Goal: Task Accomplishment & Management: Manage account settings

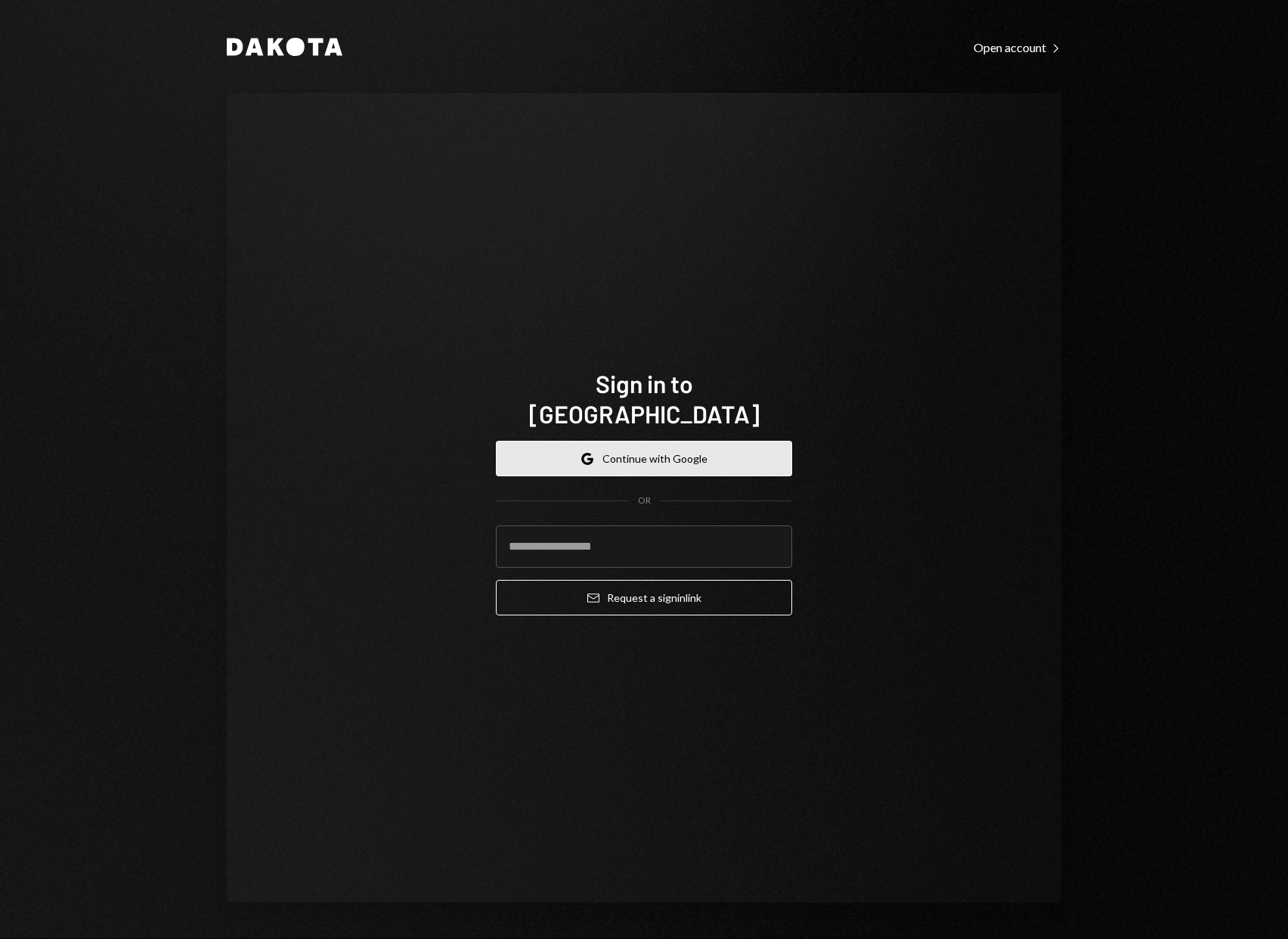
click at [672, 447] on button "Google Continue with Google" at bounding box center [644, 458] width 296 height 35
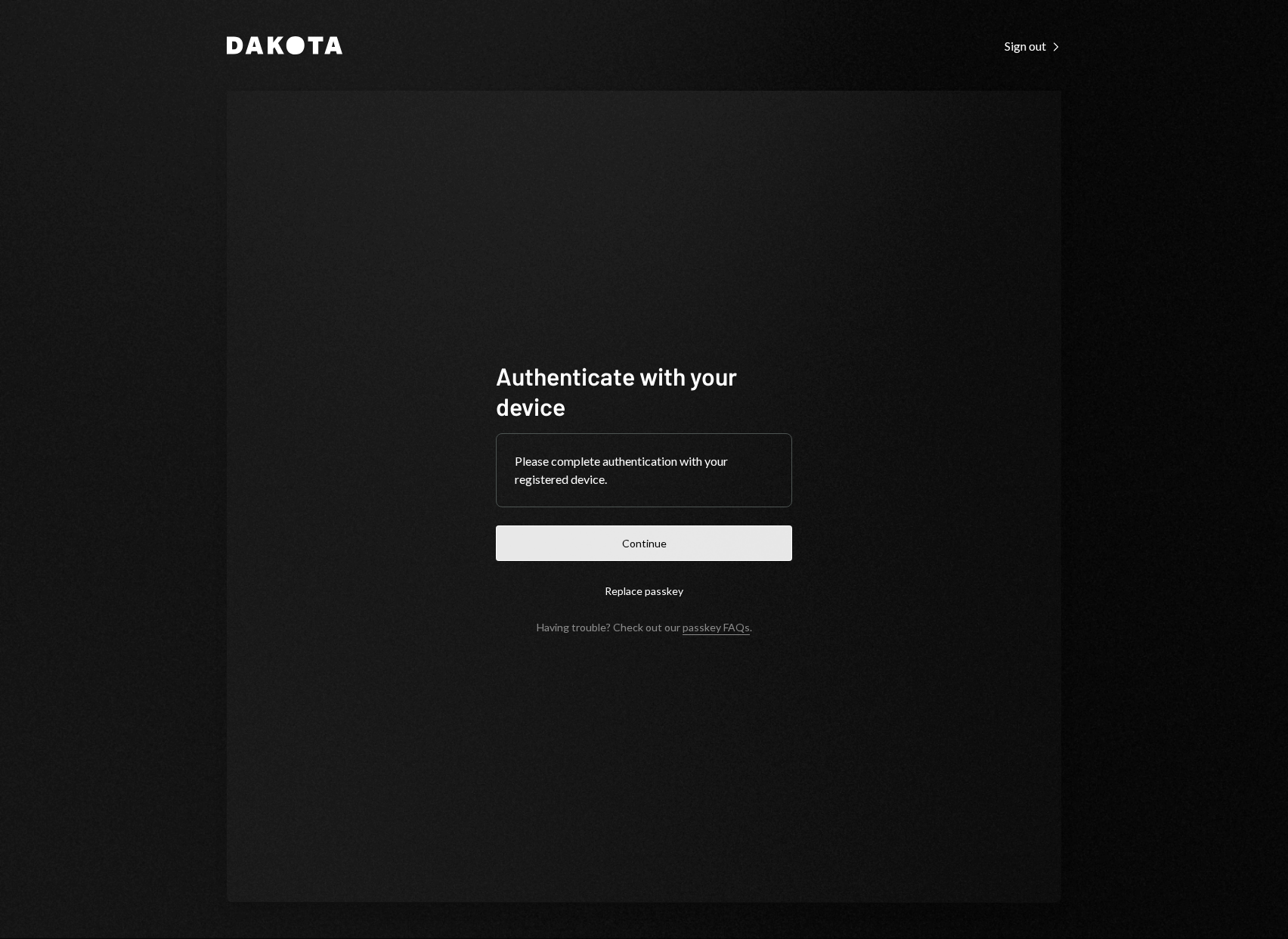
click at [685, 535] on button "Continue" at bounding box center [644, 543] width 296 height 35
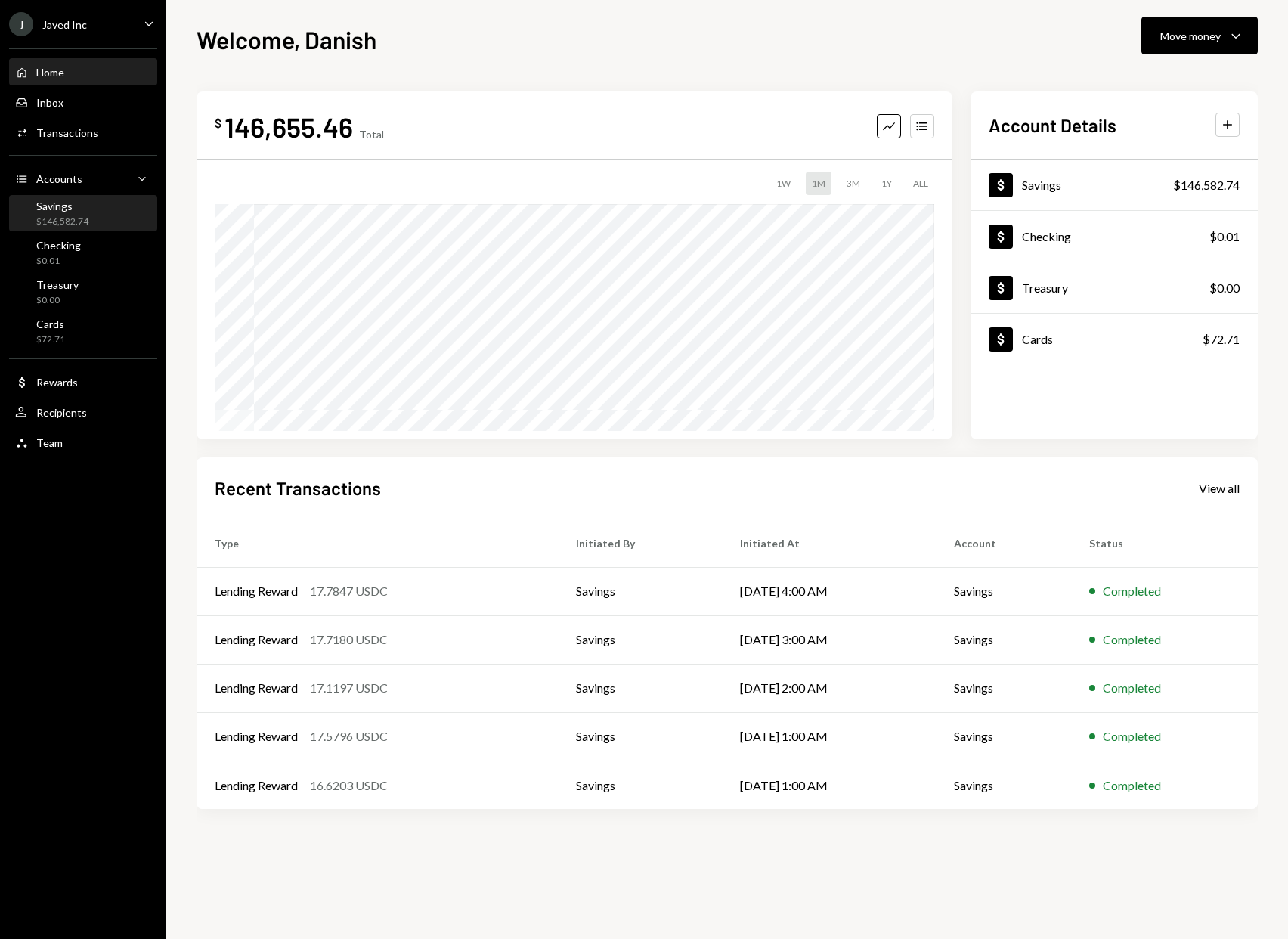
click at [56, 213] on div "Savings $146,582.74" at bounding box center [62, 214] width 52 height 29
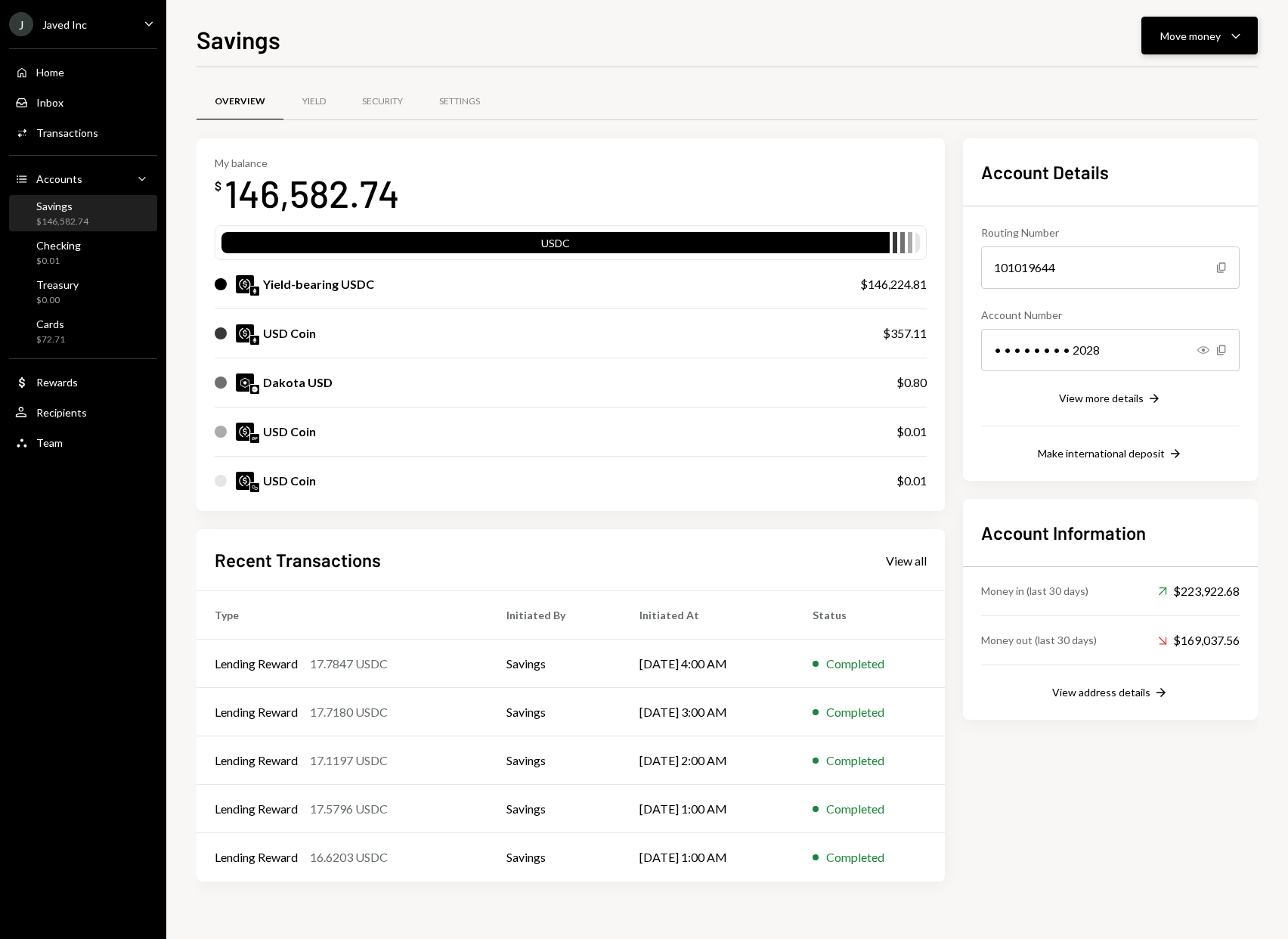
click at [1180, 38] on div "Move money" at bounding box center [1190, 36] width 61 height 16
click at [1174, 142] on div "Deposit" at bounding box center [1187, 149] width 110 height 16
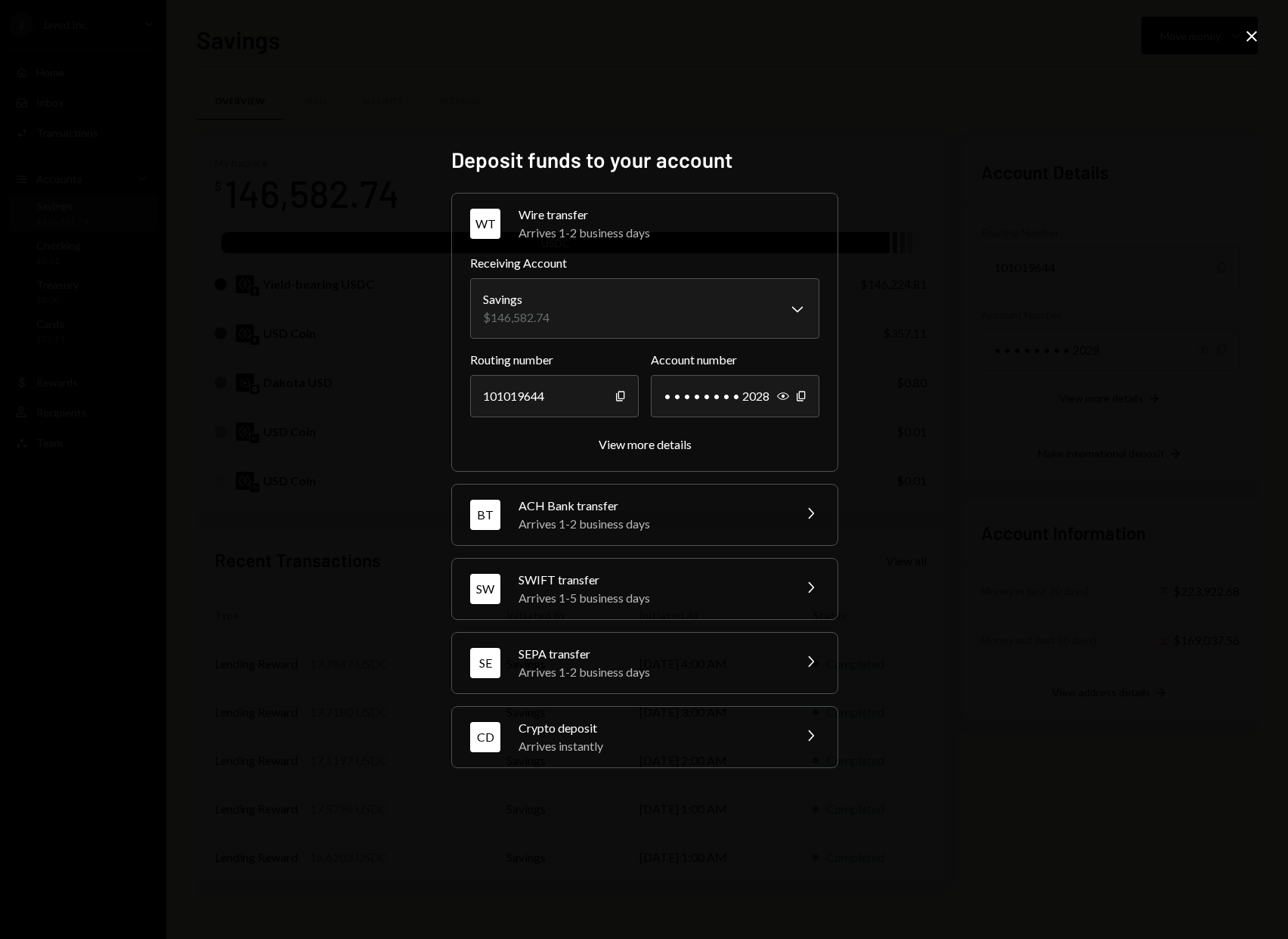
click at [710, 748] on div "Arrives instantly" at bounding box center [651, 746] width 265 height 19
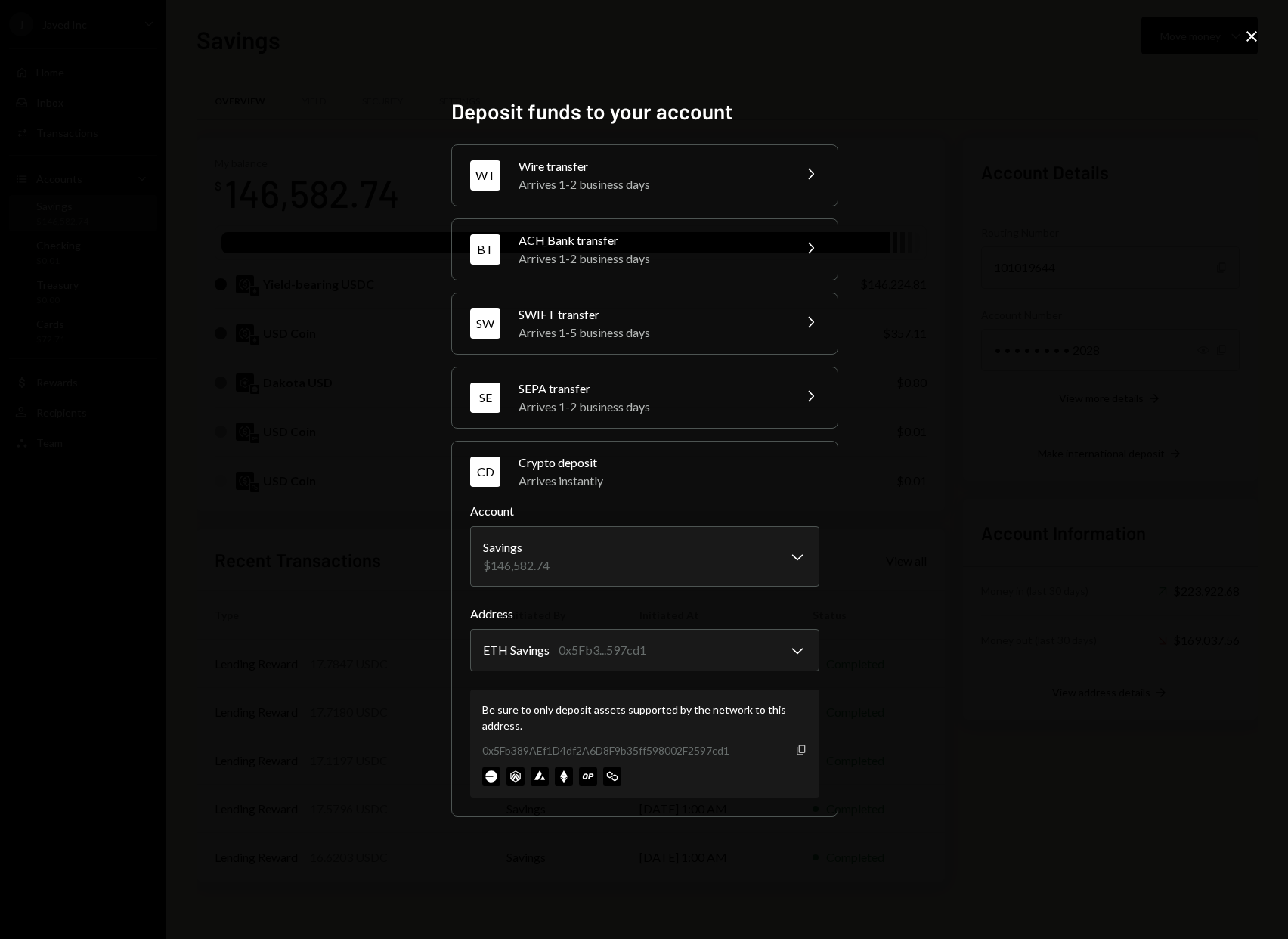
click at [798, 750] on icon "button" at bounding box center [800, 750] width 8 height 10
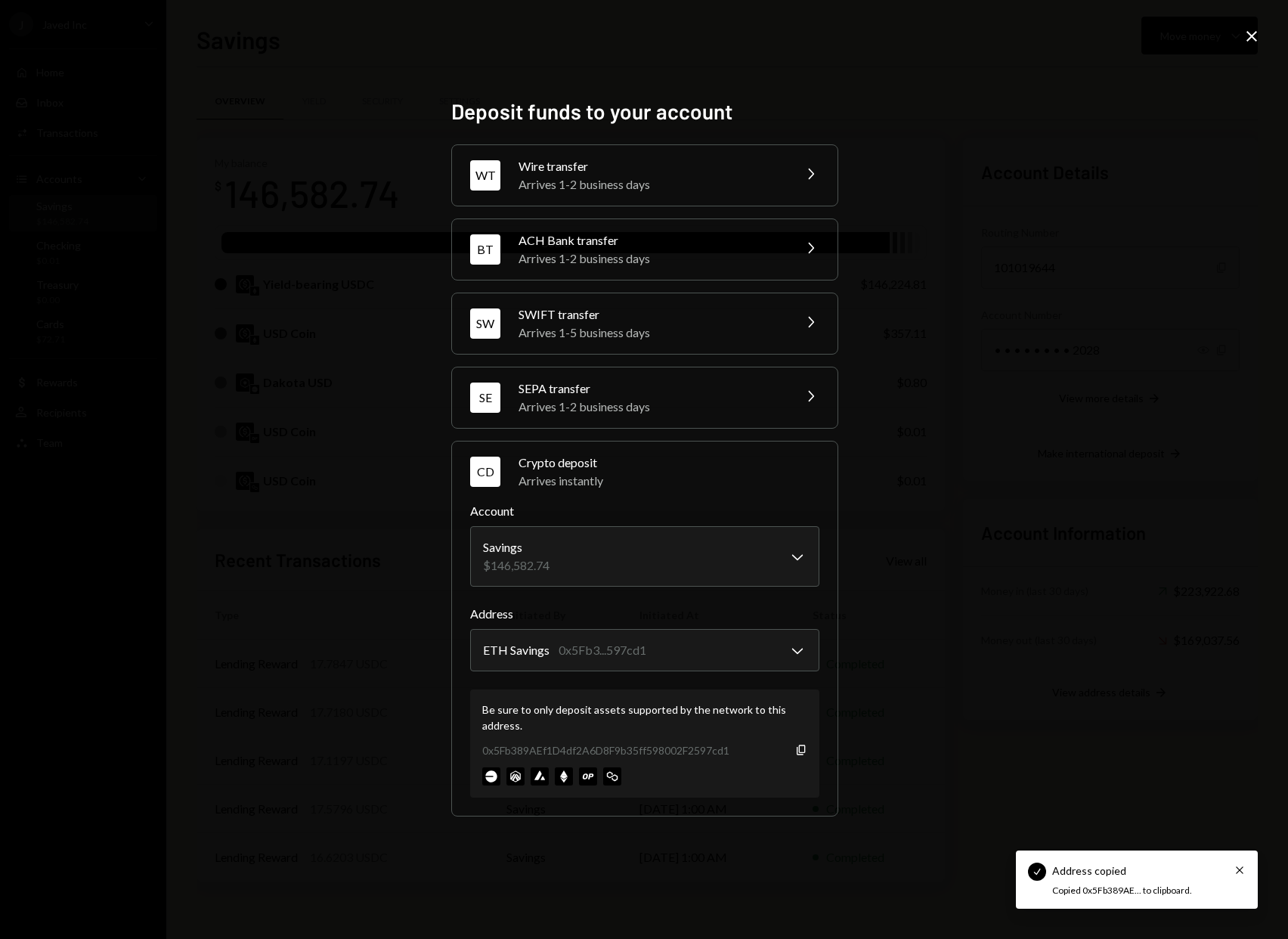
click at [905, 625] on div "**********" at bounding box center [644, 470] width 1288 height 939
click at [1247, 38] on icon "Close" at bounding box center [1251, 36] width 19 height 19
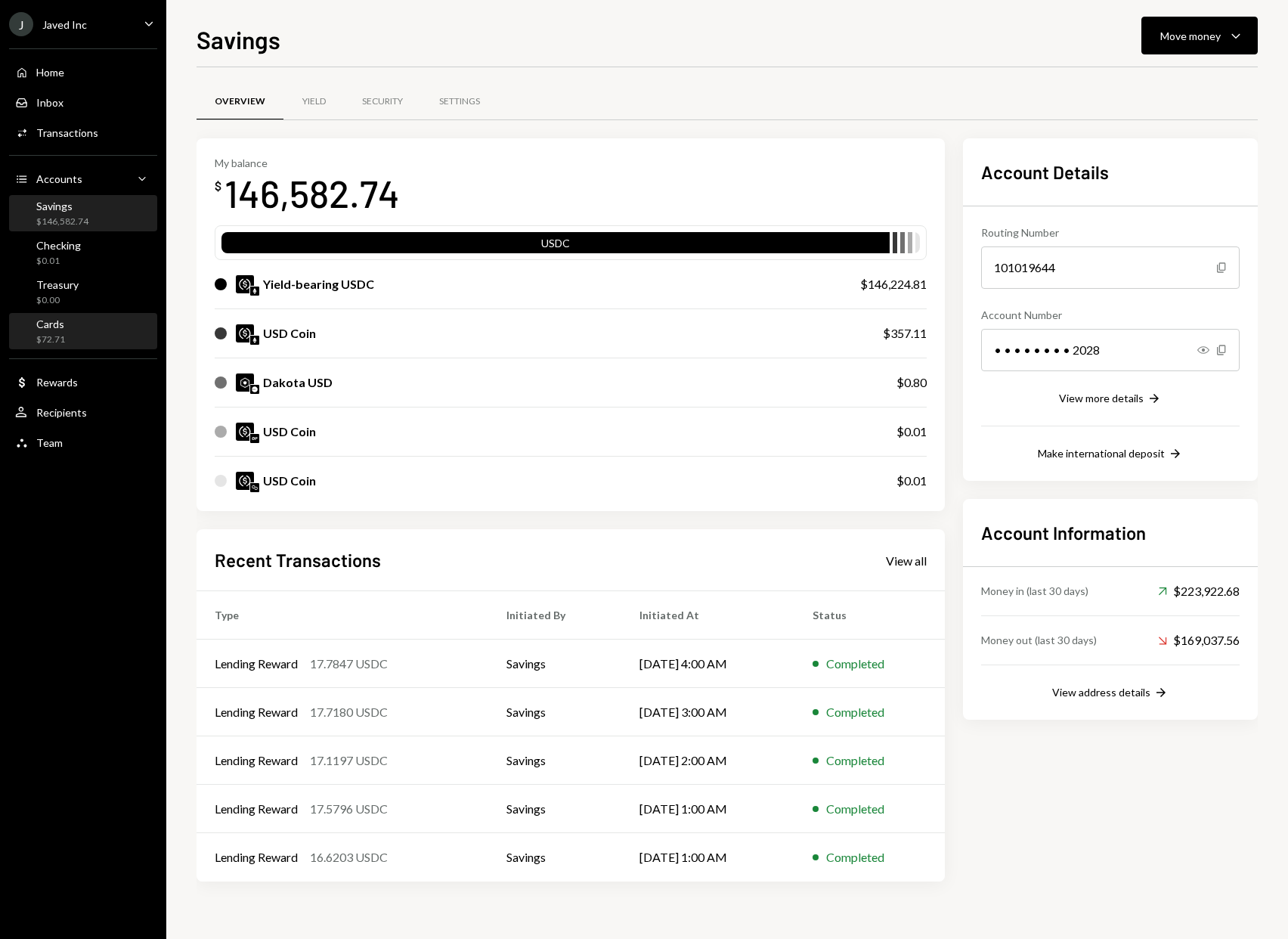
click at [54, 326] on div "Cards" at bounding box center [50, 324] width 29 height 13
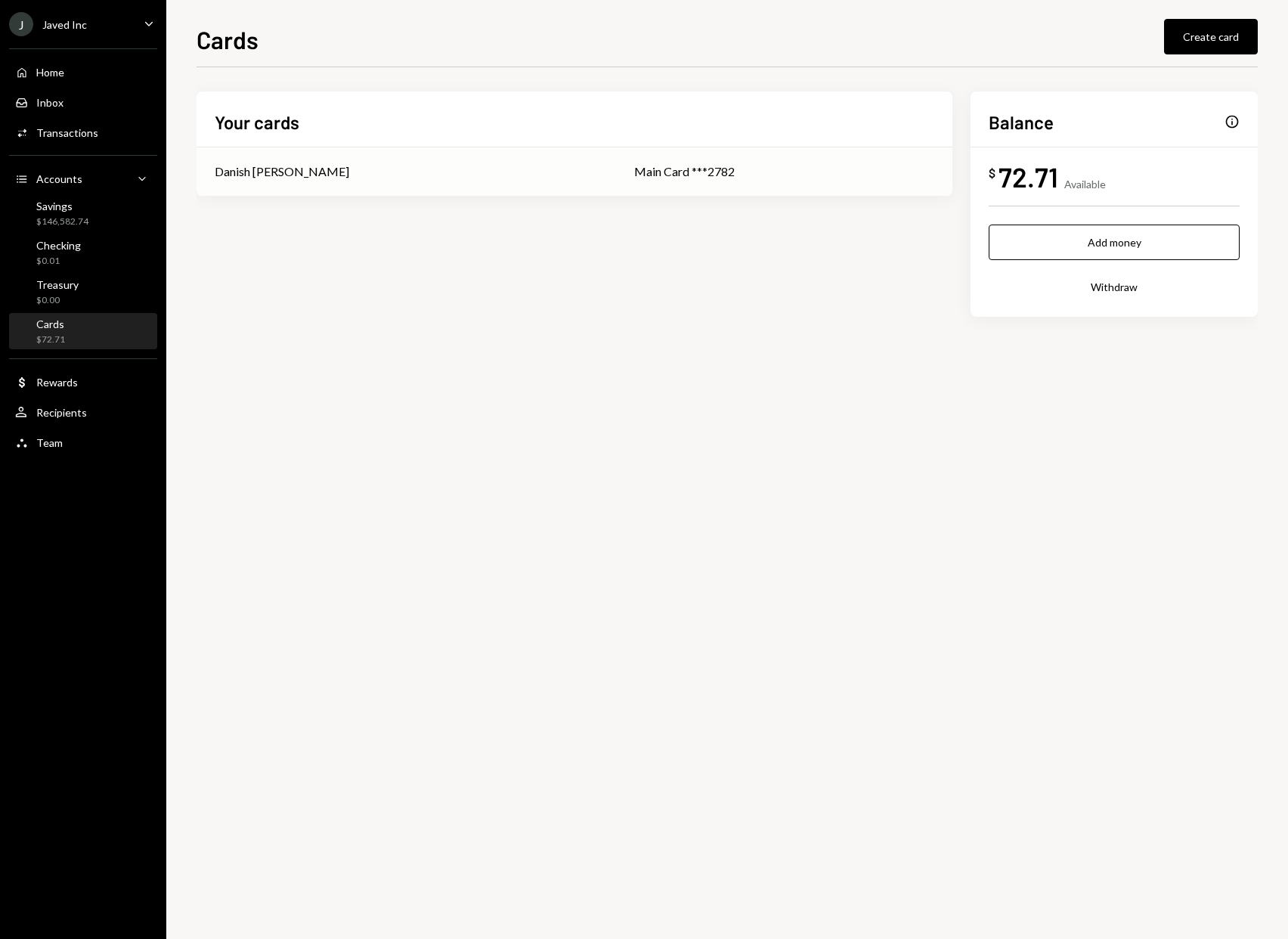
click at [685, 169] on div "Main Card ***2782" at bounding box center [784, 171] width 300 height 19
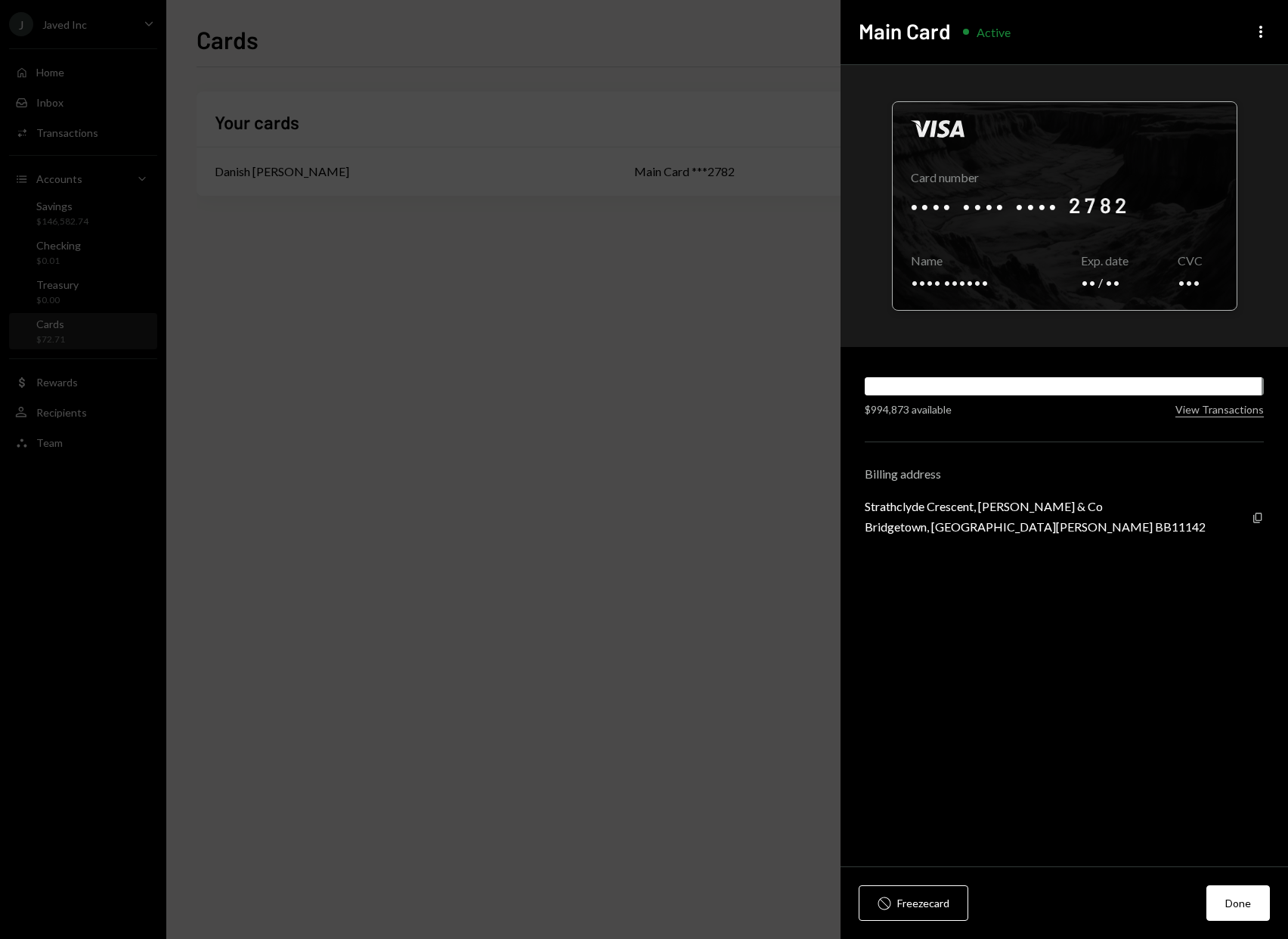
click at [1199, 220] on div at bounding box center [1065, 207] width 344 height 208
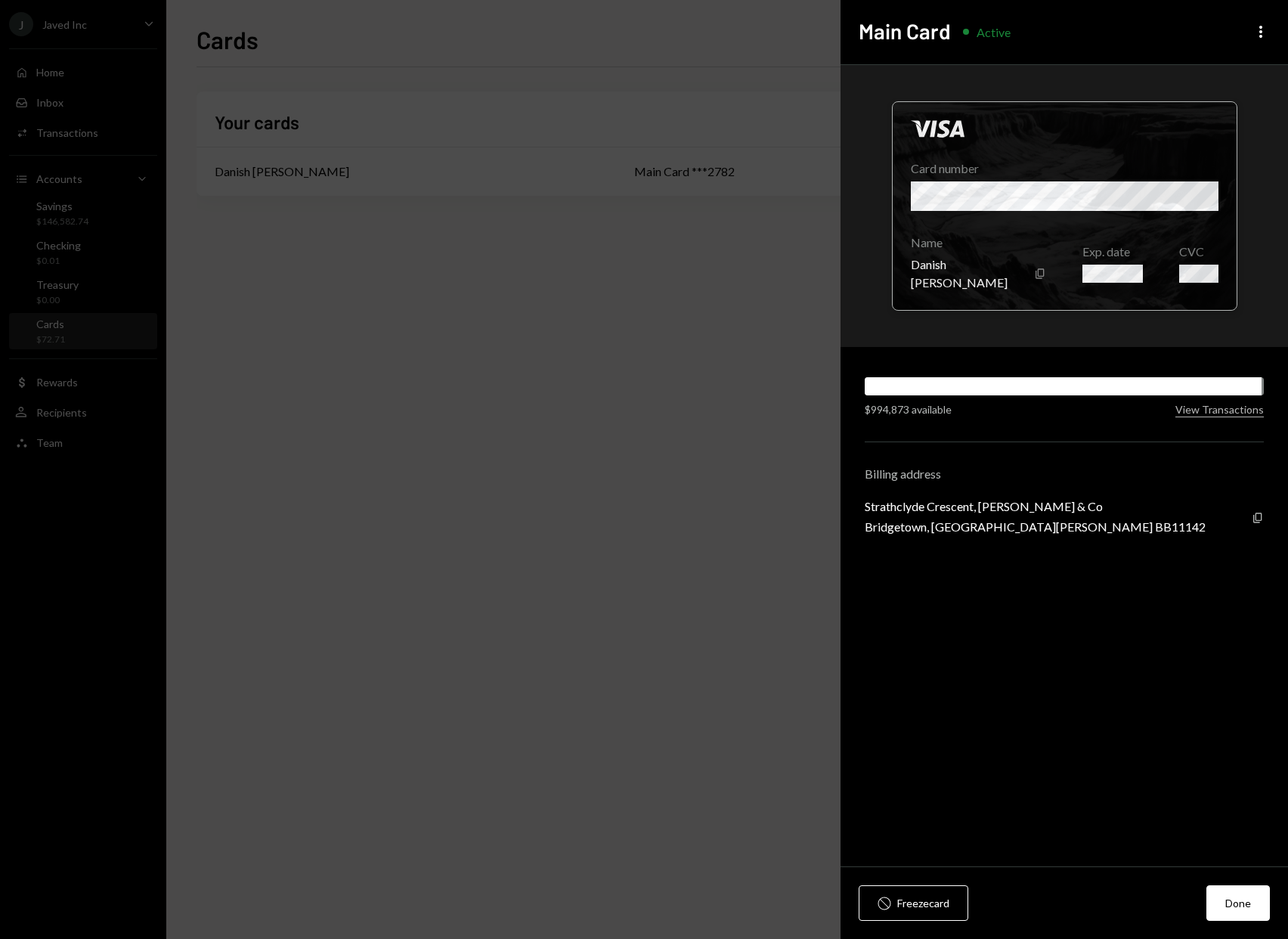
click at [1199, 220] on div at bounding box center [1065, 207] width 344 height 208
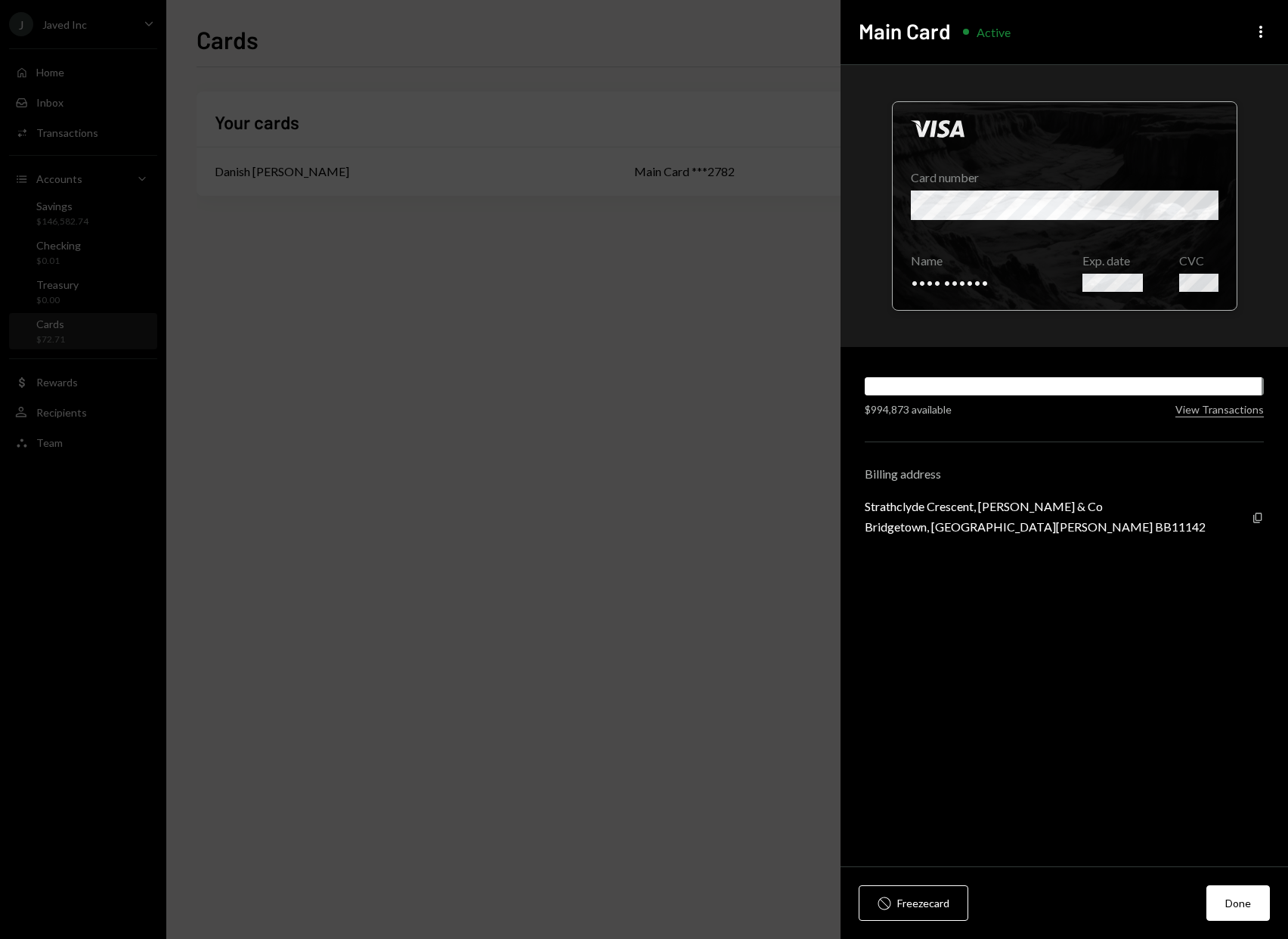
click at [1199, 220] on div at bounding box center [1065, 207] width 344 height 208
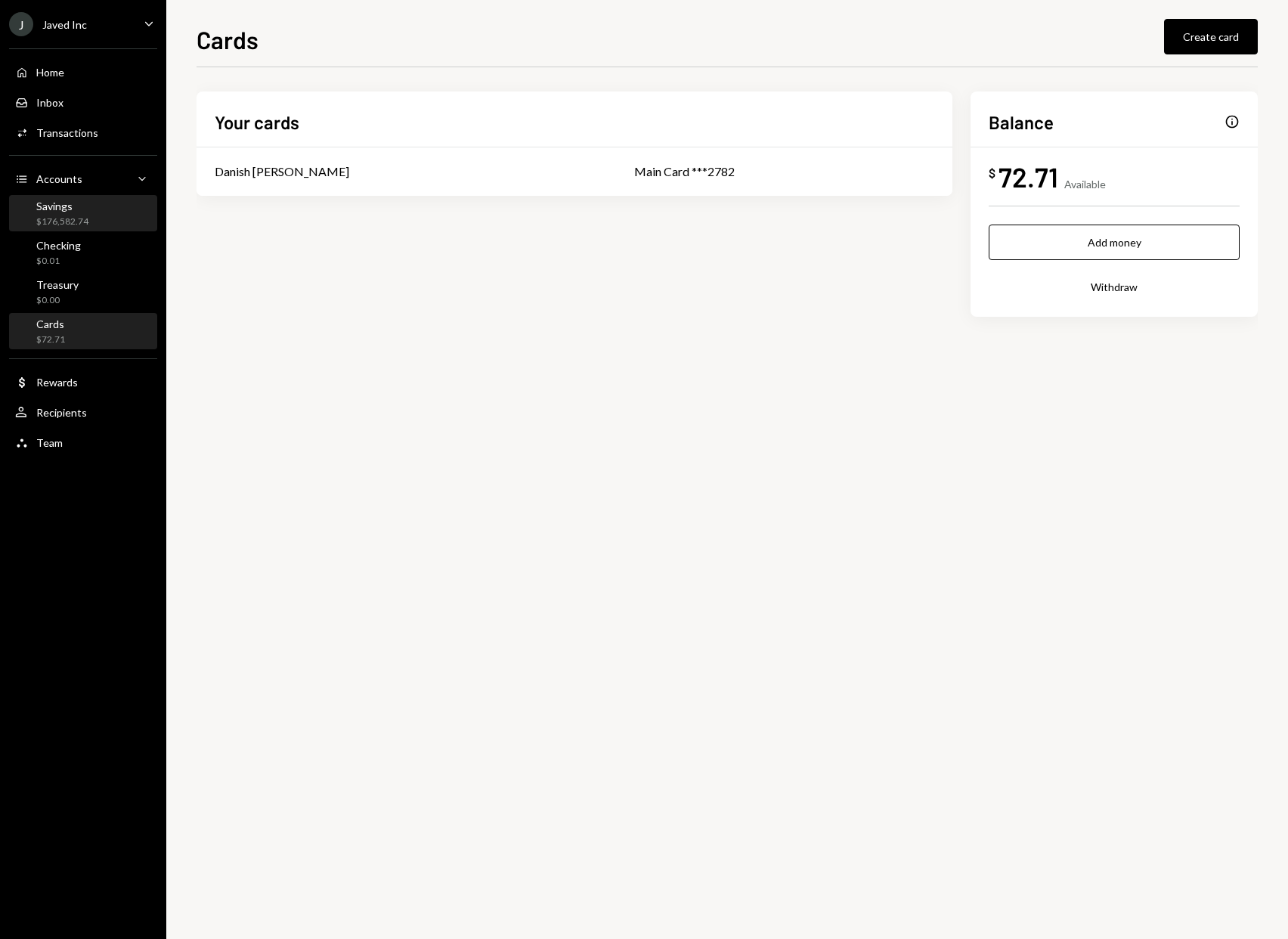
click at [106, 212] on div "Savings $176,582.74" at bounding box center [83, 214] width 136 height 29
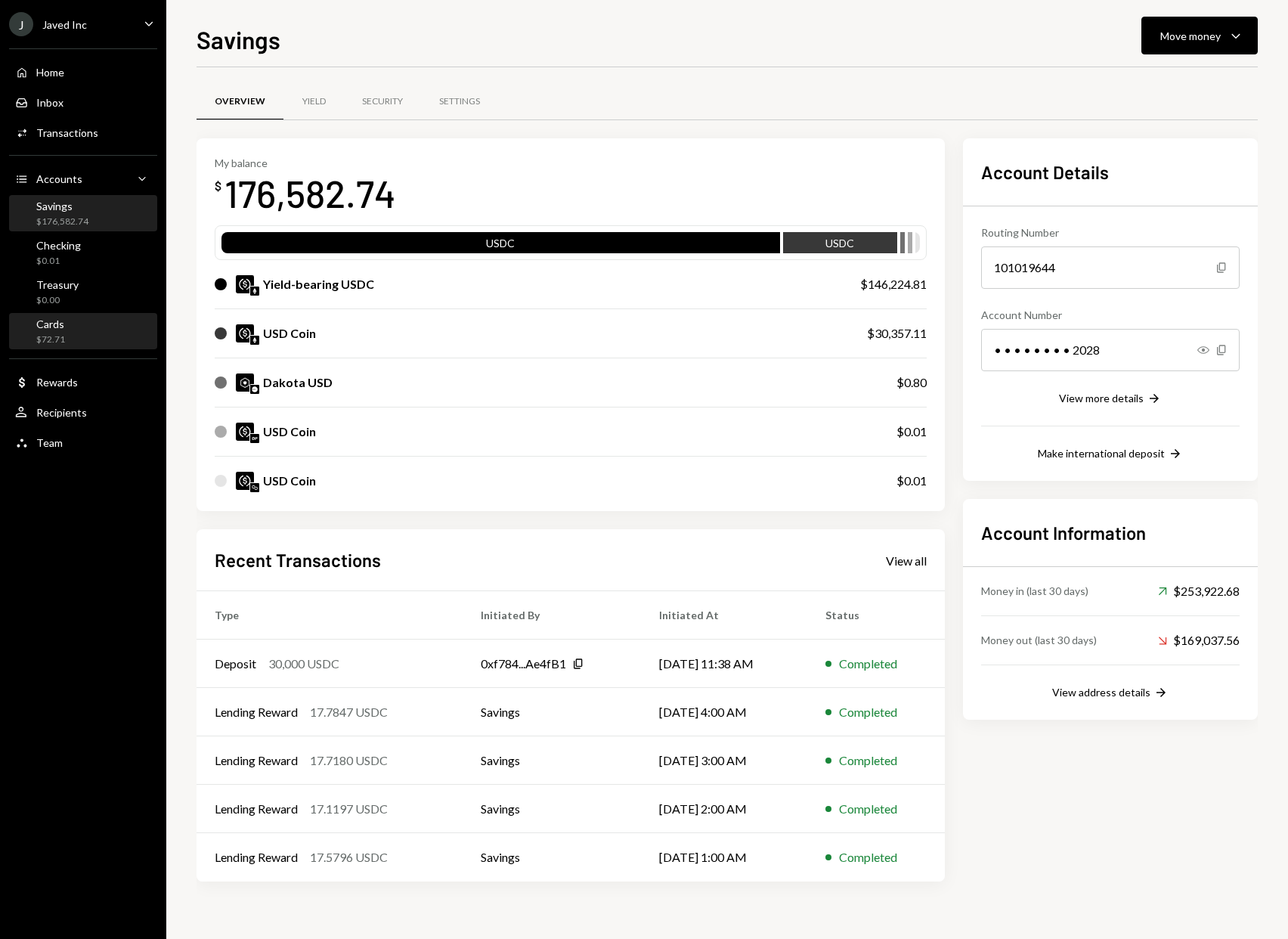
click at [100, 337] on div "Cards $72.71" at bounding box center [83, 332] width 136 height 29
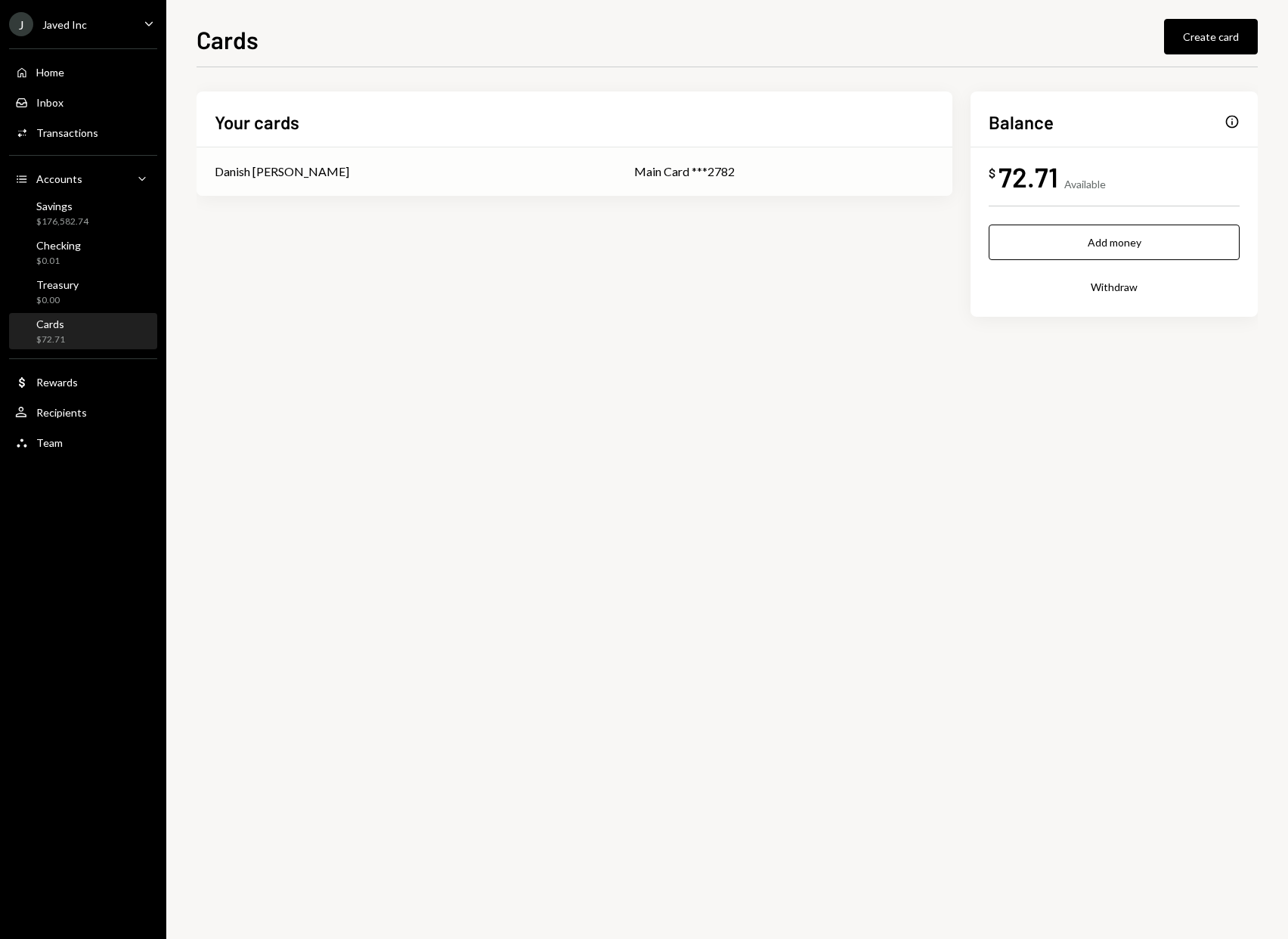
click at [717, 167] on div "Main Card ***2782" at bounding box center [784, 171] width 300 height 19
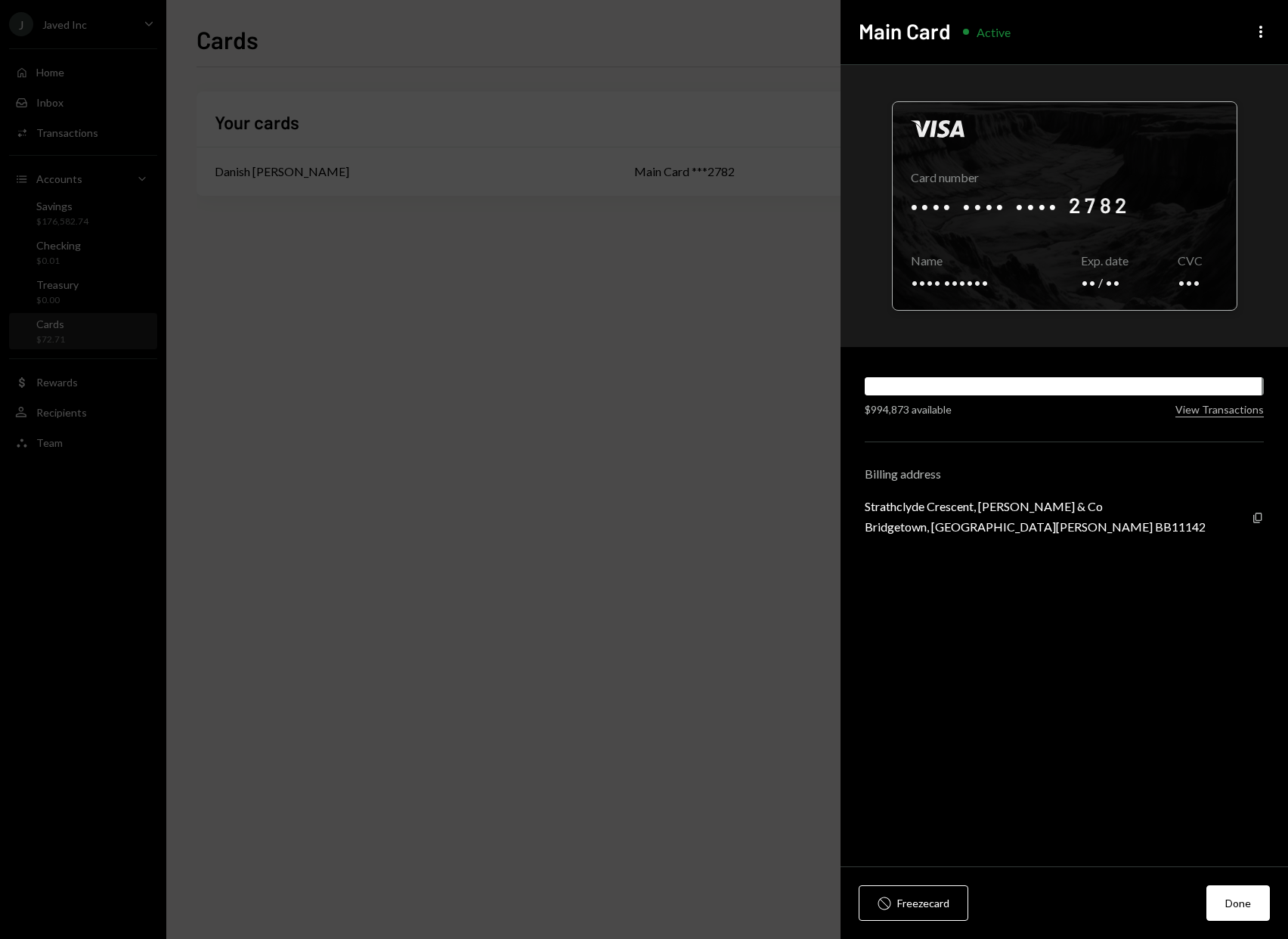
click at [1208, 186] on div at bounding box center [1065, 207] width 344 height 208
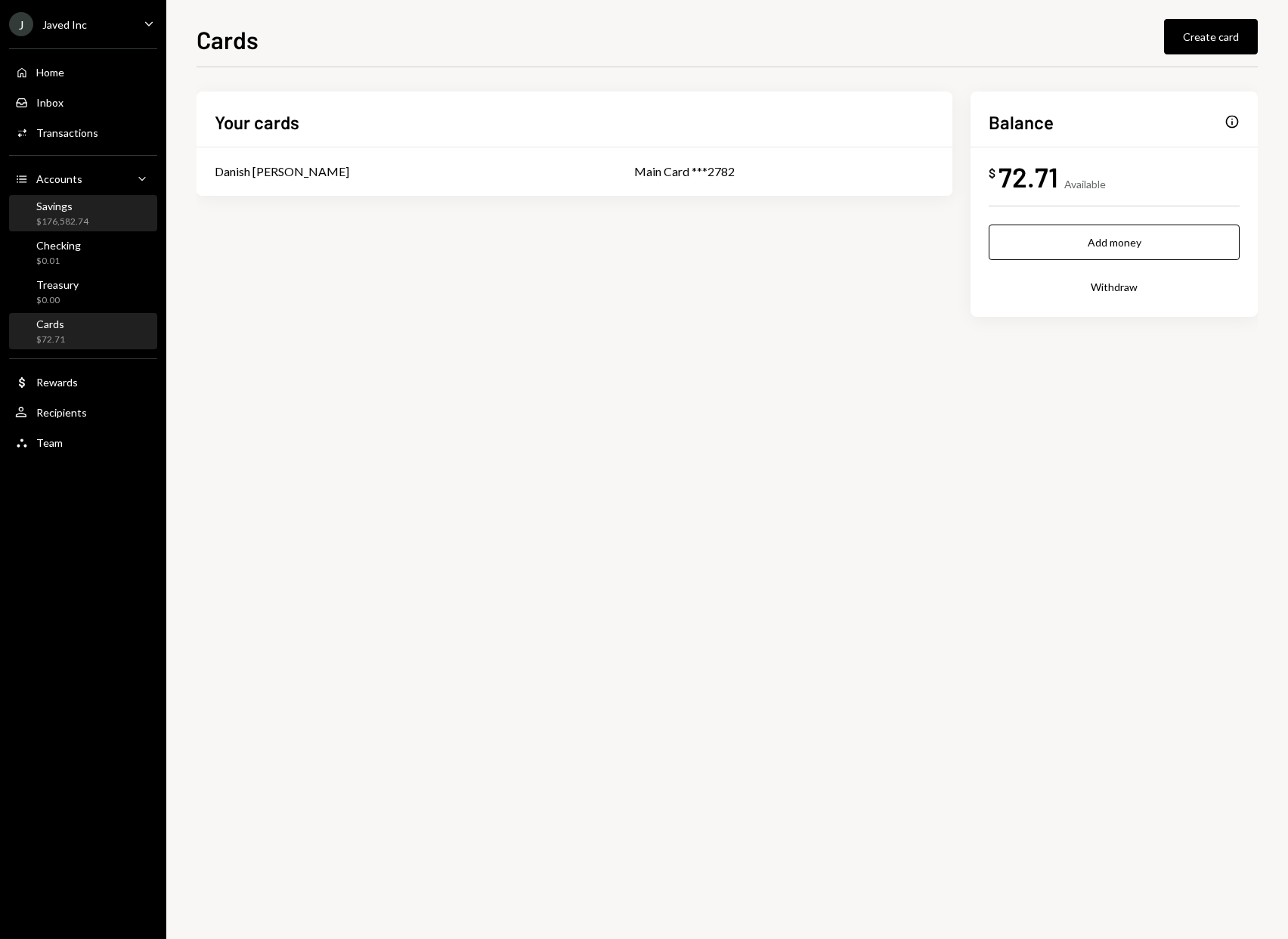
click at [85, 214] on div "Savings $176,582.74" at bounding box center [62, 214] width 52 height 29
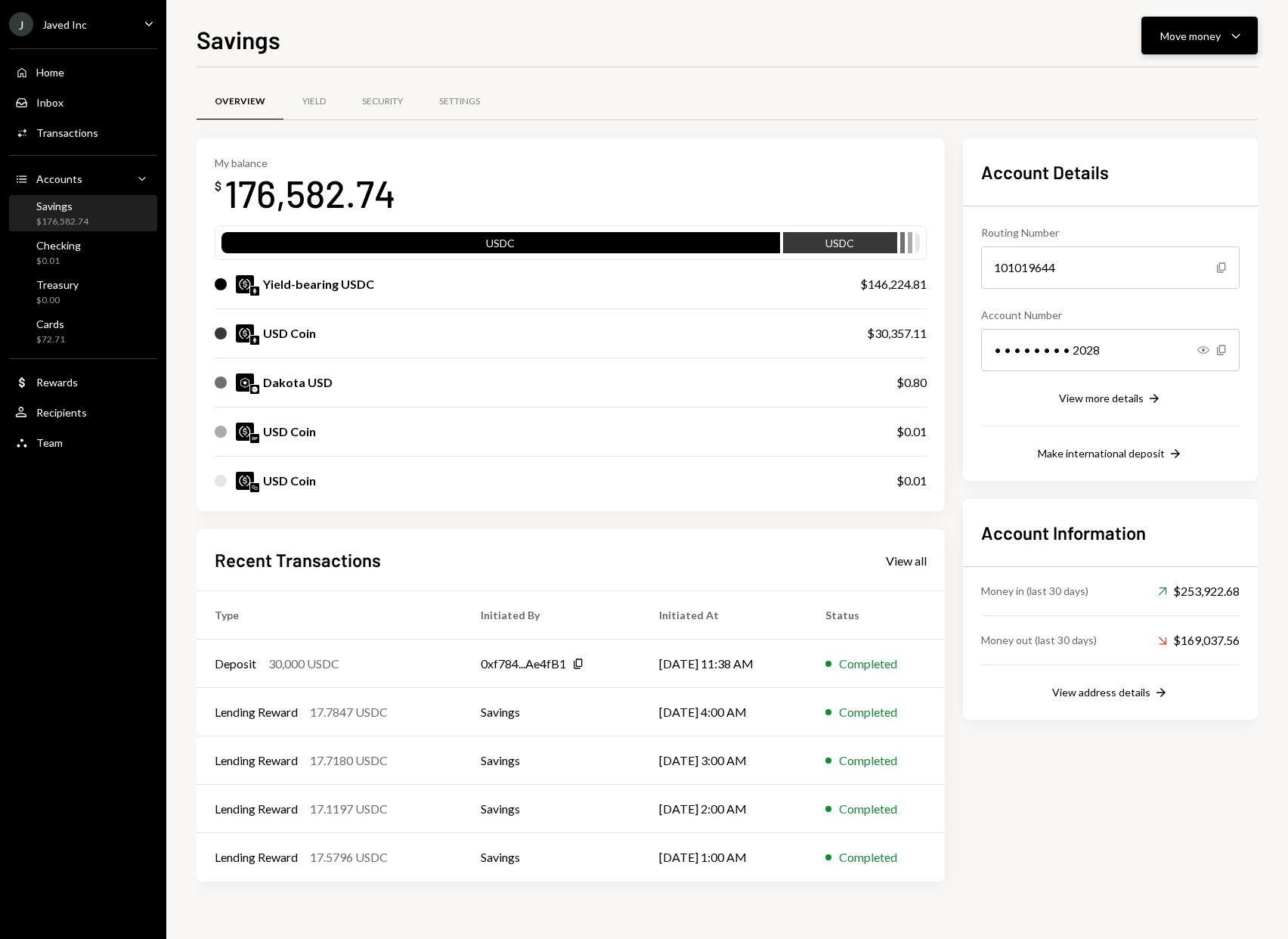
click at [1248, 34] on button "Move money Caret Down" at bounding box center [1199, 35] width 116 height 38
click at [1210, 71] on div "Withdraw Send" at bounding box center [1175, 81] width 151 height 34
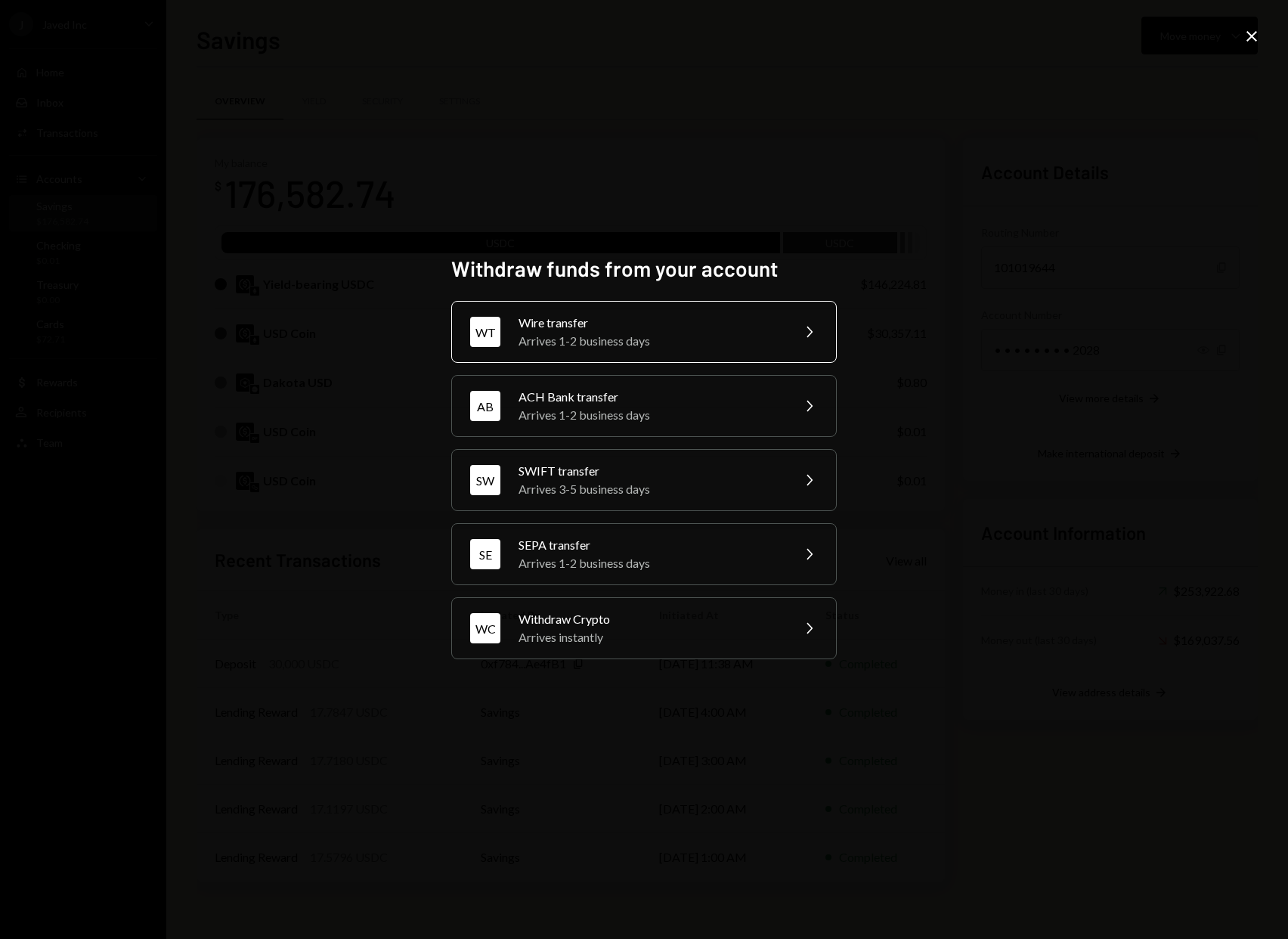
click at [744, 308] on div "WT Wire transfer Arrives 1-2 business days Chevron Right" at bounding box center [643, 332] width 386 height 62
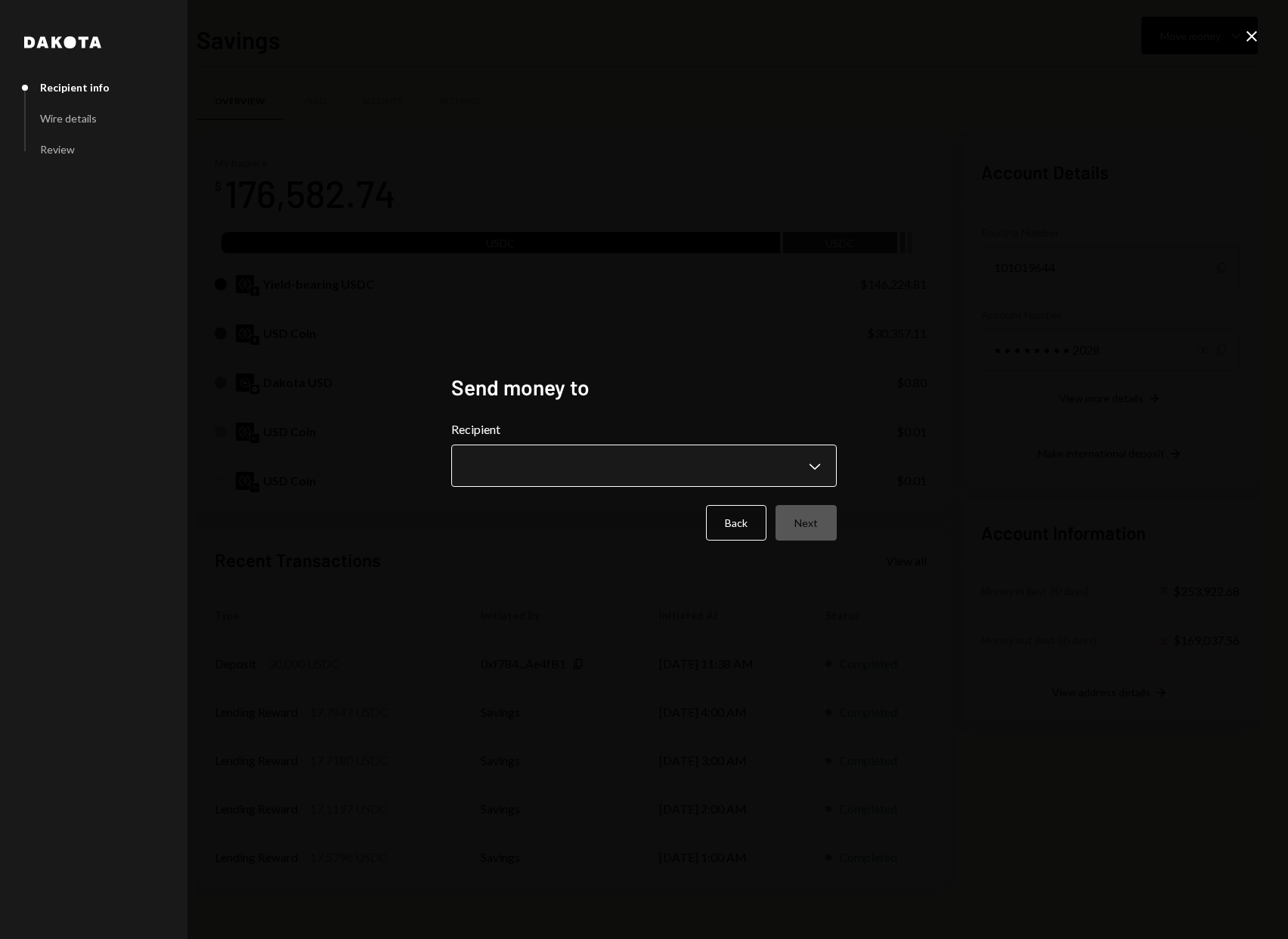
click at [715, 461] on body "J Javed Inc Caret Down Home Home Inbox Inbox Activities Transactions Accounts A…" at bounding box center [644, 470] width 1288 height 939
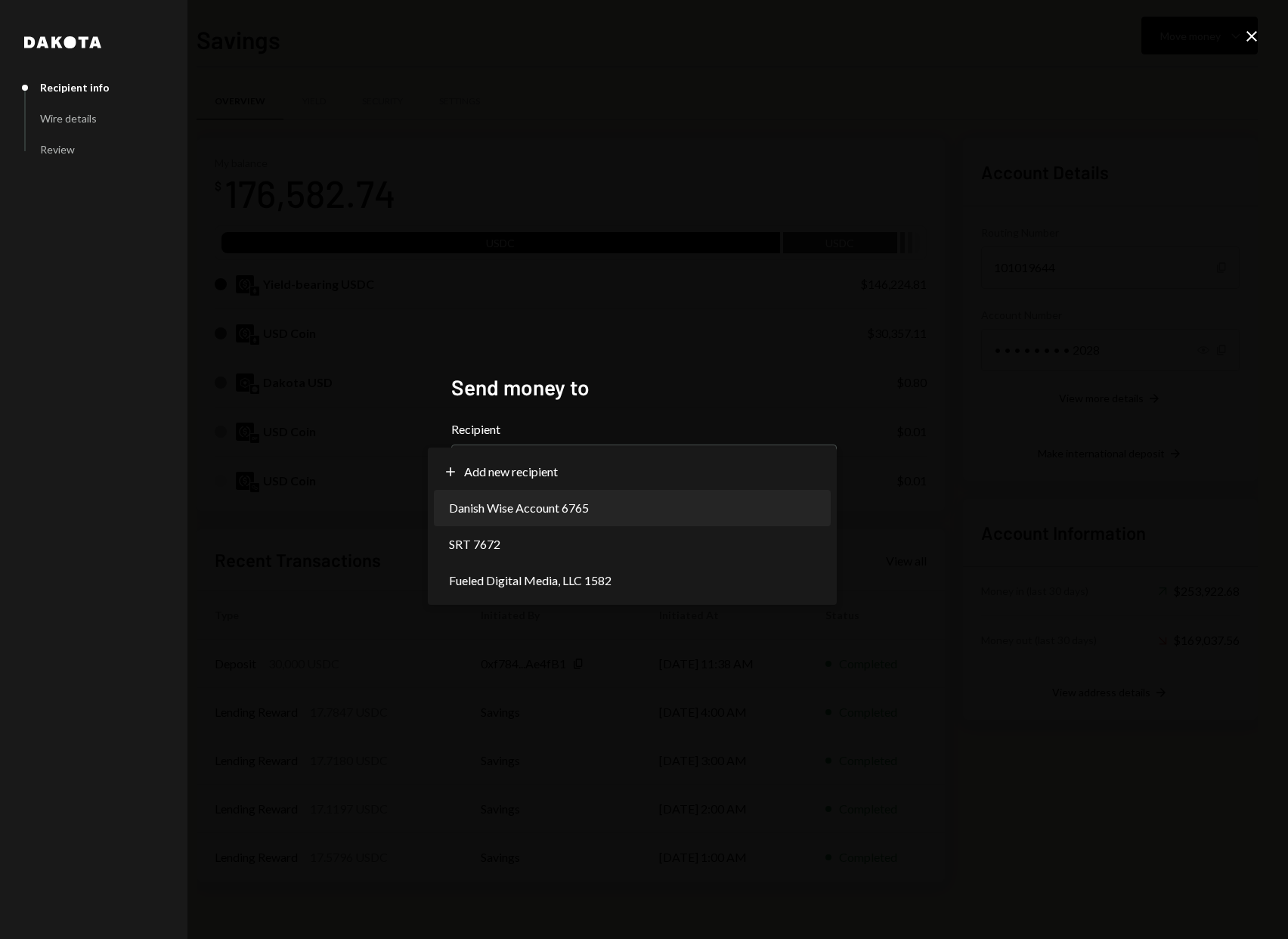
select select "**********"
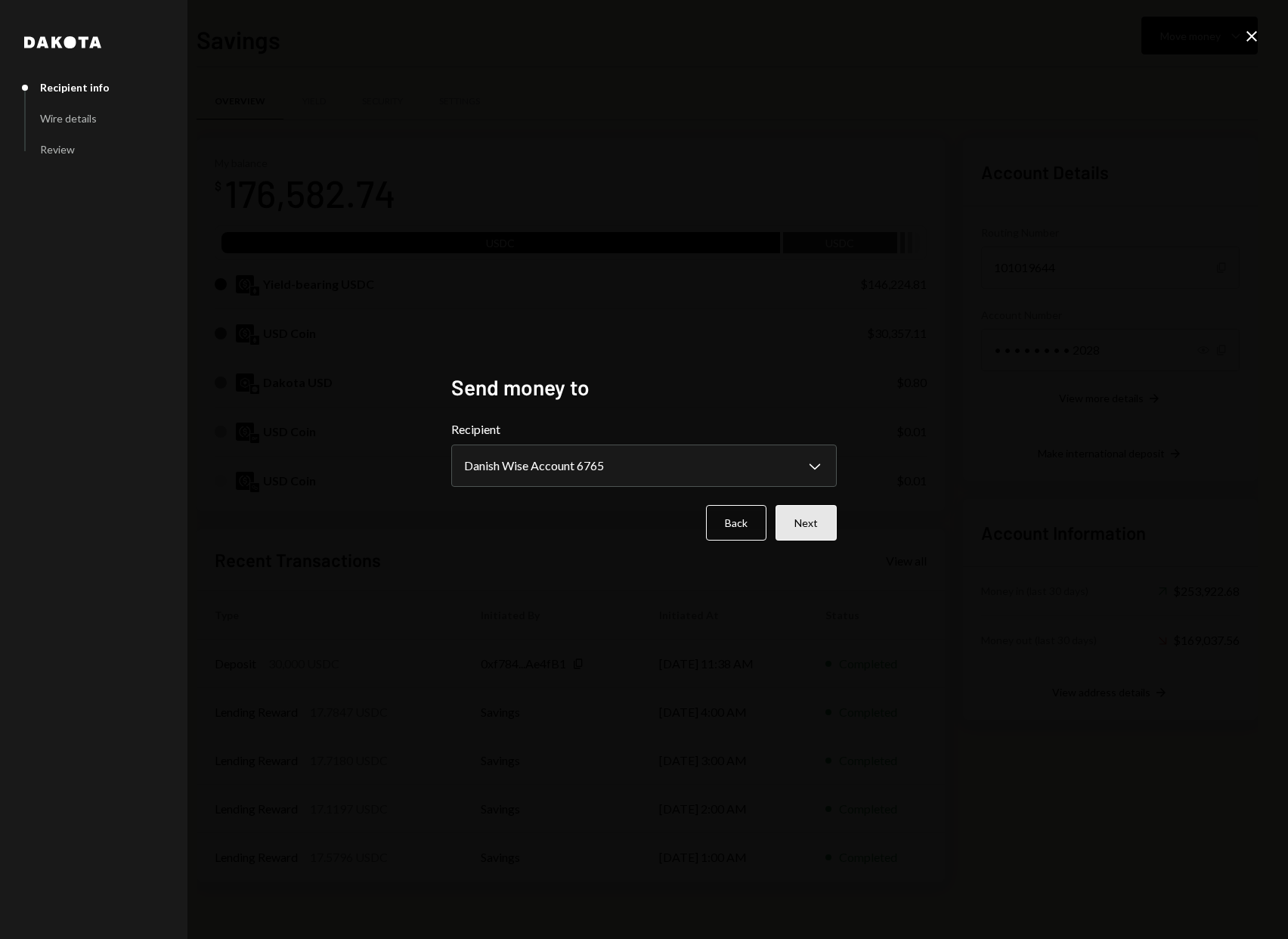
click at [814, 514] on button "Next" at bounding box center [805, 522] width 61 height 35
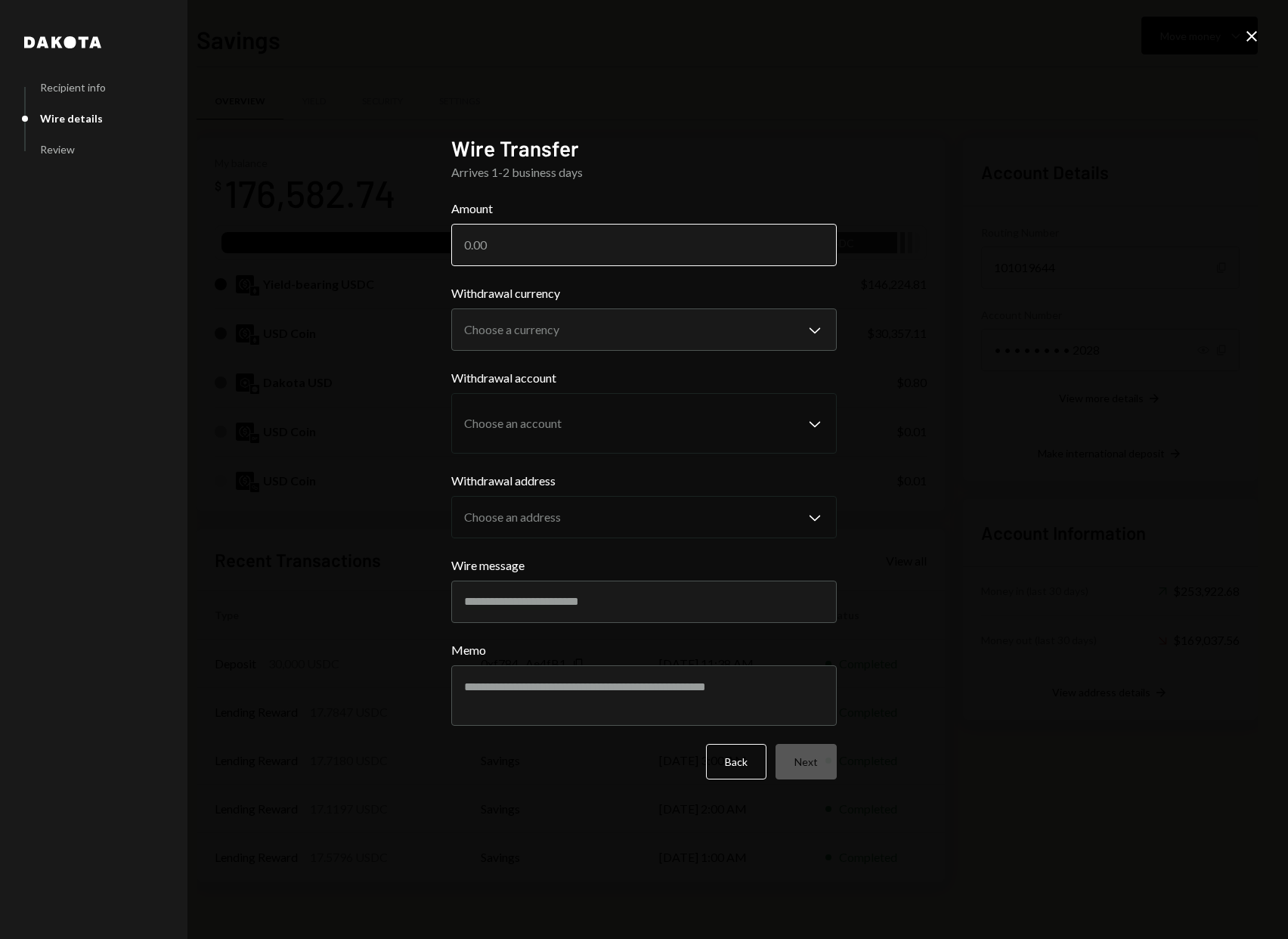
click at [687, 251] on input "Amount" at bounding box center [643, 245] width 386 height 42
type input "12500"
click at [682, 341] on body "J Javed Inc Caret Down Home Home Inbox Inbox Activities Transactions Accounts A…" at bounding box center [644, 470] width 1288 height 939
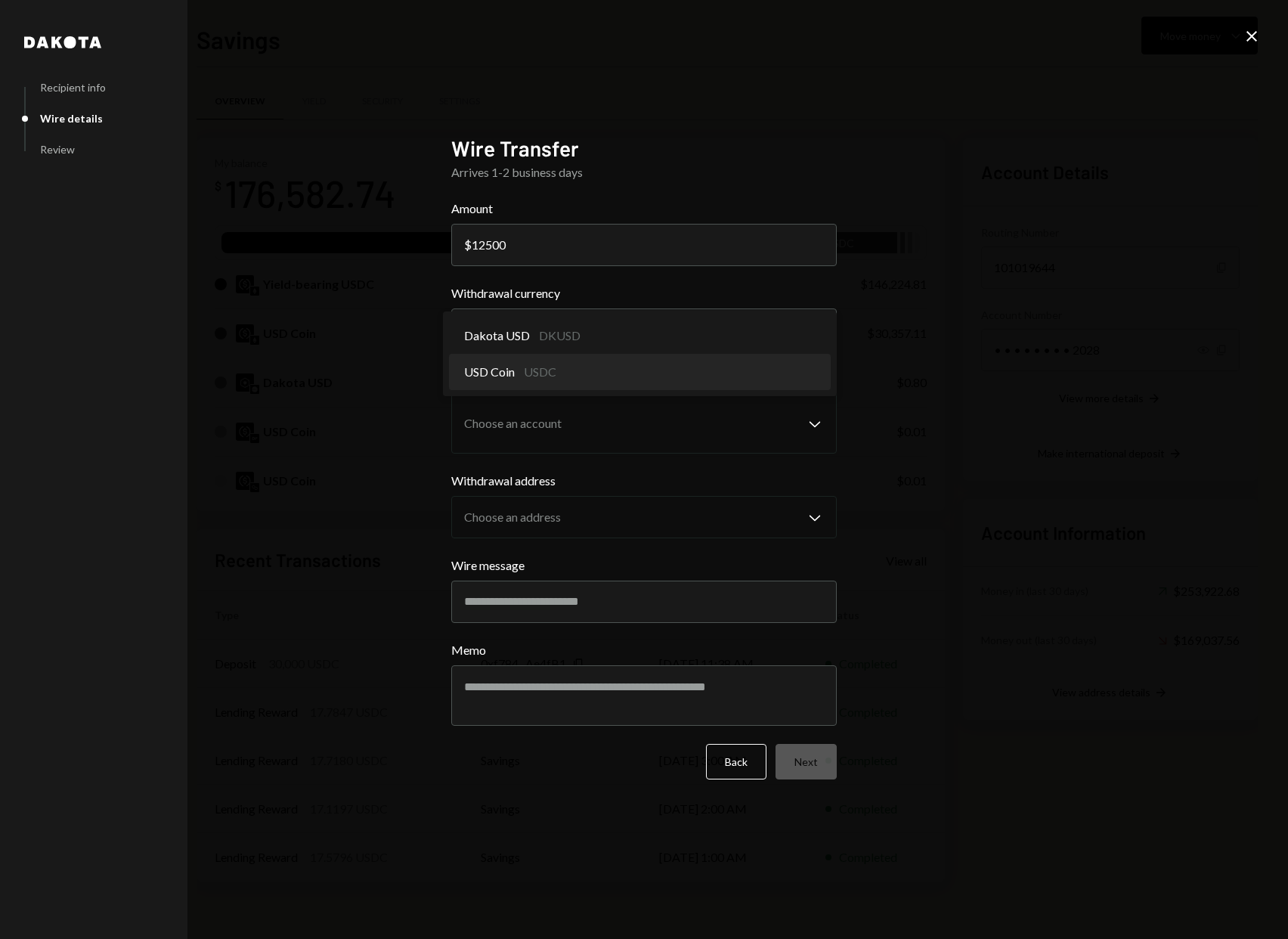
select select "****"
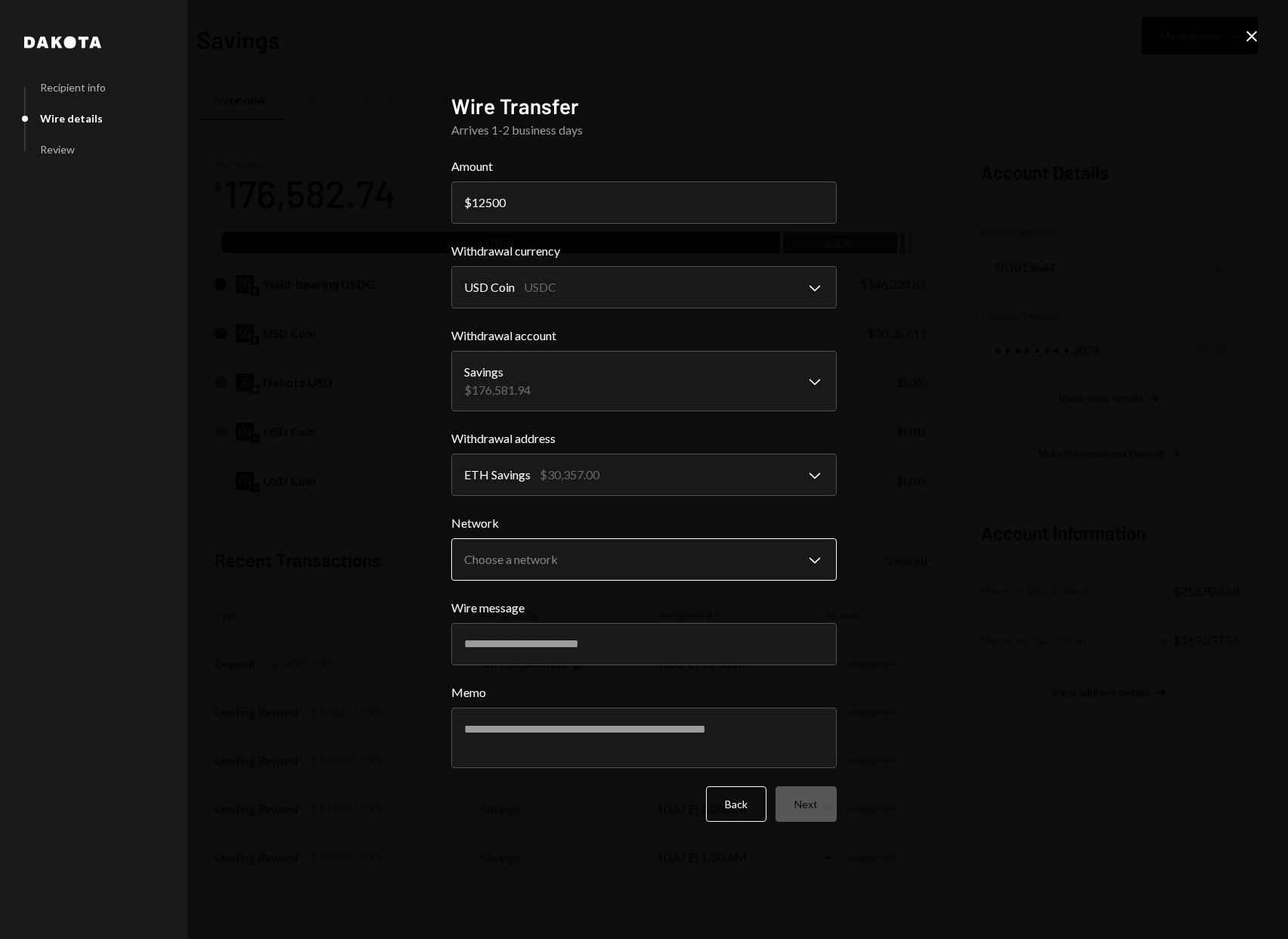
click at [726, 548] on body "J Javed Inc Caret Down Home Home Inbox Inbox Activities Transactions Accounts A…" at bounding box center [644, 470] width 1288 height 939
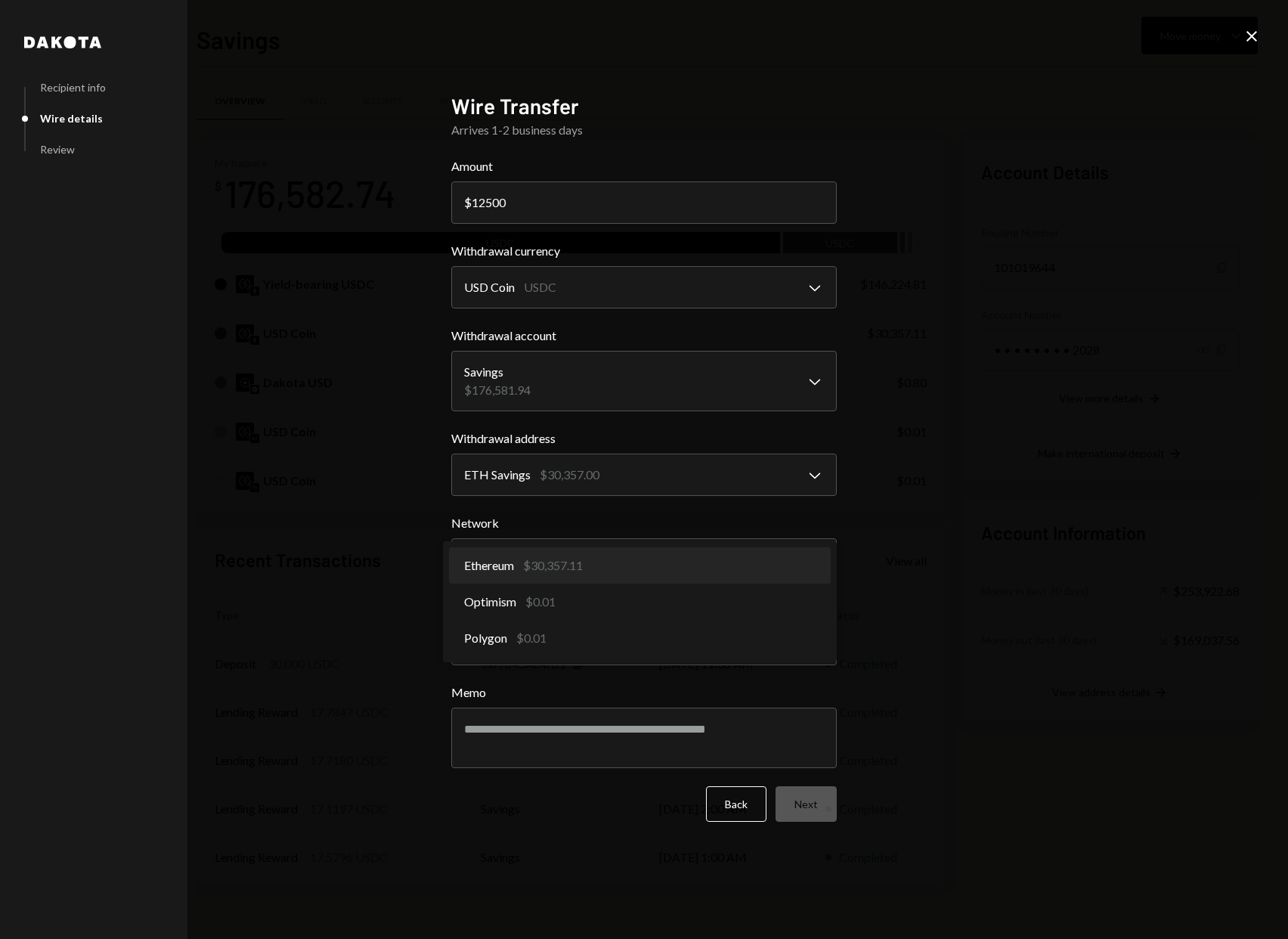
select select "**********"
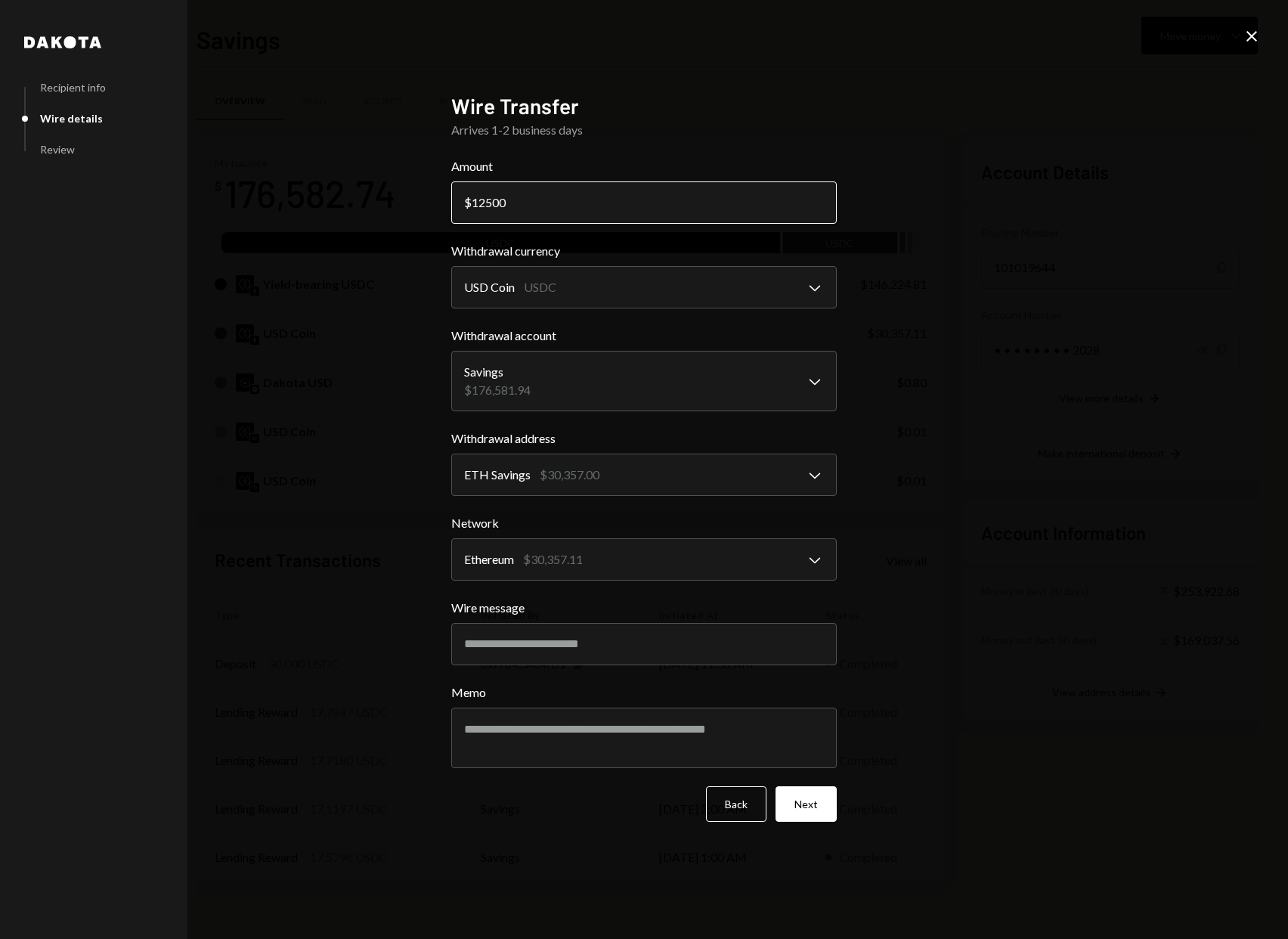
click at [552, 211] on input "12500" at bounding box center [643, 203] width 386 height 42
type input "12000"
click at [804, 805] on button "Next" at bounding box center [805, 804] width 61 height 35
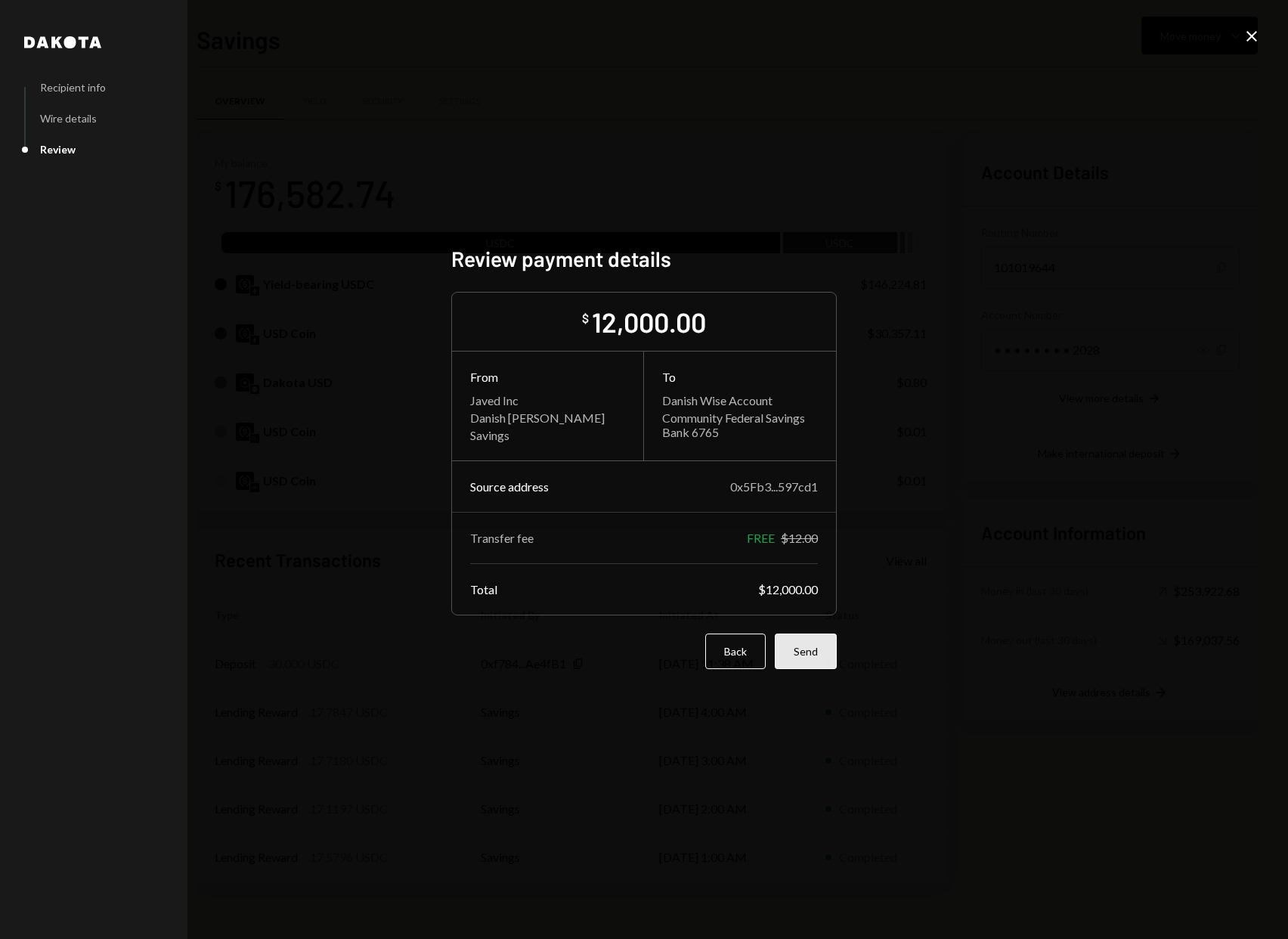
click at [815, 646] on button "Send" at bounding box center [805, 651] width 62 height 35
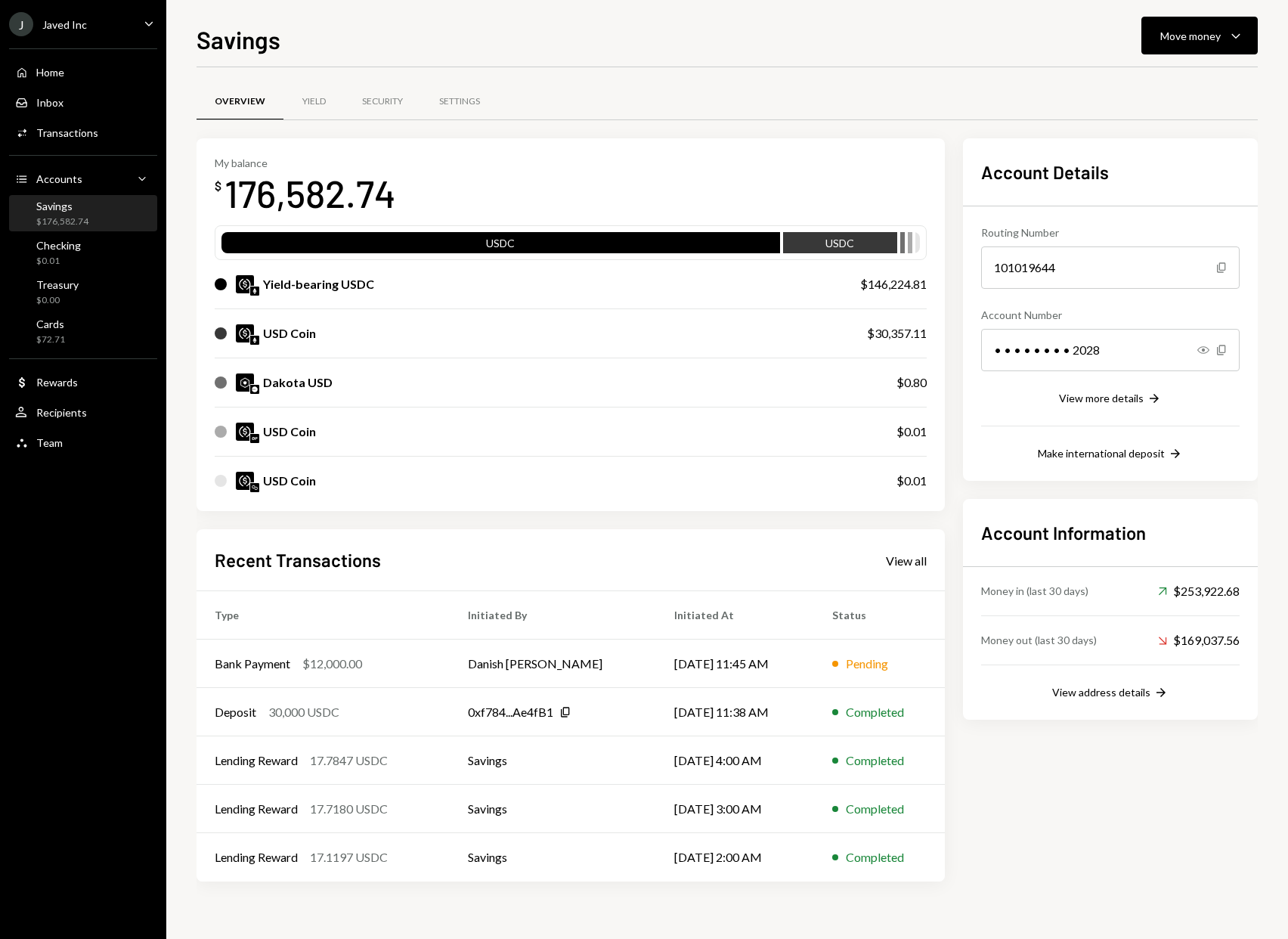
click at [1046, 80] on div "Overview Yield Security Settings My balance $ 176,582.74 USDC USDC Yield-bearin…" at bounding box center [727, 489] width 1061 height 845
click at [642, 101] on div "Overview Yield Security Settings" at bounding box center [727, 101] width 1061 height 39
click at [138, 211] on div "Savings $176,582.74" at bounding box center [83, 214] width 136 height 29
drag, startPoint x: 396, startPoint y: 197, endPoint x: 221, endPoint y: 174, distance: 176.5
click at [221, 174] on div "My balance $ 176,582.74" at bounding box center [570, 186] width 712 height 61
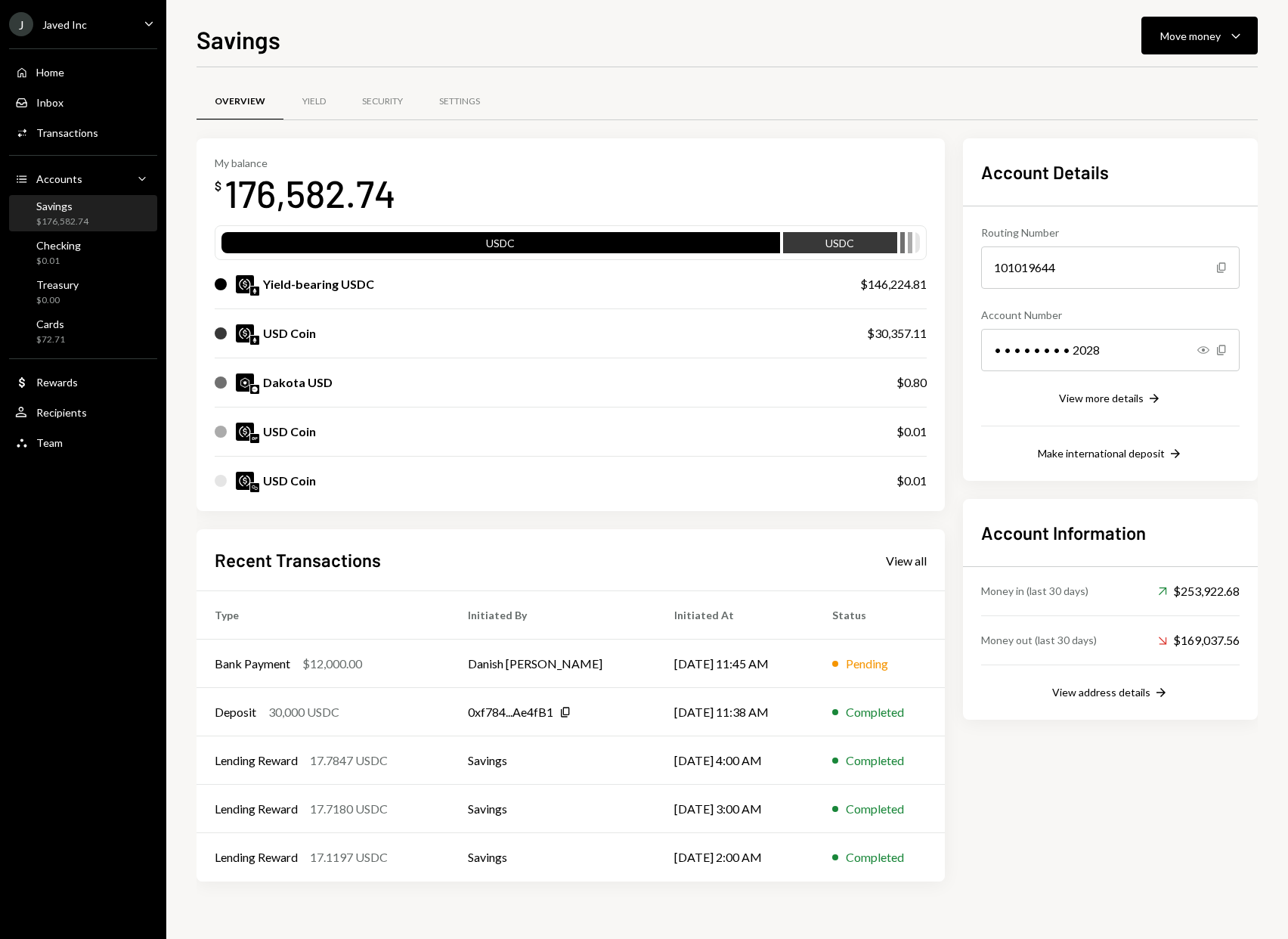
click at [970, 71] on div "Overview Yield Security Settings My balance $ 176,582.74 USDC USDC Yield-bearin…" at bounding box center [727, 489] width 1061 height 845
click at [771, 61] on div "Savings Move money Caret Down Overview Yield Security Settings My balance $ 164…" at bounding box center [727, 480] width 1061 height 918
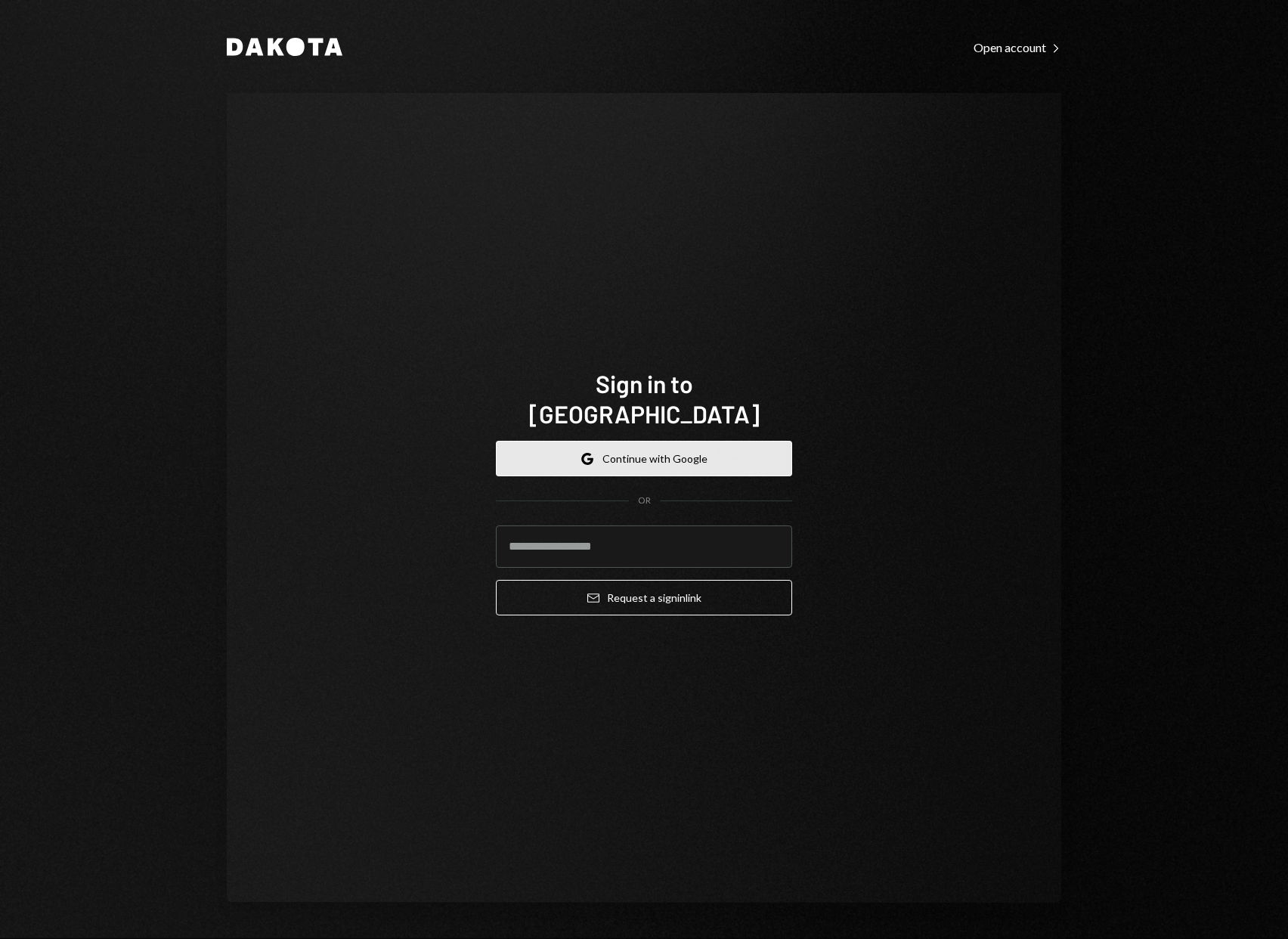
click at [734, 440] on button "Google Continue with Google" at bounding box center [644, 458] width 296 height 35
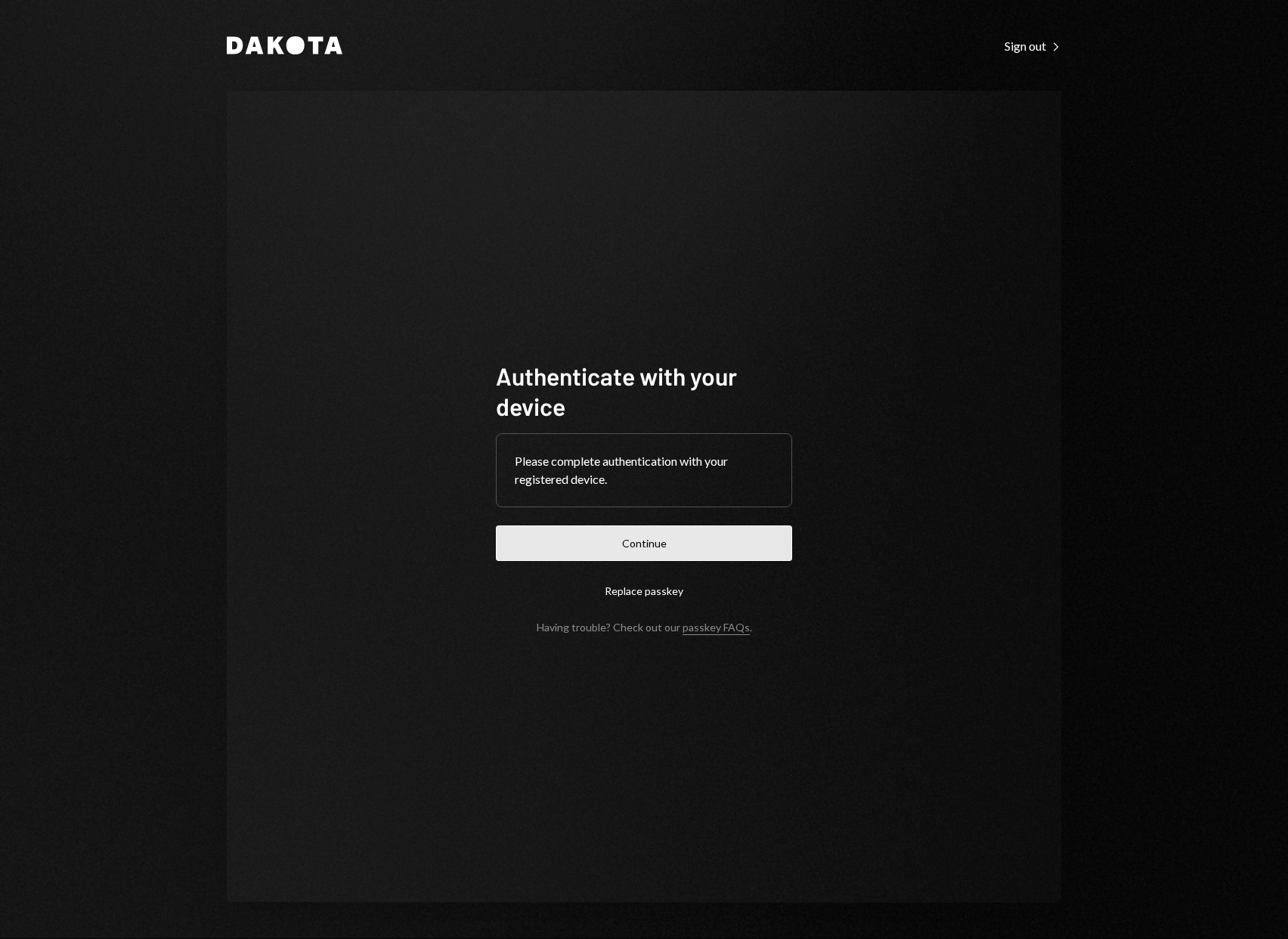
click at [707, 556] on button "Continue" at bounding box center [644, 543] width 296 height 35
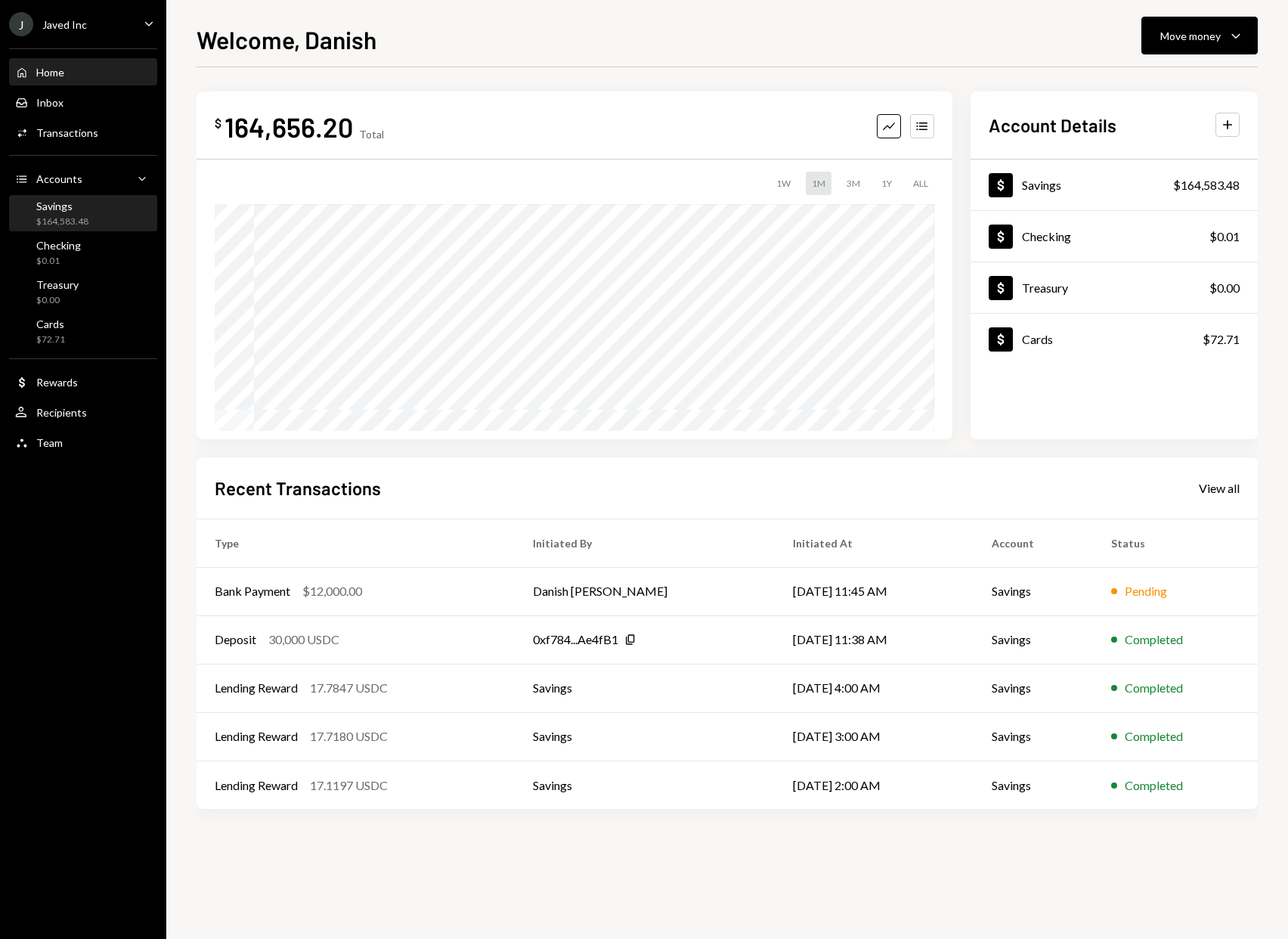
click at [71, 220] on div "$164,583.48" at bounding box center [62, 222] width 52 height 13
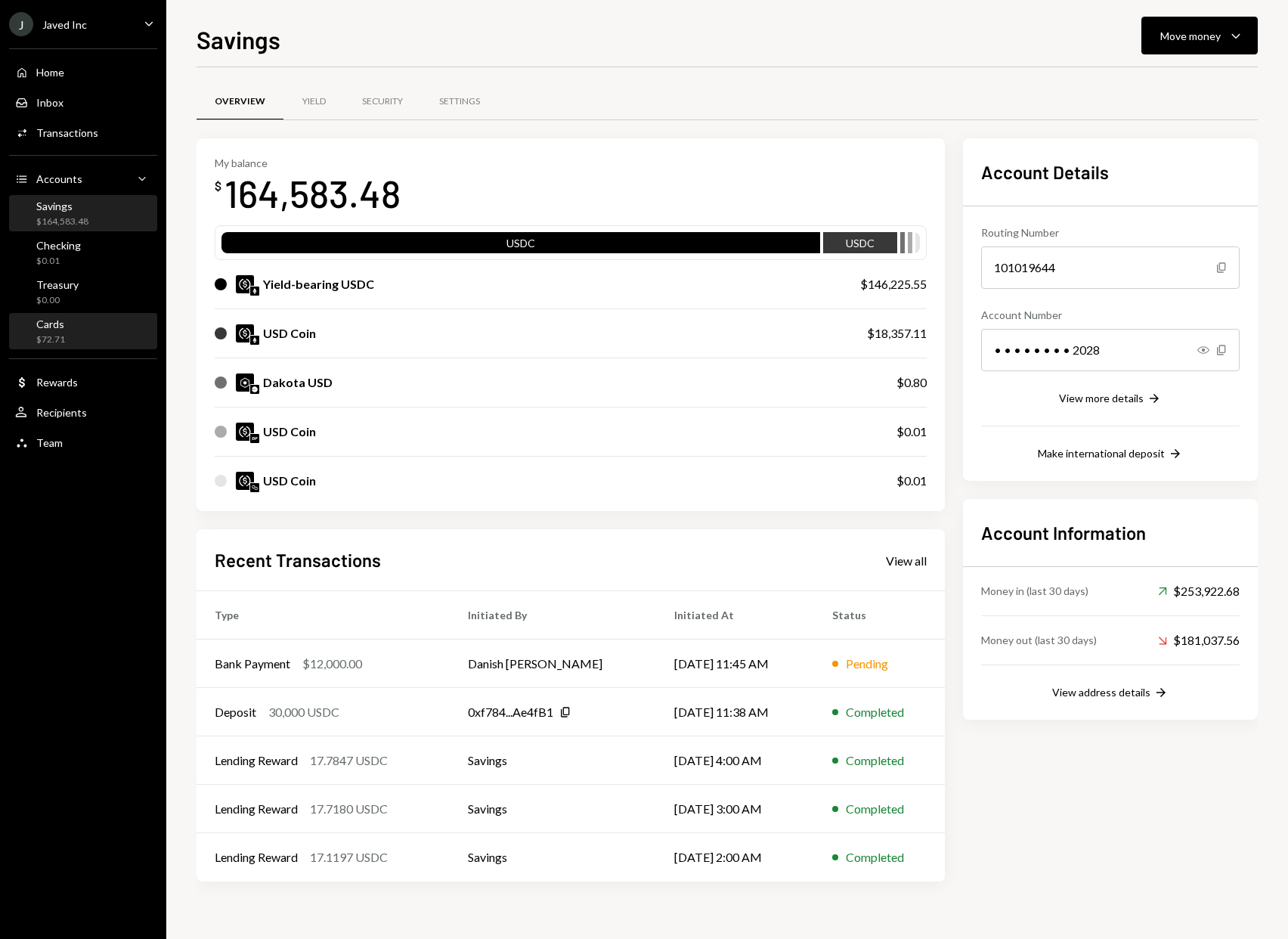
click at [81, 334] on div "Cards $72.71" at bounding box center [83, 332] width 136 height 29
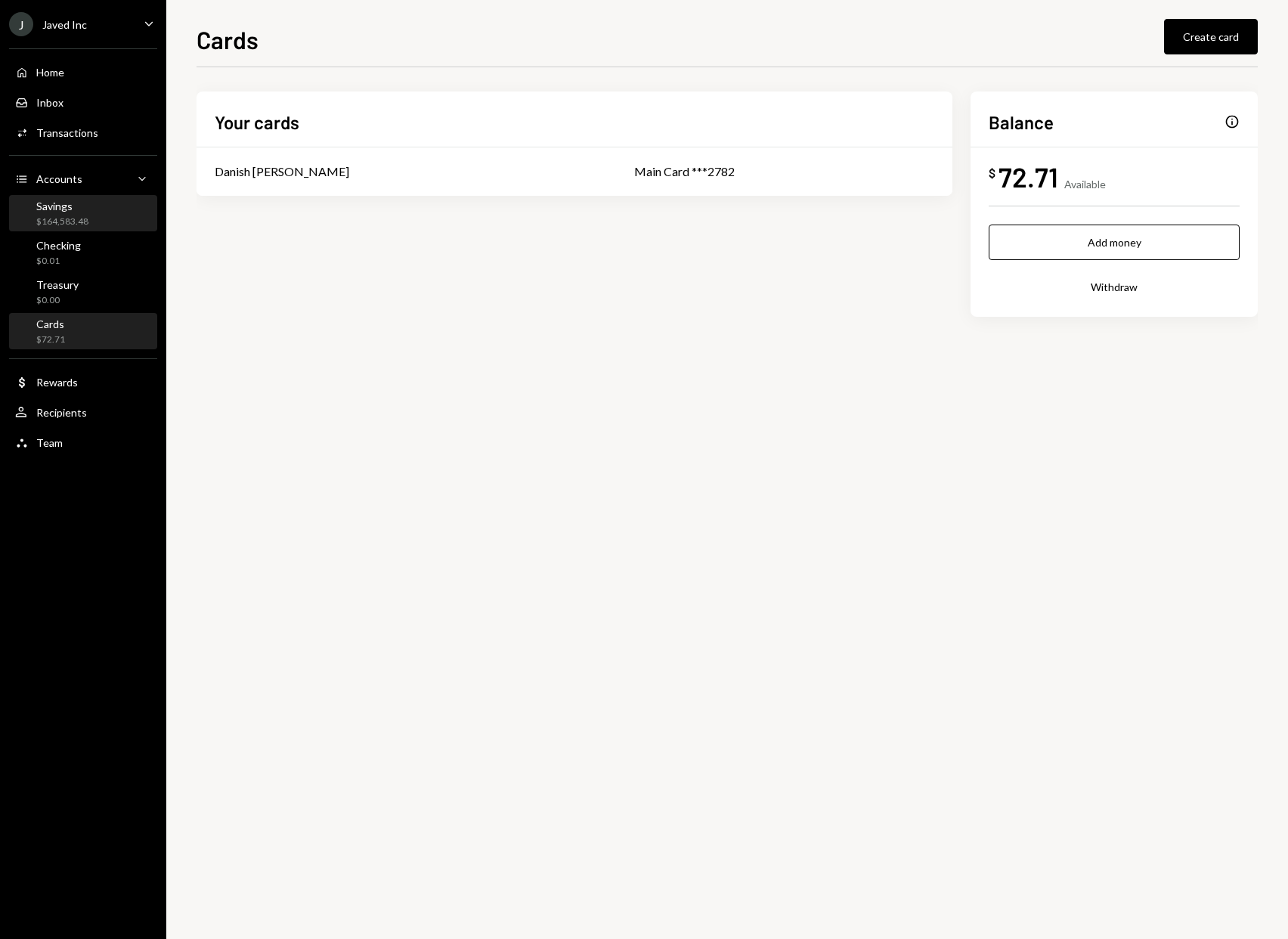
click at [93, 213] on div "Savings $164,583.48" at bounding box center [83, 214] width 136 height 29
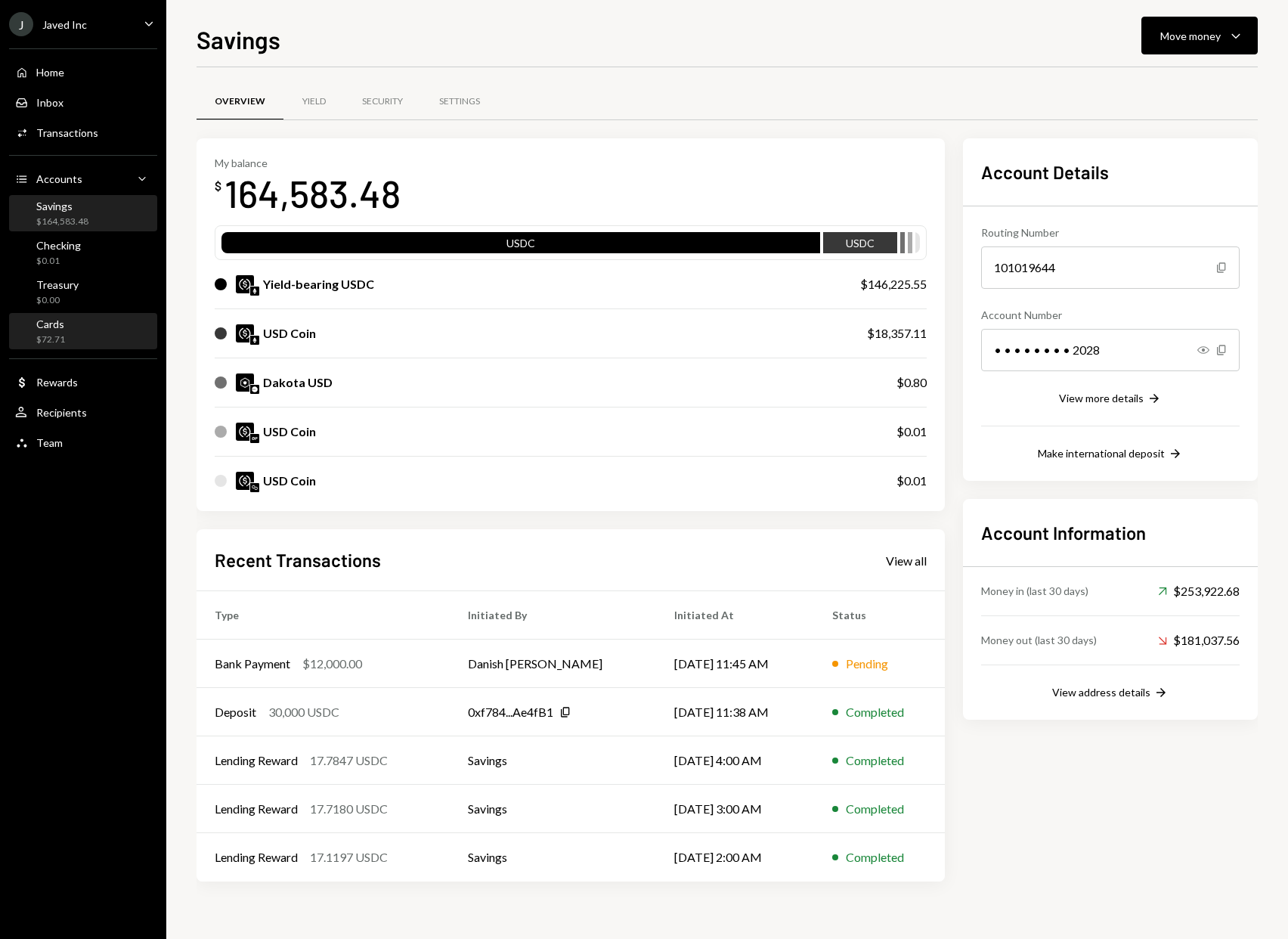
click at [98, 319] on div "Cards $72.71" at bounding box center [83, 332] width 136 height 29
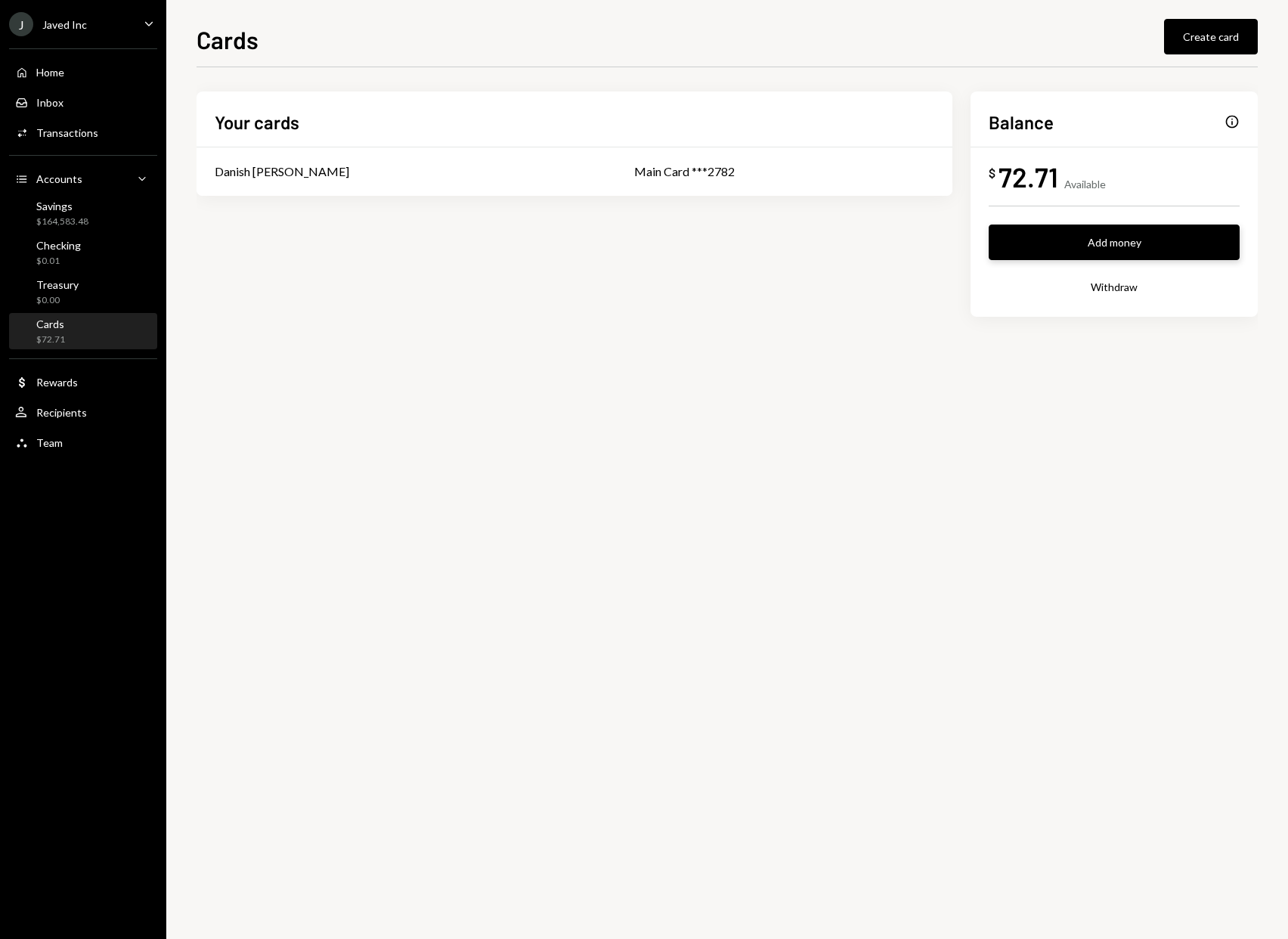
click at [1102, 250] on button "Add money" at bounding box center [1113, 242] width 251 height 35
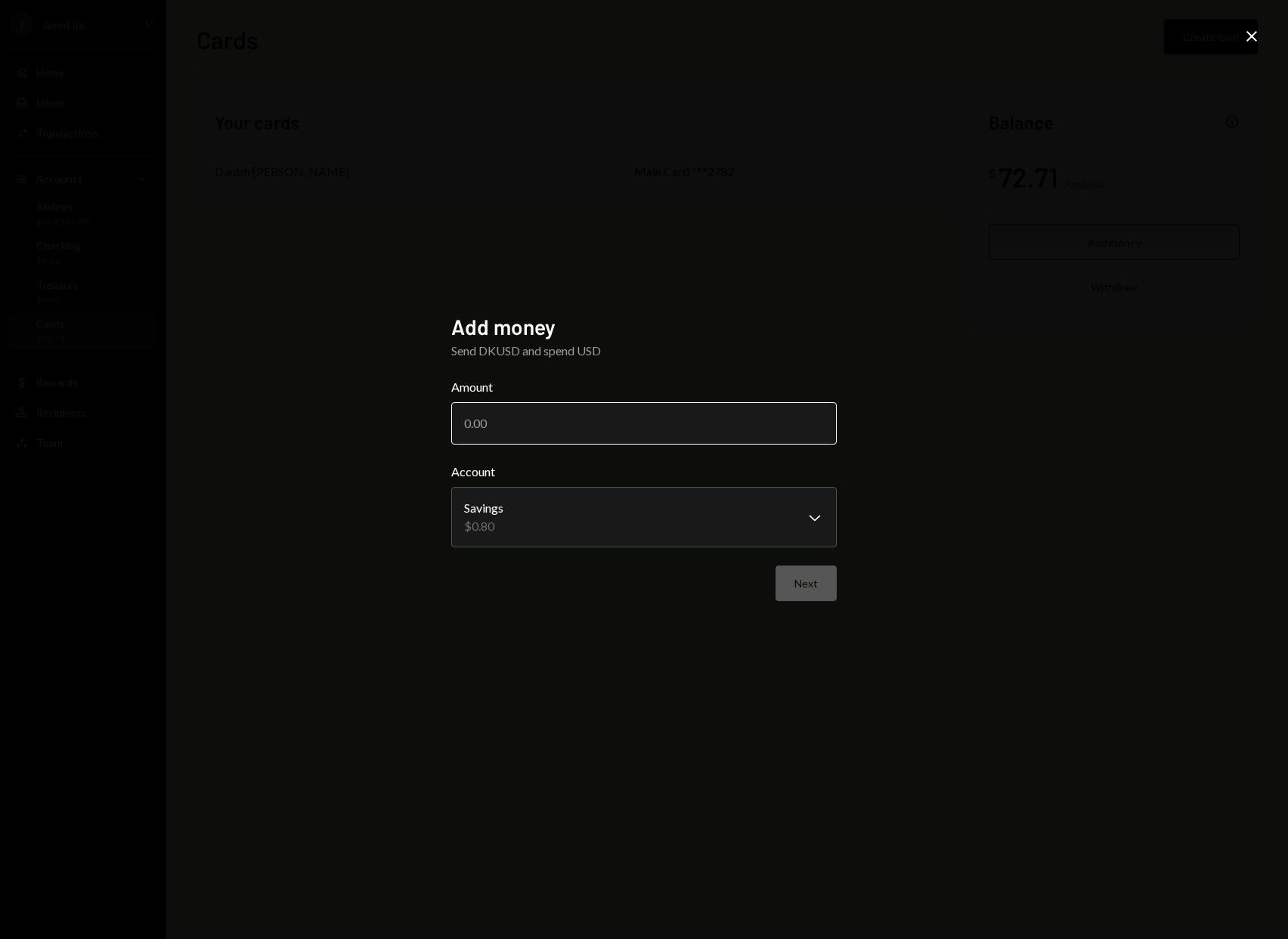
click at [709, 406] on input "Amount" at bounding box center [643, 424] width 386 height 42
click at [780, 507] on body "**********" at bounding box center [644, 470] width 1288 height 939
click at [782, 503] on body "**********" at bounding box center [644, 470] width 1288 height 939
click at [715, 318] on h2 "Add money" at bounding box center [643, 327] width 386 height 29
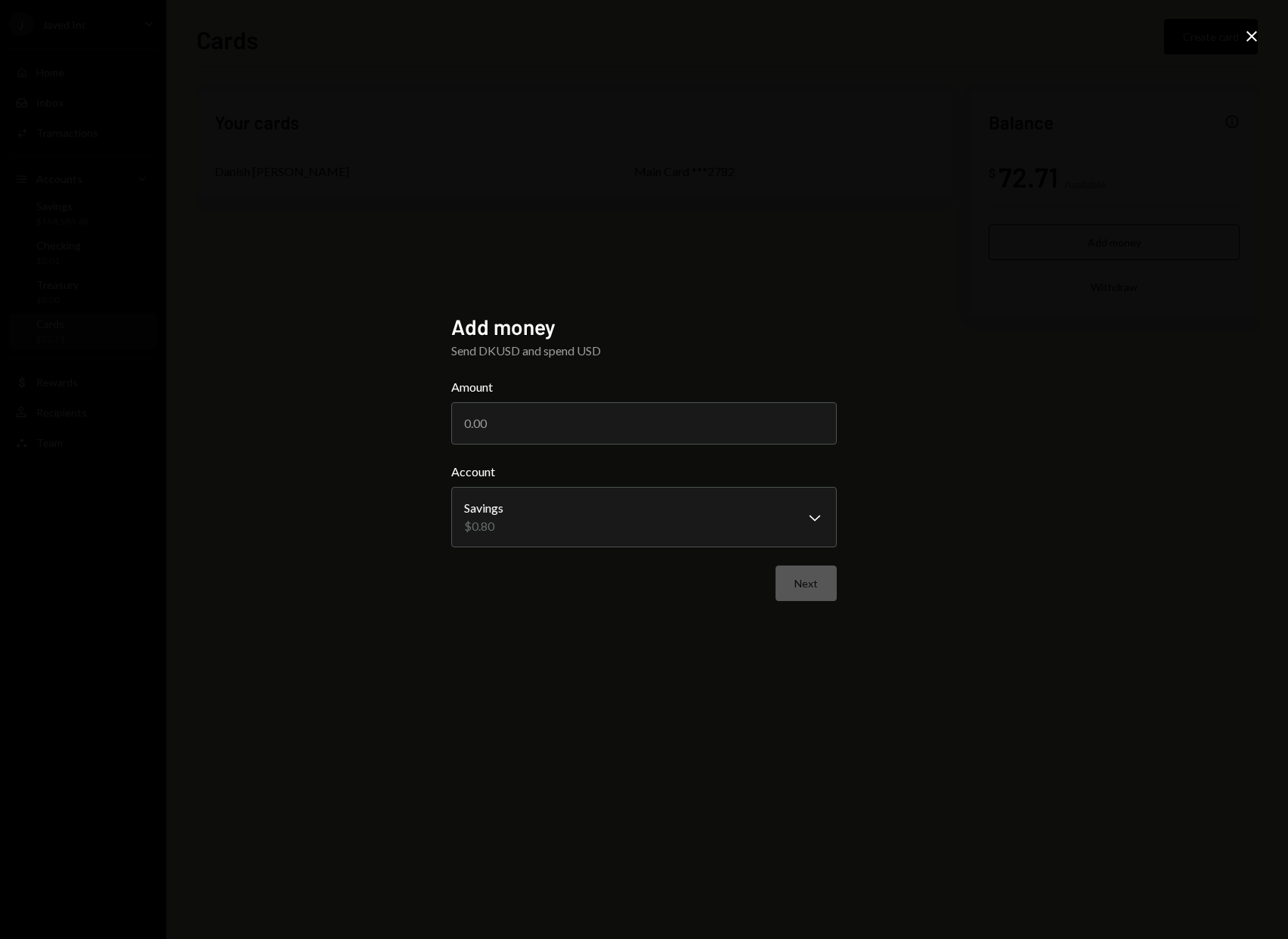
click at [1256, 34] on icon "Close" at bounding box center [1251, 36] width 19 height 19
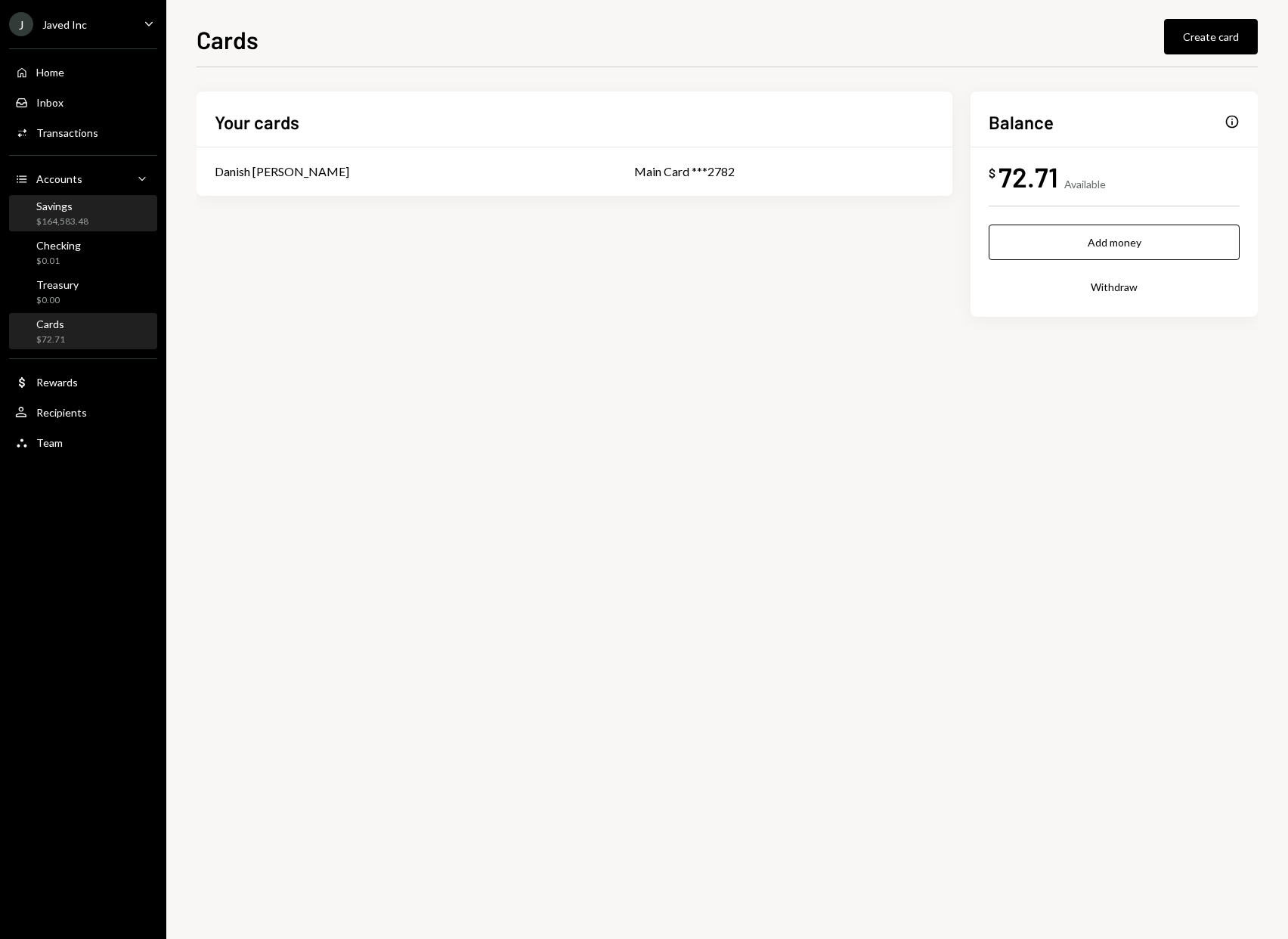
click at [49, 213] on div "Savings $164,583.48" at bounding box center [62, 214] width 52 height 29
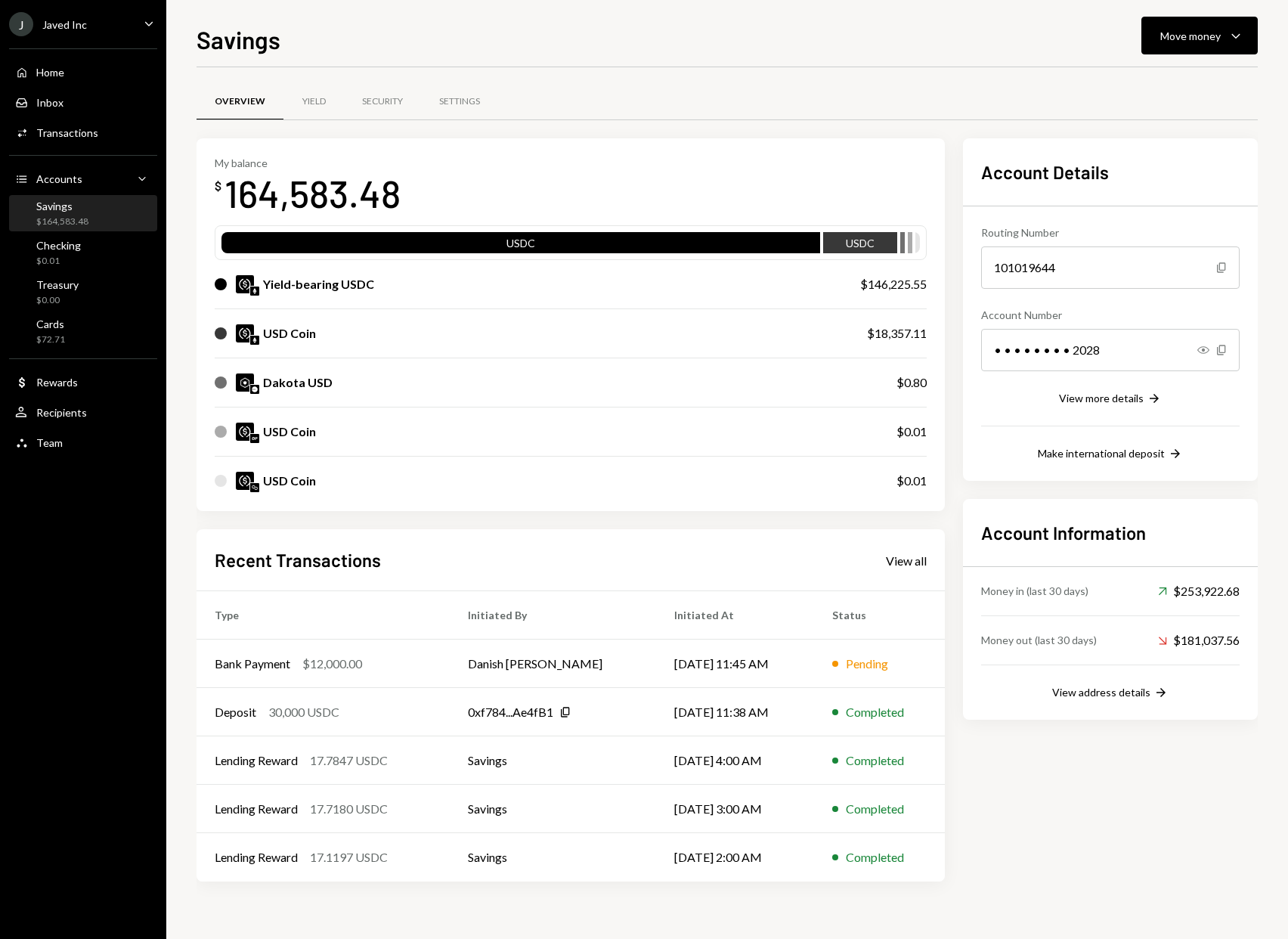
click at [756, 335] on div "USD Coin" at bounding box center [525, 333] width 622 height 19
click at [1158, 31] on button "Move money Caret Down" at bounding box center [1199, 35] width 116 height 38
click at [1159, 196] on div "Swap stablecoins" at bounding box center [1187, 196] width 110 height 16
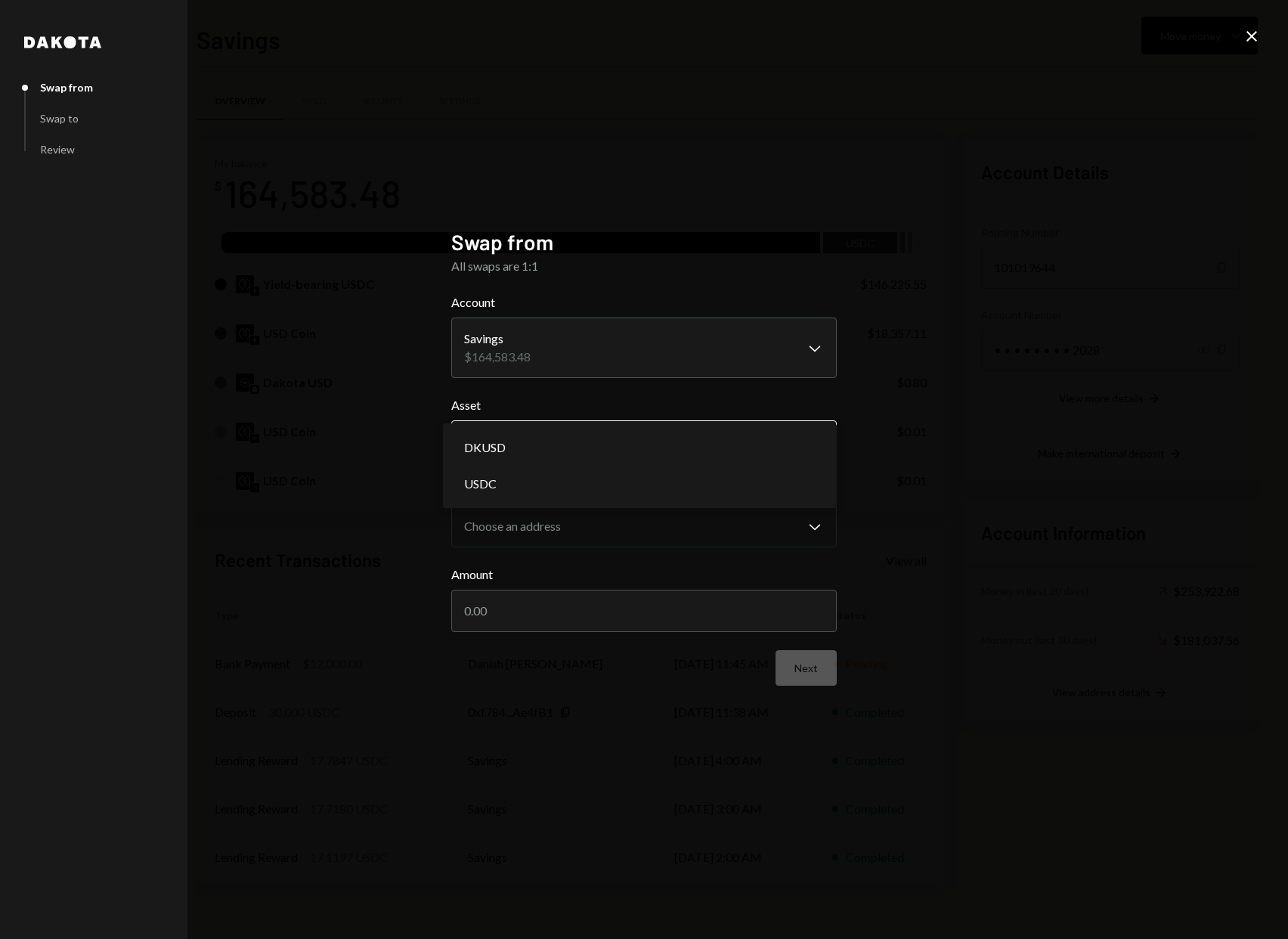
click at [763, 435] on body "J Javed Inc Caret Down Home Home Inbox Inbox Activities Transactions Accounts A…" at bounding box center [644, 470] width 1288 height 939
select select "****"
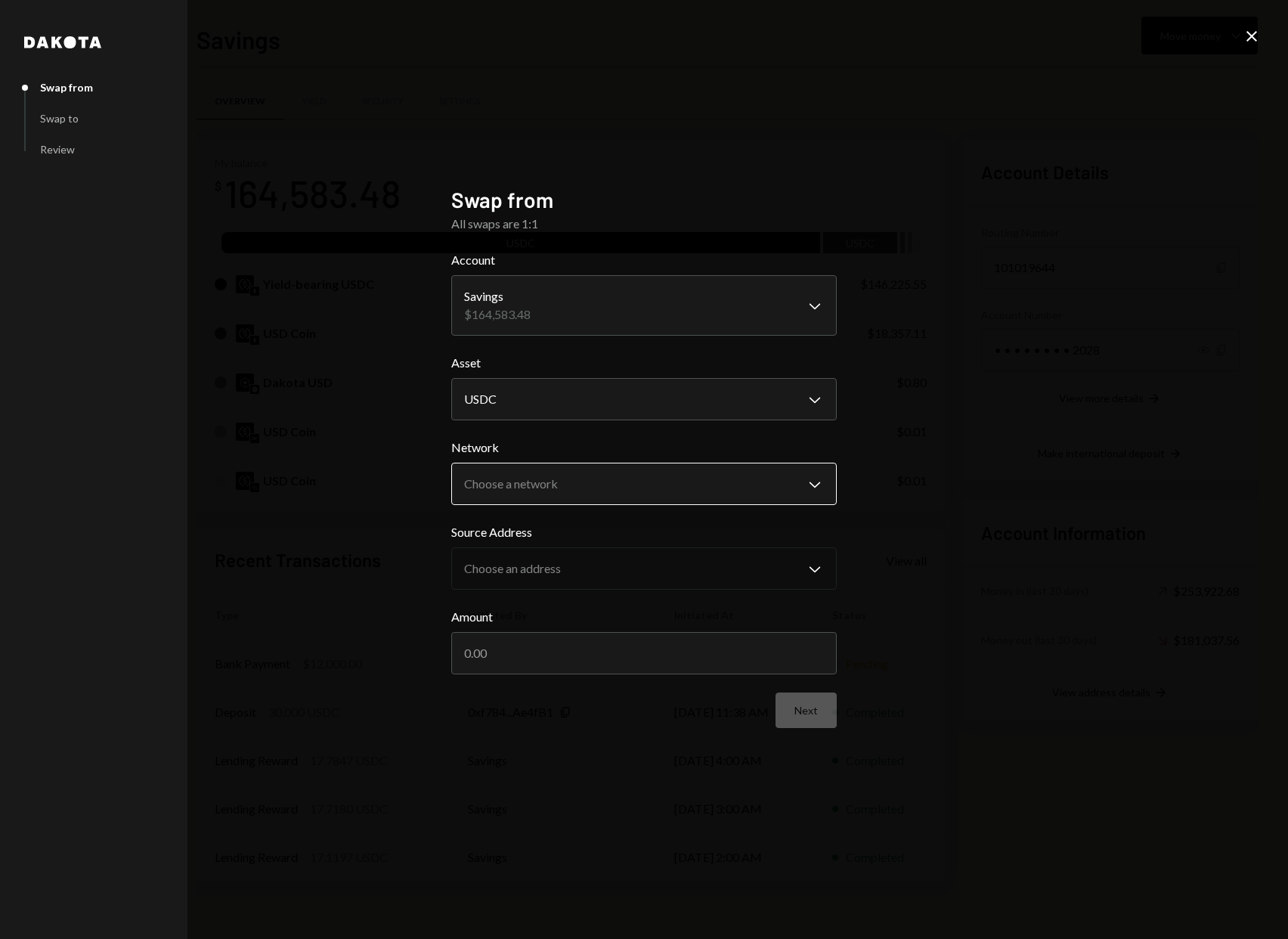
click at [757, 477] on body "J Javed Inc Caret Down Home Home Inbox Inbox Activities Transactions Accounts A…" at bounding box center [644, 470] width 1288 height 939
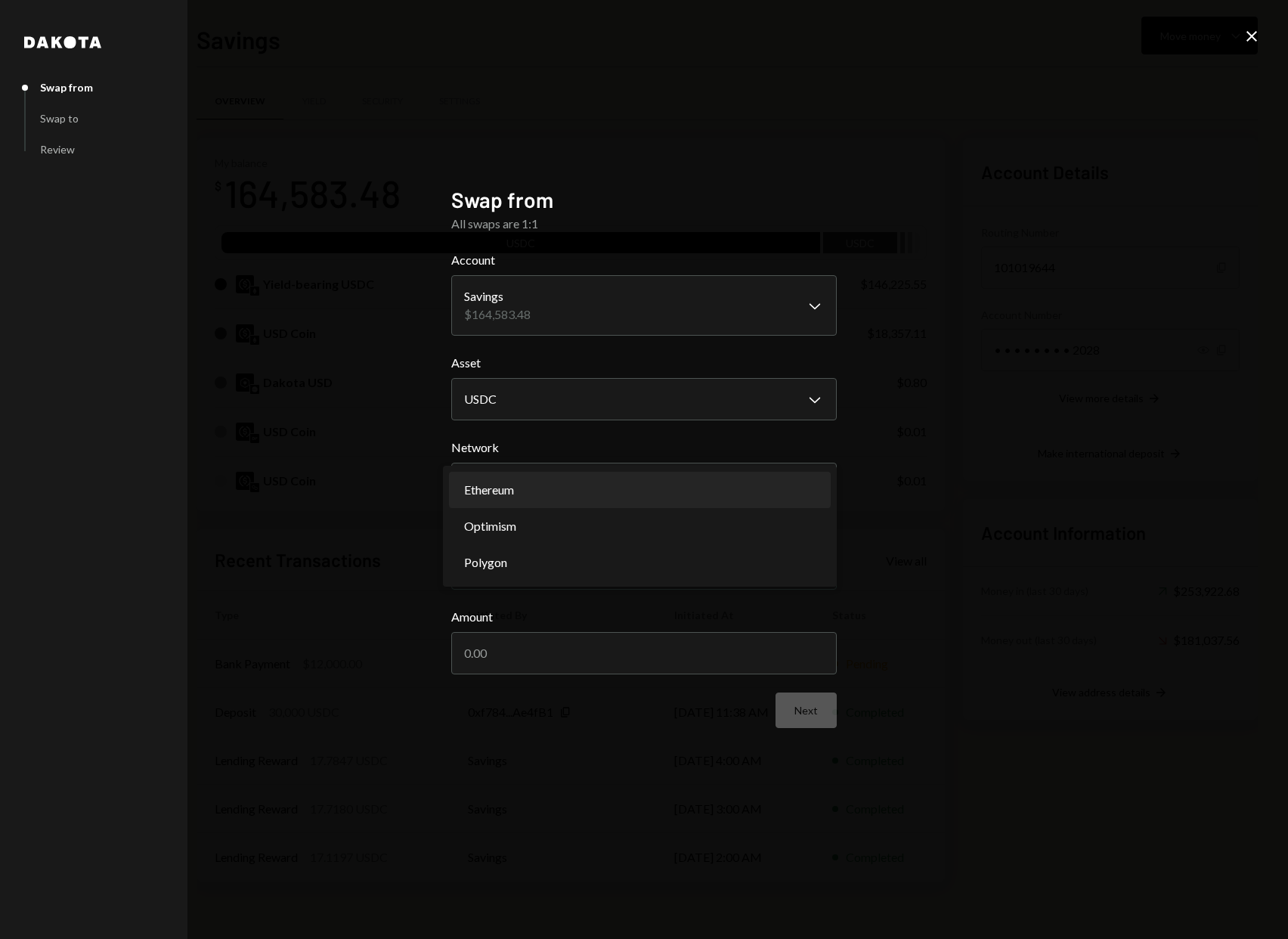
select select "**********"
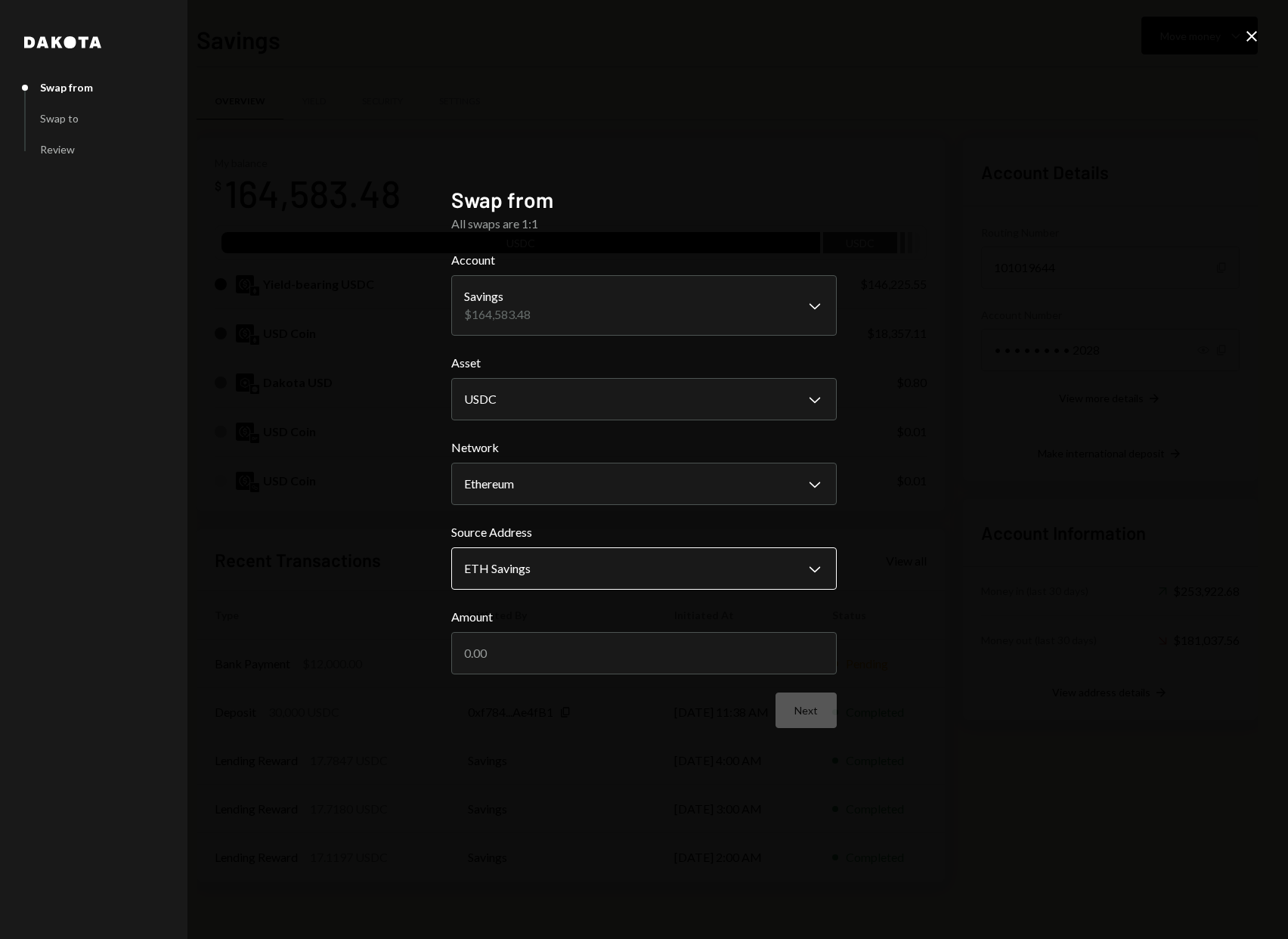
click at [751, 552] on body "J Javed Inc Caret Down Home Home Inbox Inbox Activities Transactions Accounts A…" at bounding box center [644, 470] width 1288 height 939
click at [739, 671] on input "Amount" at bounding box center [643, 653] width 386 height 42
type input "17000"
click at [825, 695] on button "Next" at bounding box center [805, 710] width 61 height 35
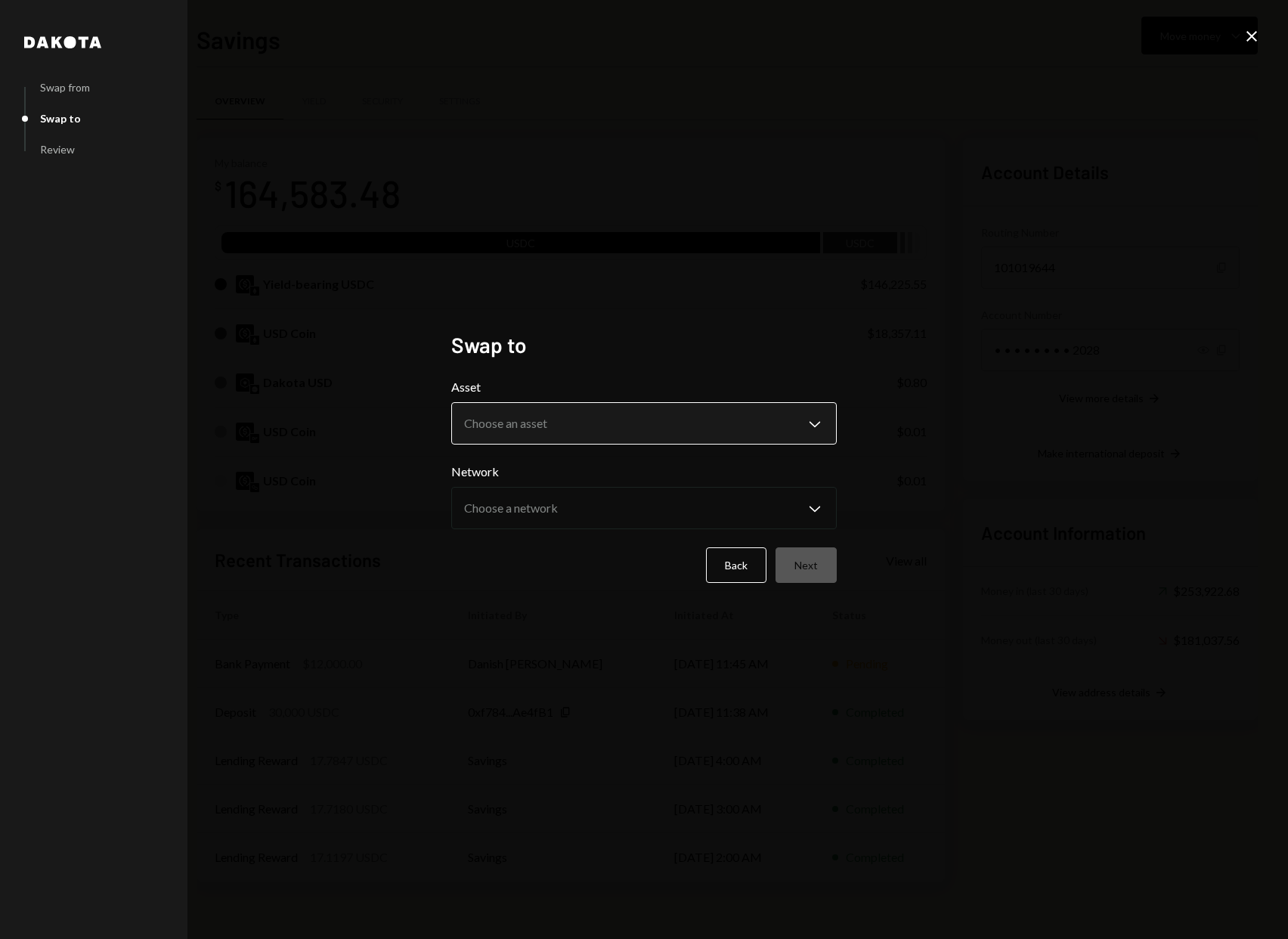
click at [766, 417] on body "J Javed Inc Caret Down Home Home Inbox Inbox Activities Transactions Accounts A…" at bounding box center [644, 470] width 1288 height 939
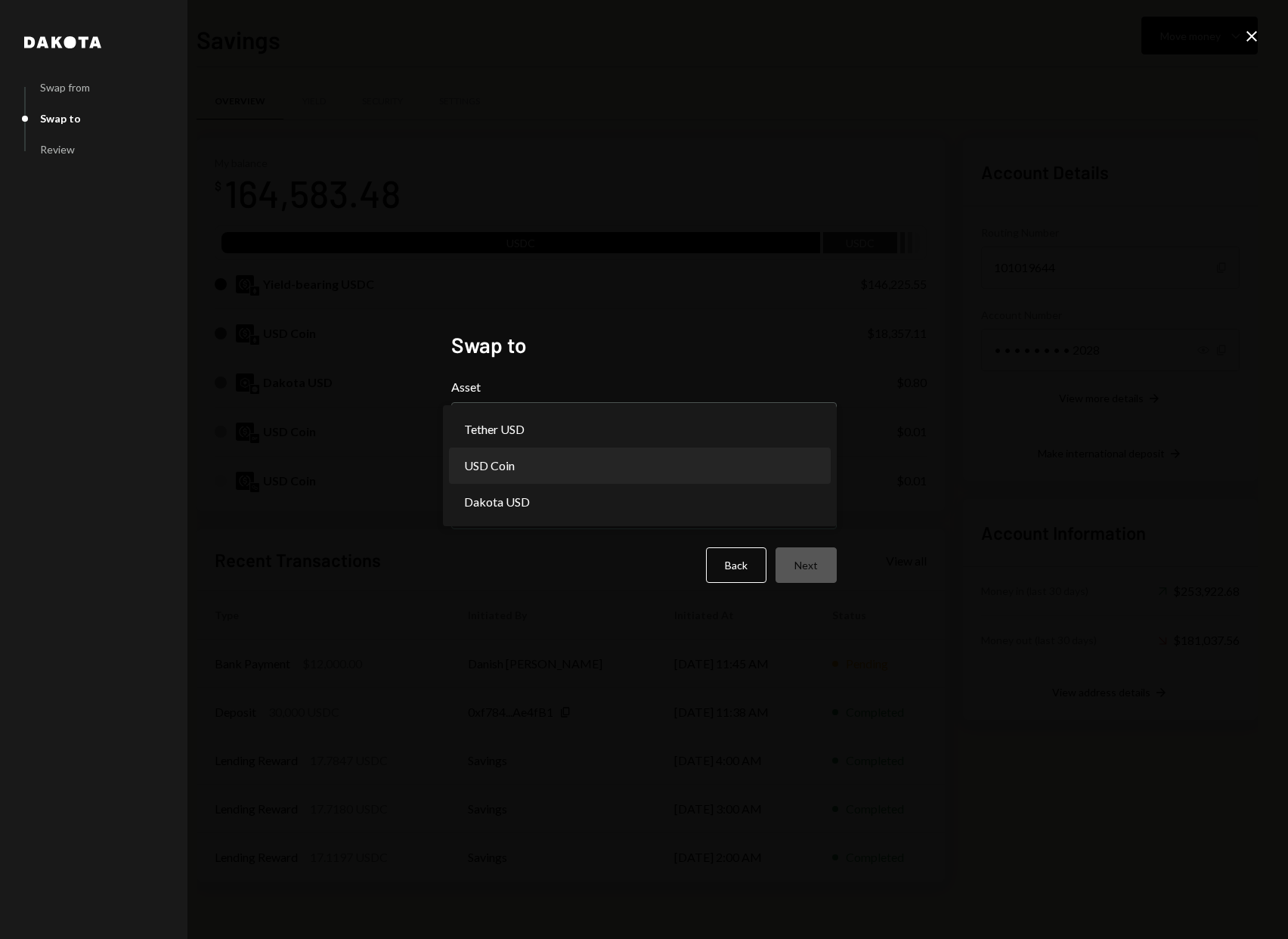
select select "****"
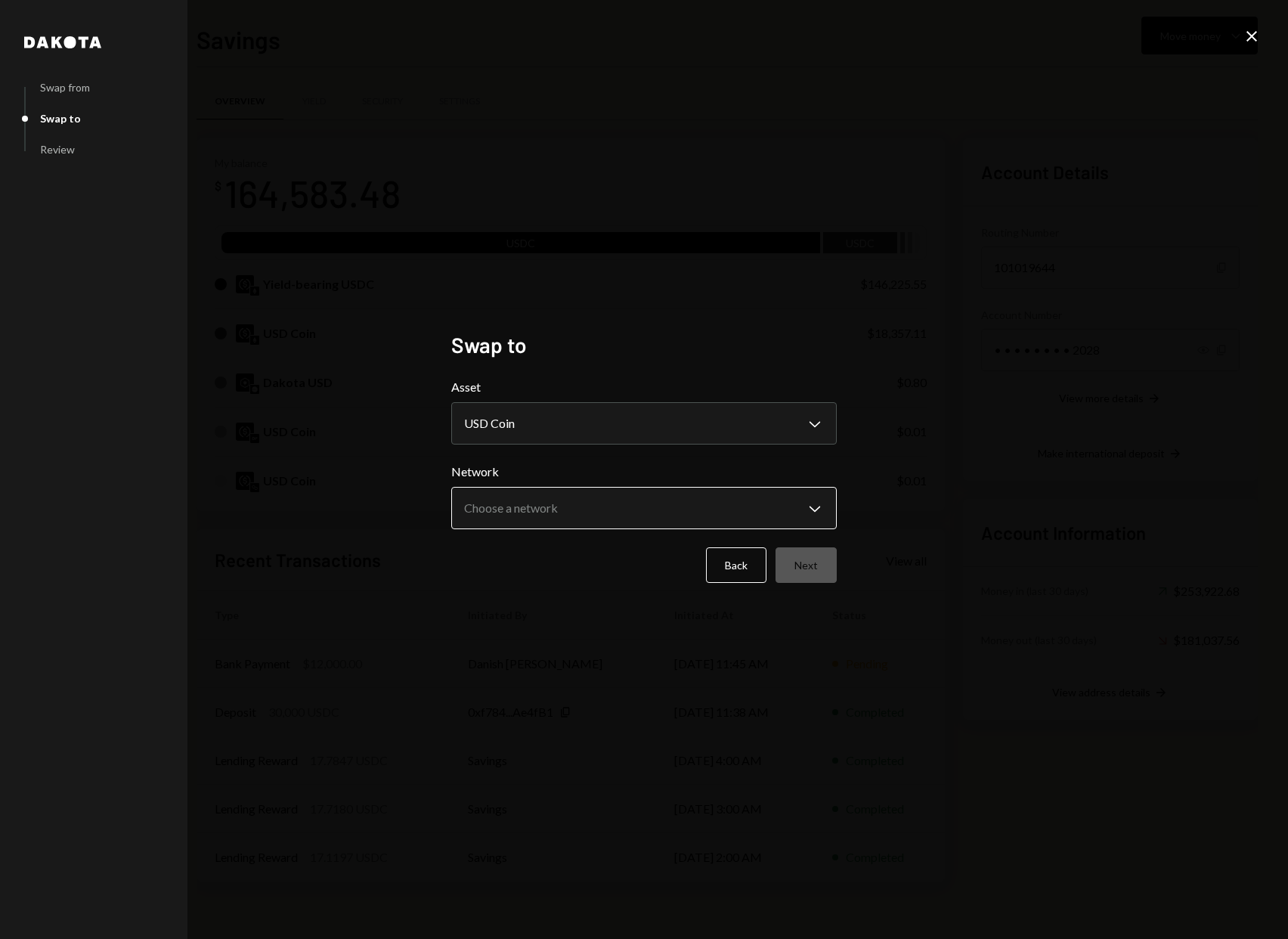
click at [731, 503] on body "J Javed Inc Caret Down Home Home Inbox Inbox Activities Transactions Accounts A…" at bounding box center [644, 470] width 1288 height 939
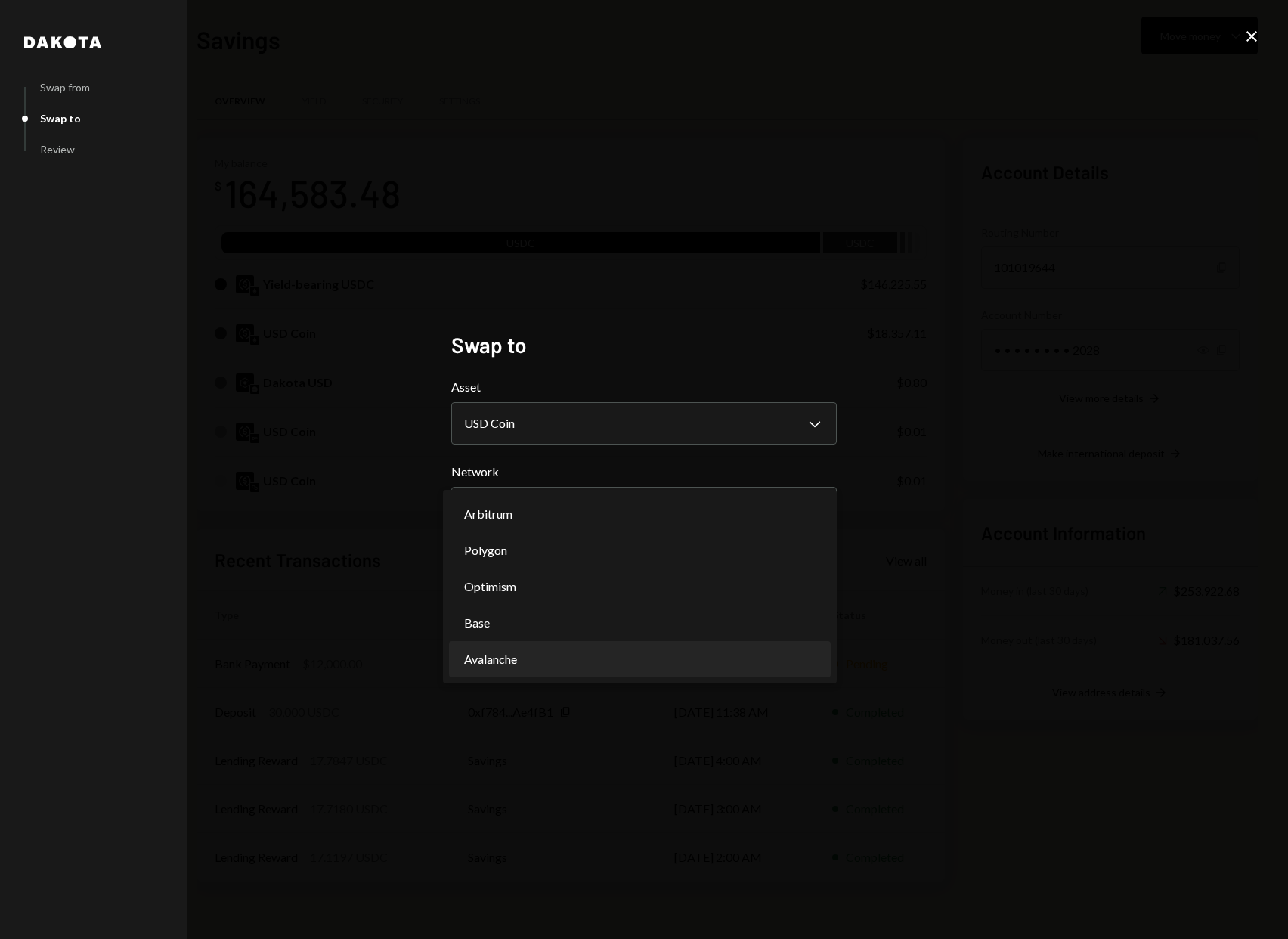
select select "**********"
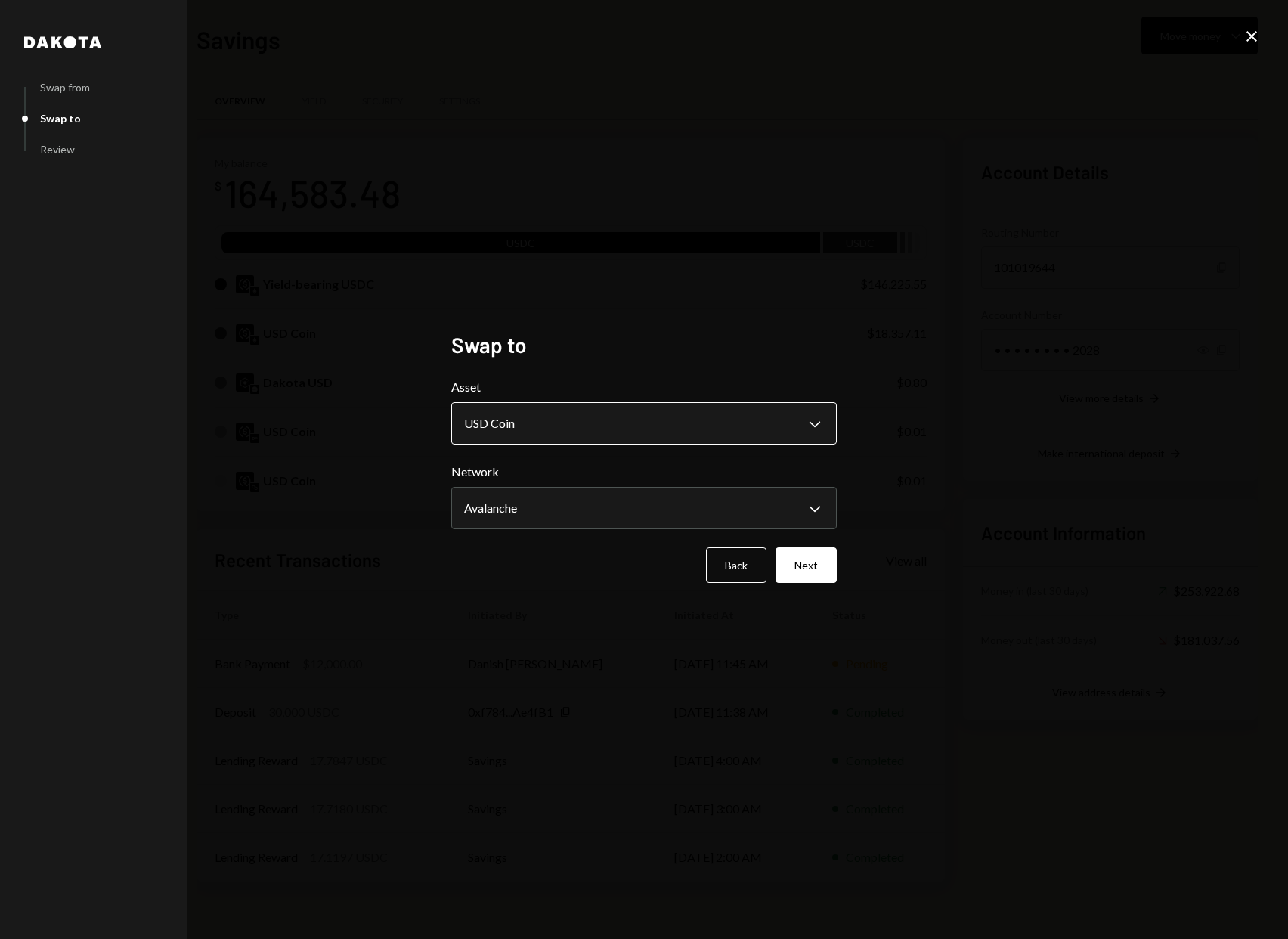
click at [693, 435] on body "J Javed Inc Caret Down Home Home Inbox Inbox Activities Transactions Accounts A…" at bounding box center [644, 470] width 1288 height 939
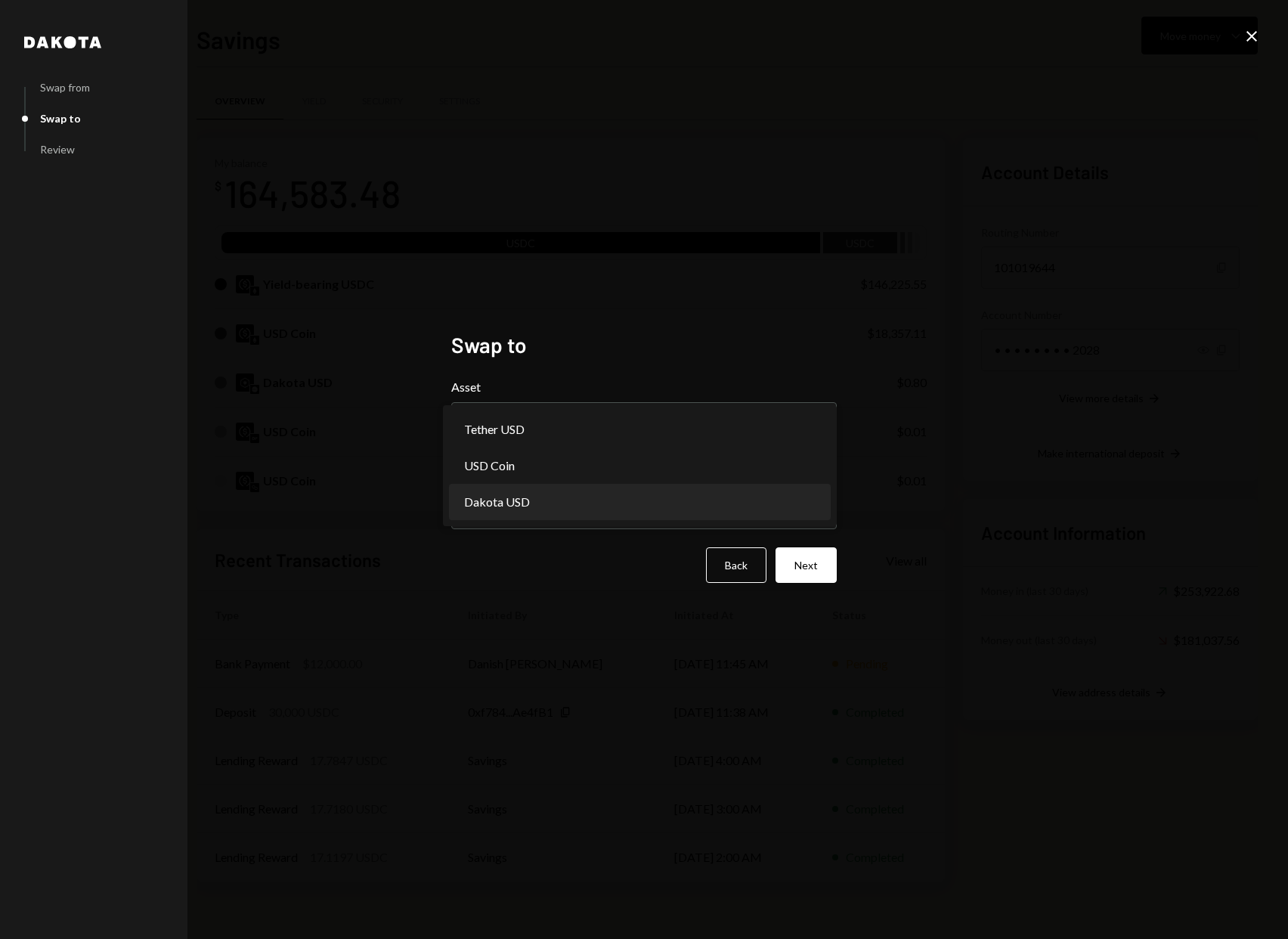
select select "*****"
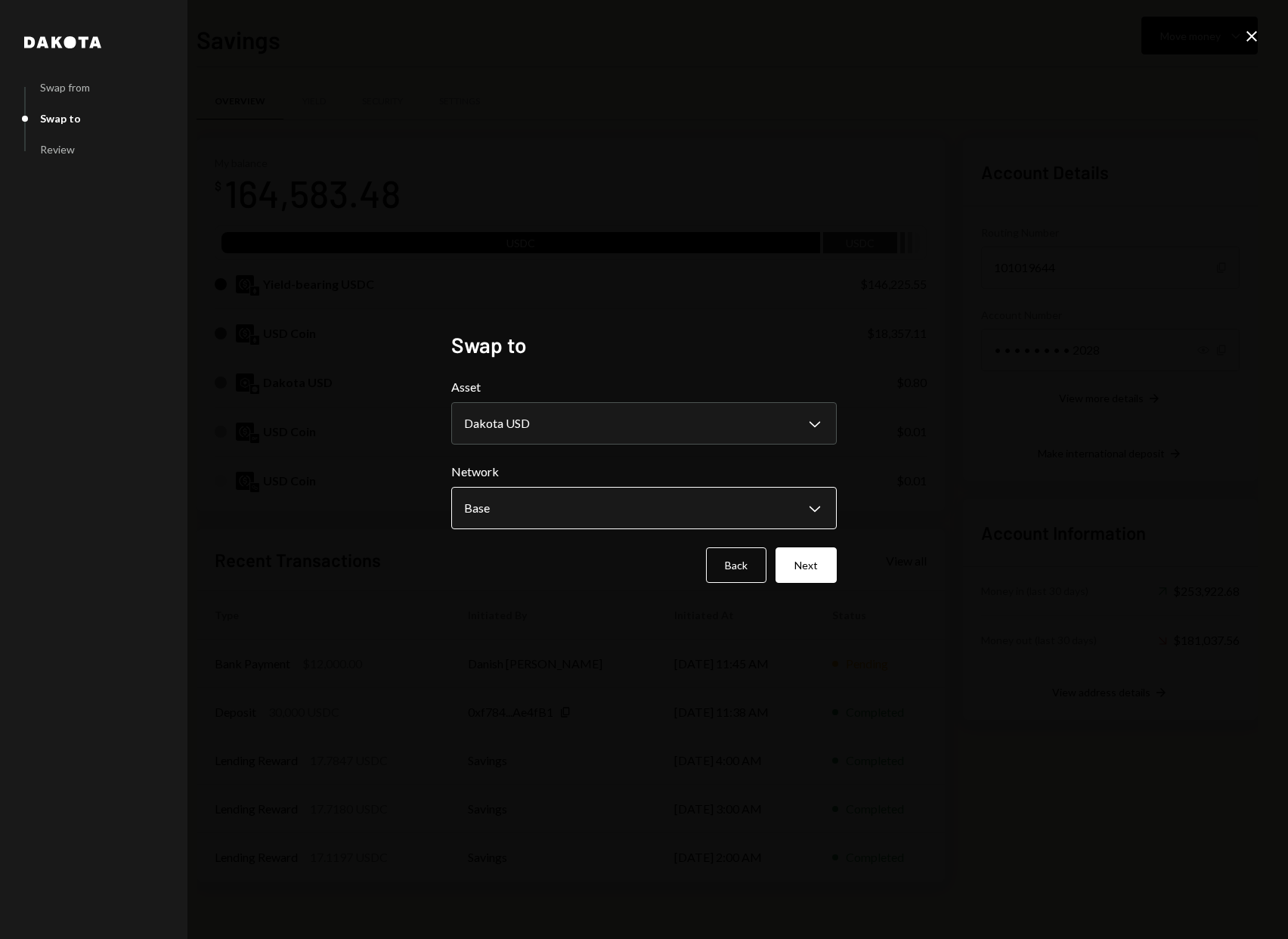
click at [687, 500] on body "J Javed Inc Caret Down Home Home Inbox Inbox Activities Transactions Accounts A…" at bounding box center [644, 470] width 1288 height 939
click at [815, 572] on button "Next" at bounding box center [805, 565] width 61 height 35
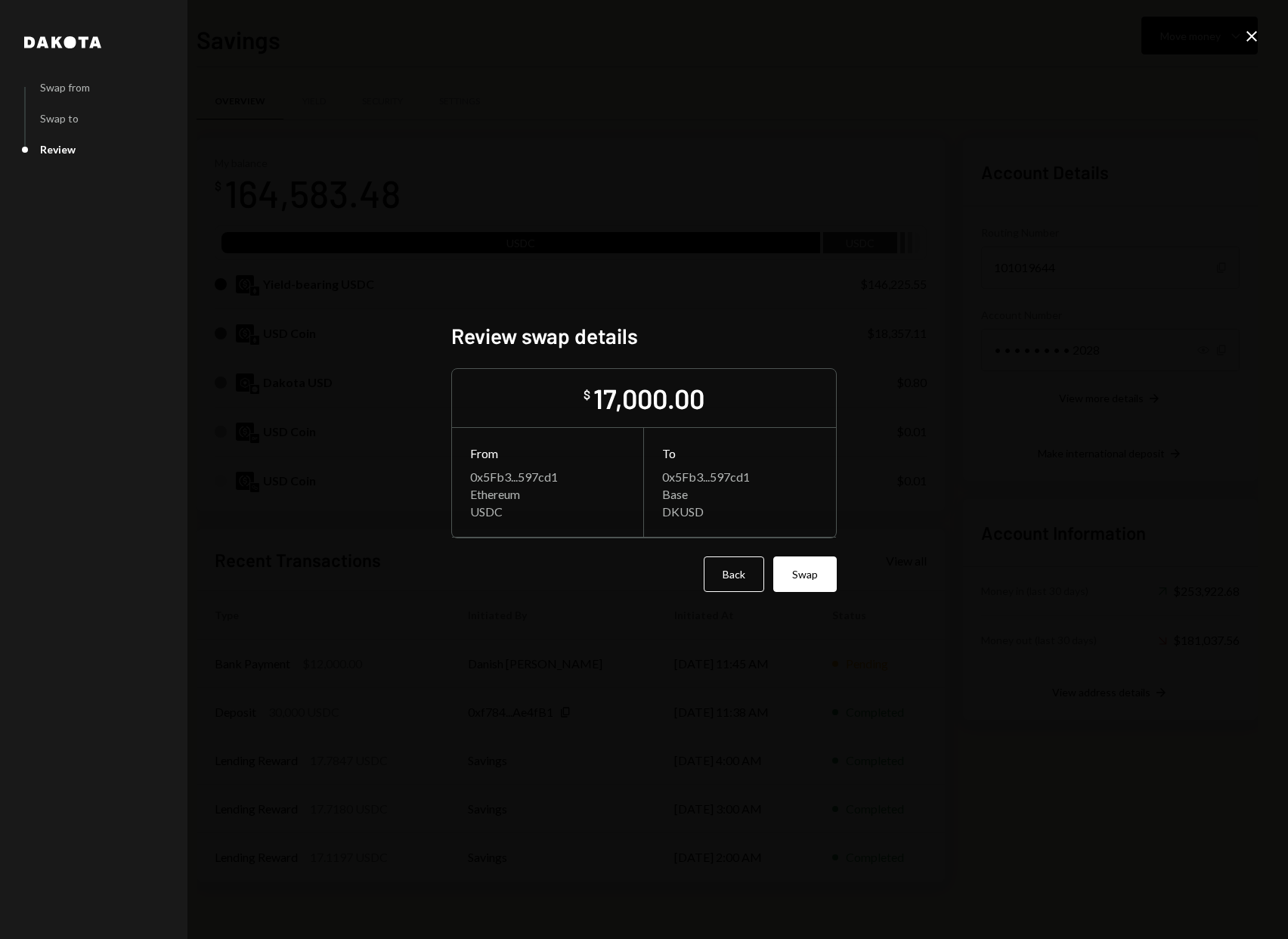
click at [815, 572] on button "Swap" at bounding box center [805, 574] width 64 height 35
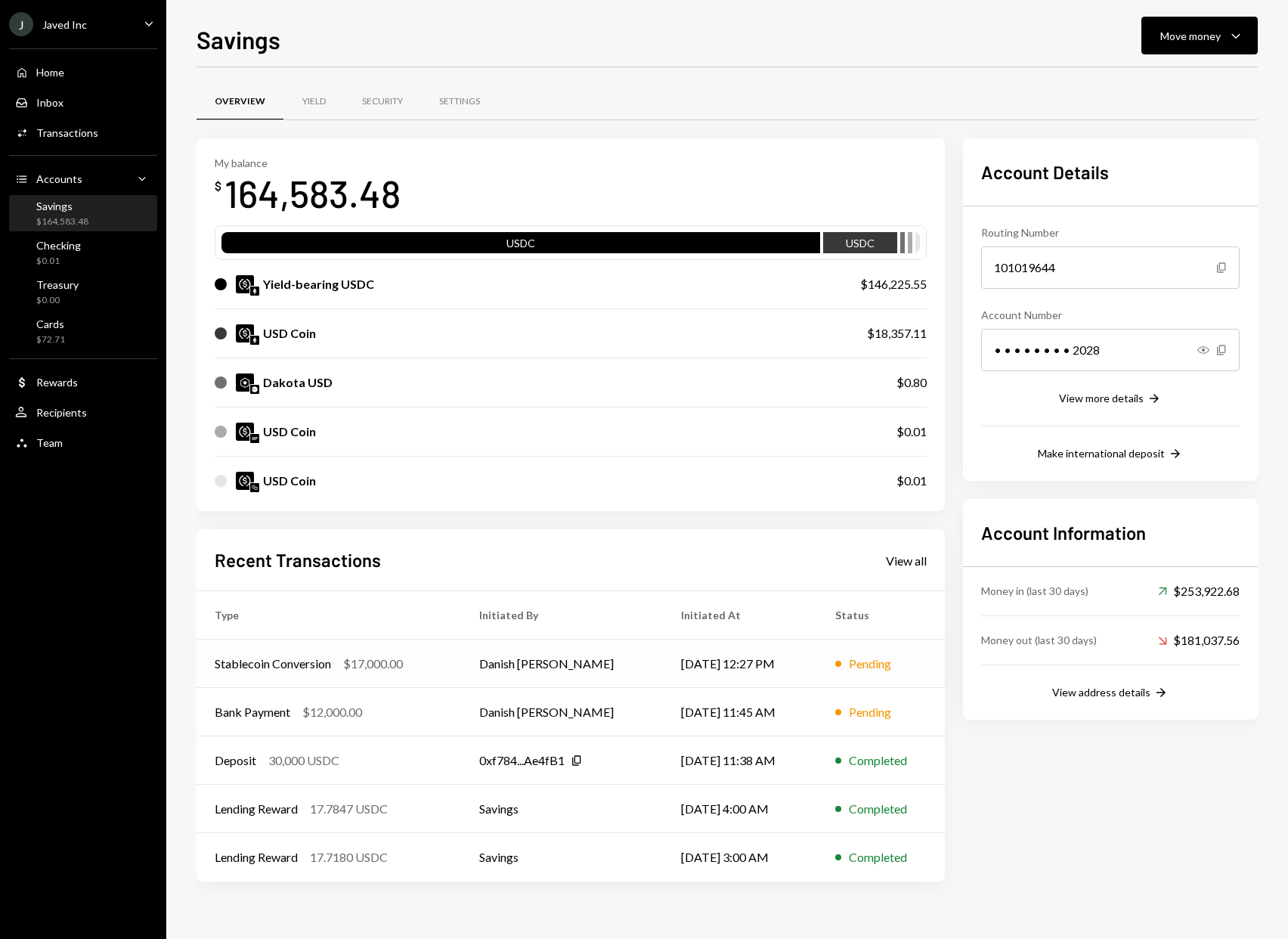
click at [424, 667] on div "Stablecoin Conversion $17,000.00" at bounding box center [328, 664] width 228 height 19
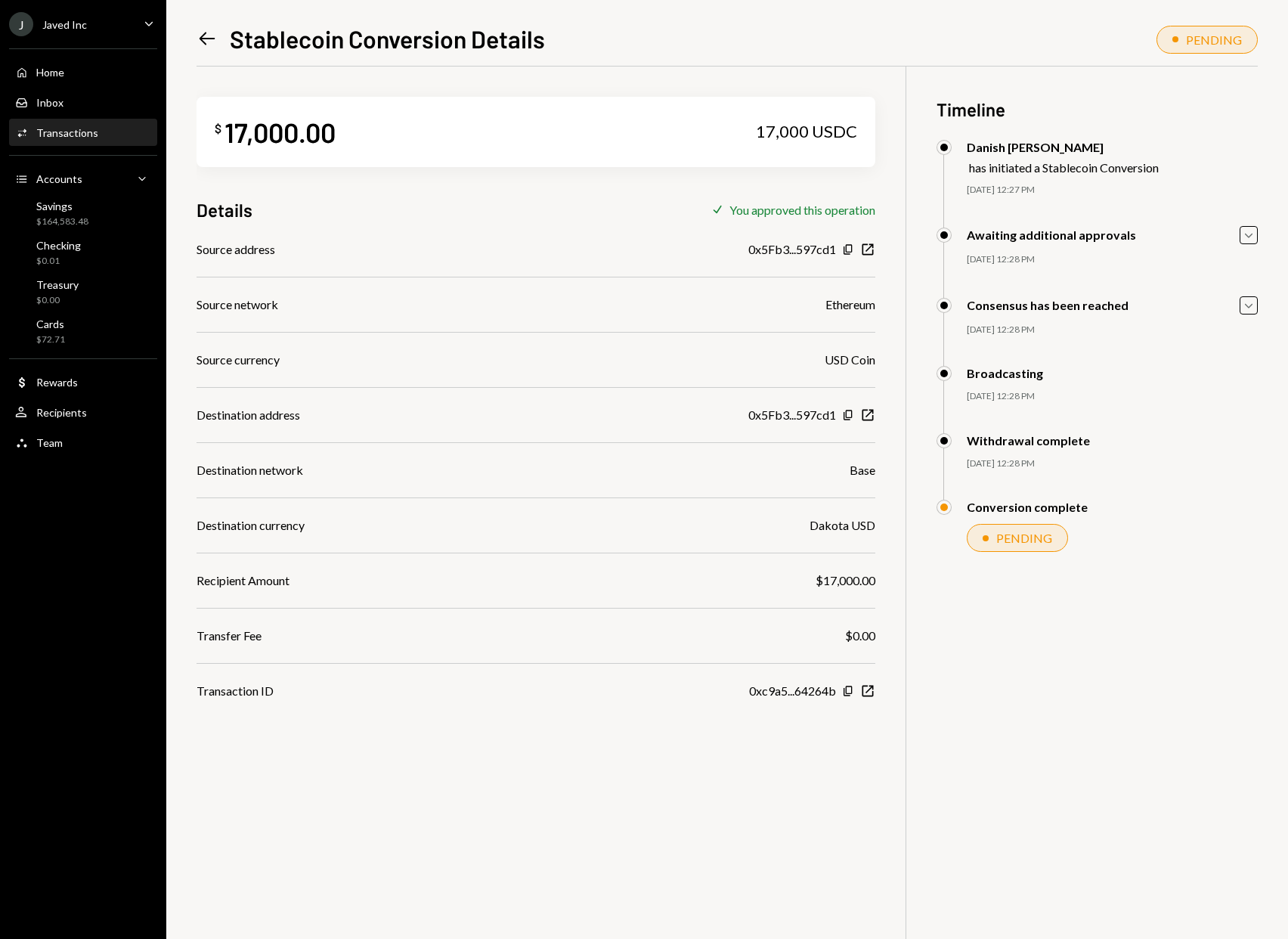
click at [206, 45] on icon "Left Arrow" at bounding box center [207, 39] width 21 height 21
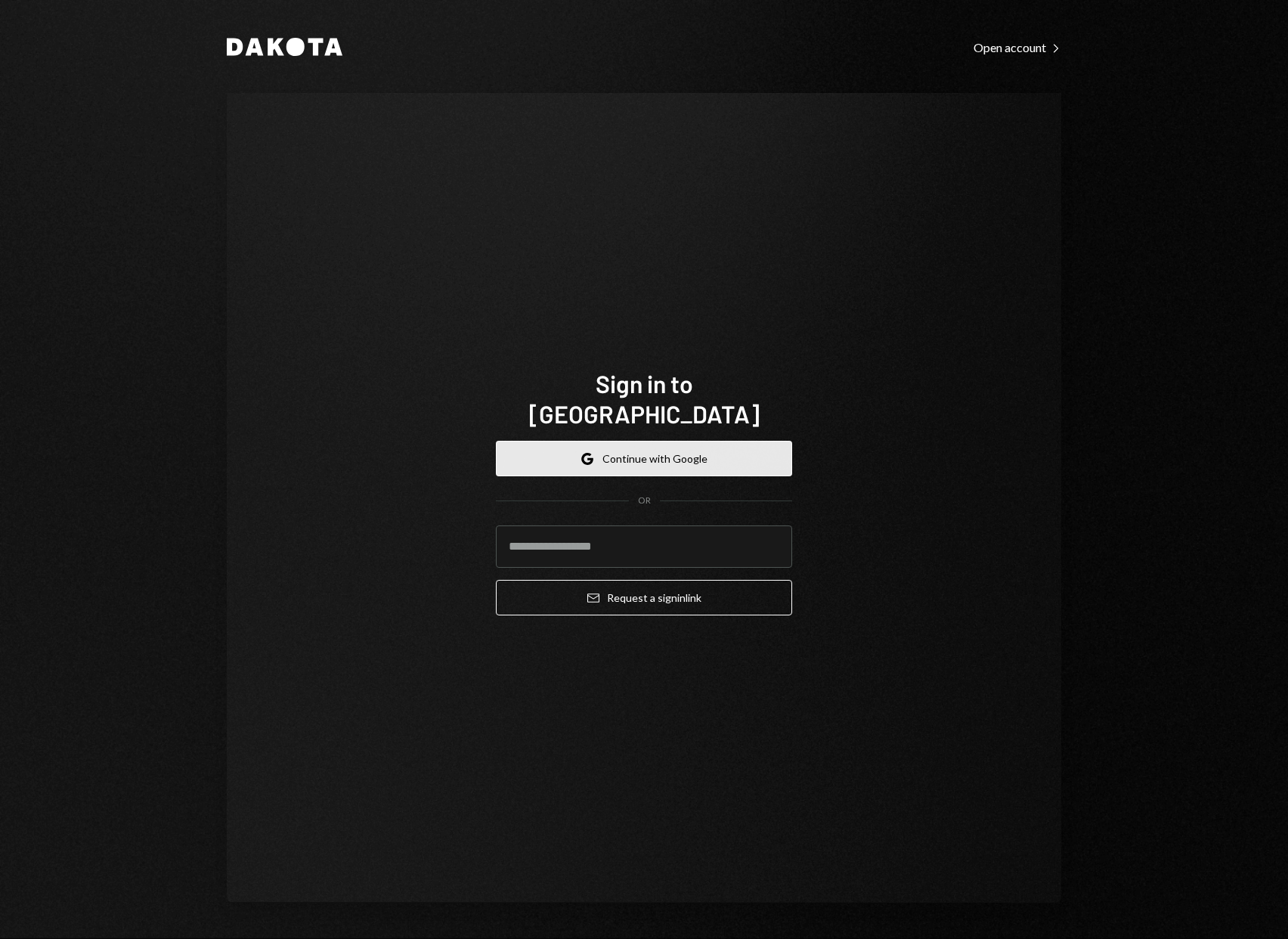
click at [581, 440] on button "Google Continue with Google" at bounding box center [644, 458] width 296 height 35
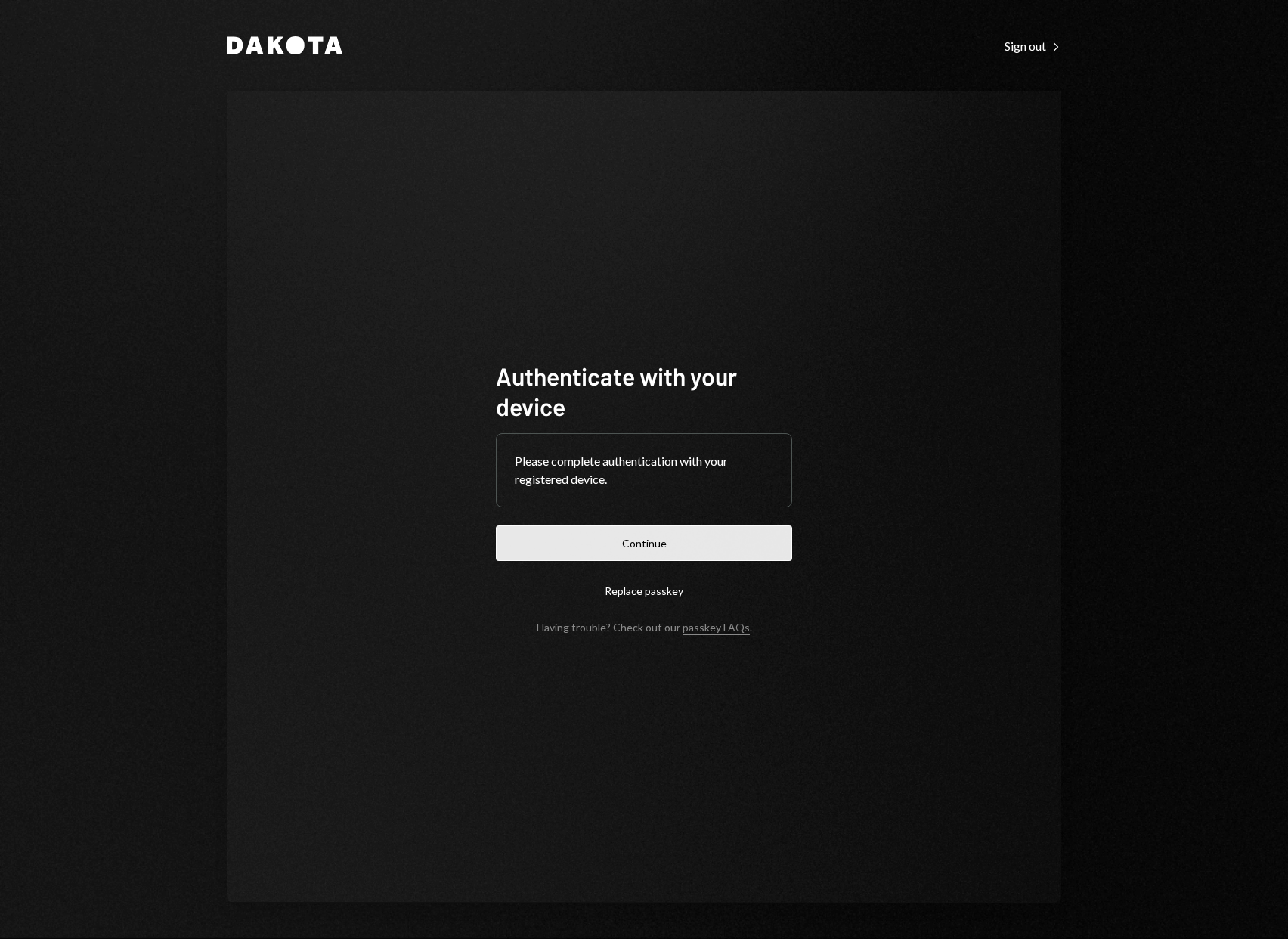
click at [645, 554] on button "Continue" at bounding box center [644, 543] width 296 height 35
click at [677, 548] on button "Continue" at bounding box center [644, 543] width 296 height 35
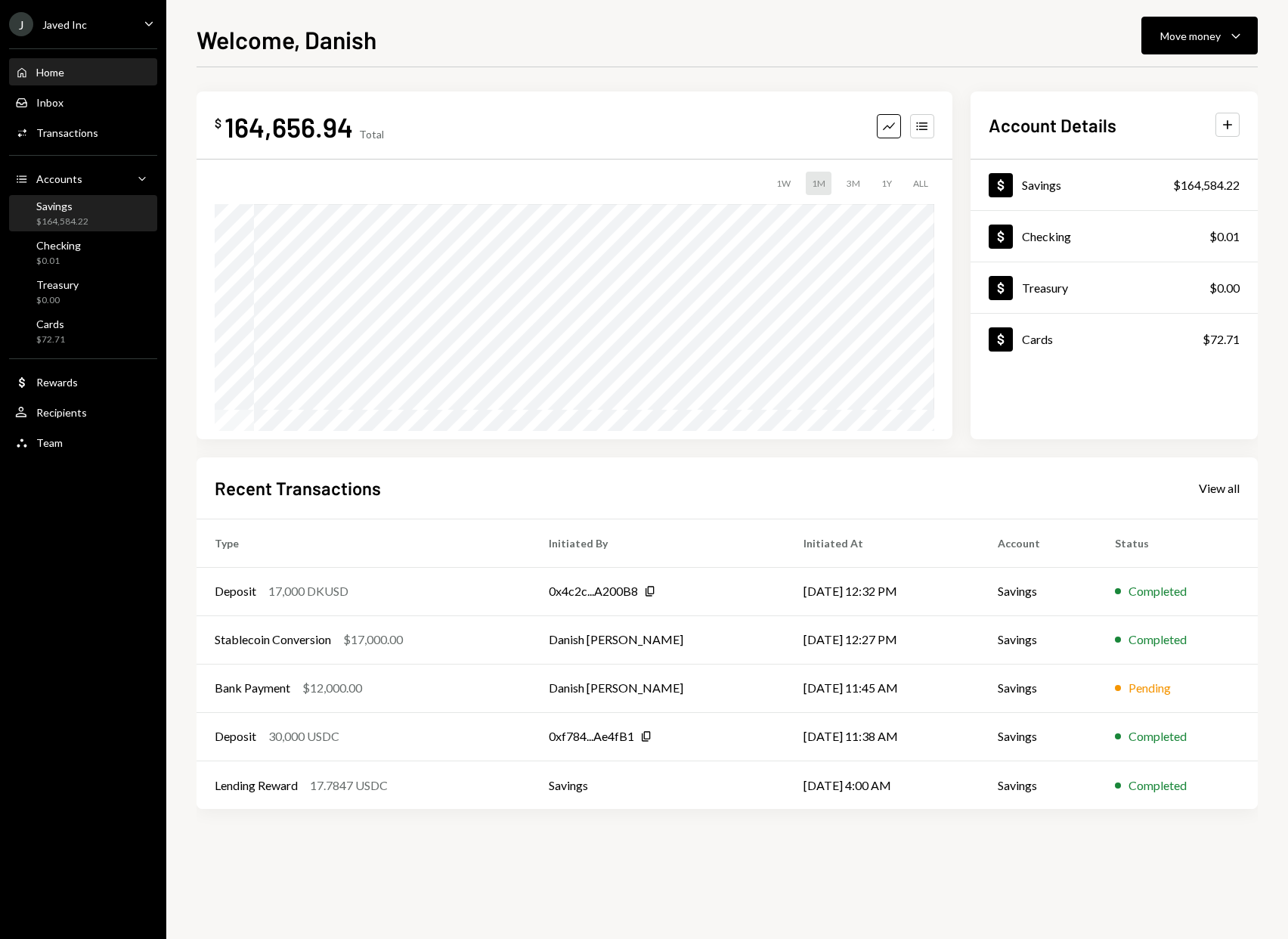
click at [58, 228] on div "Savings $164,584.22" at bounding box center [83, 214] width 136 height 34
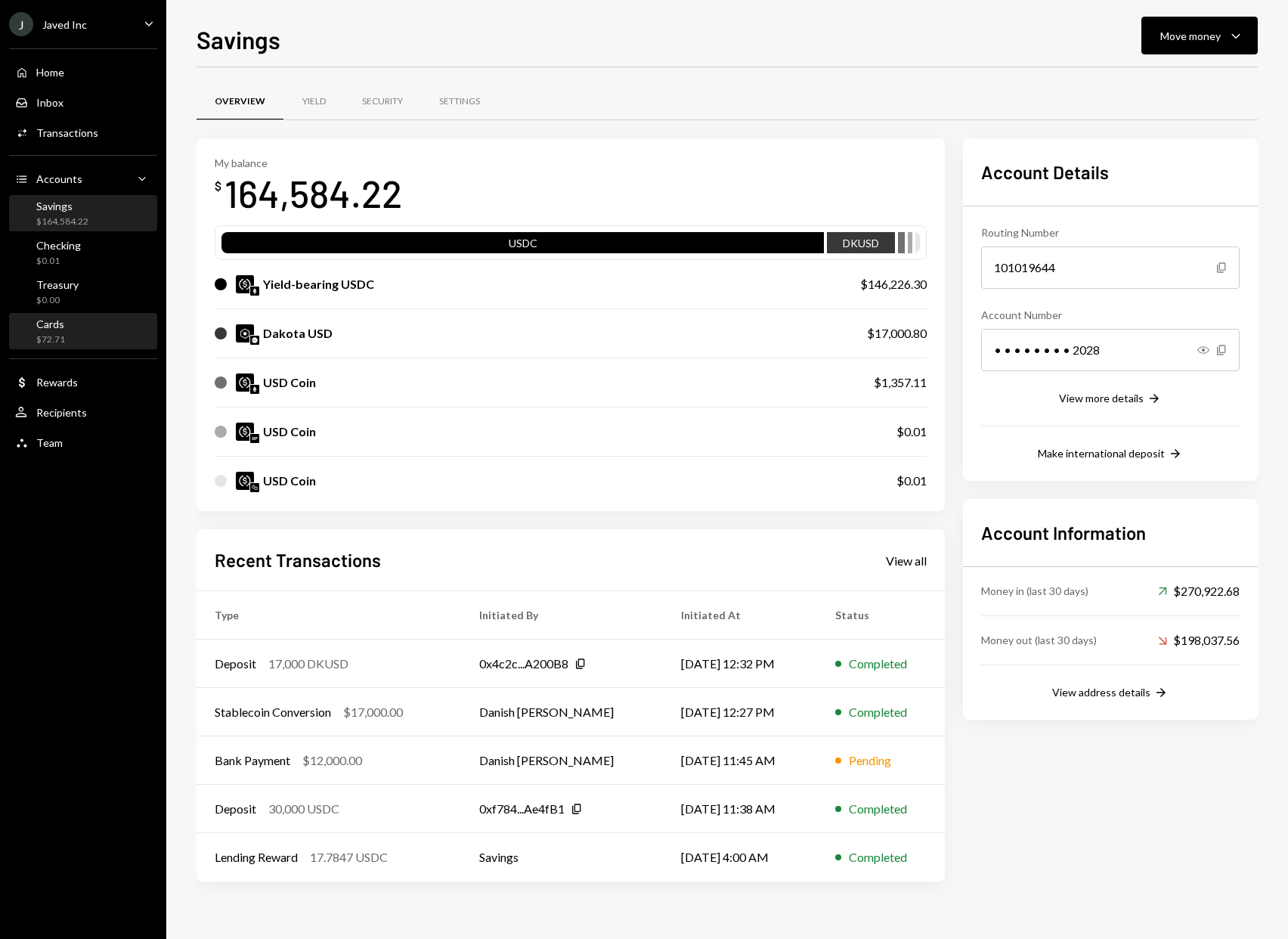
click at [97, 342] on div "Cards $72.71" at bounding box center [83, 332] width 136 height 29
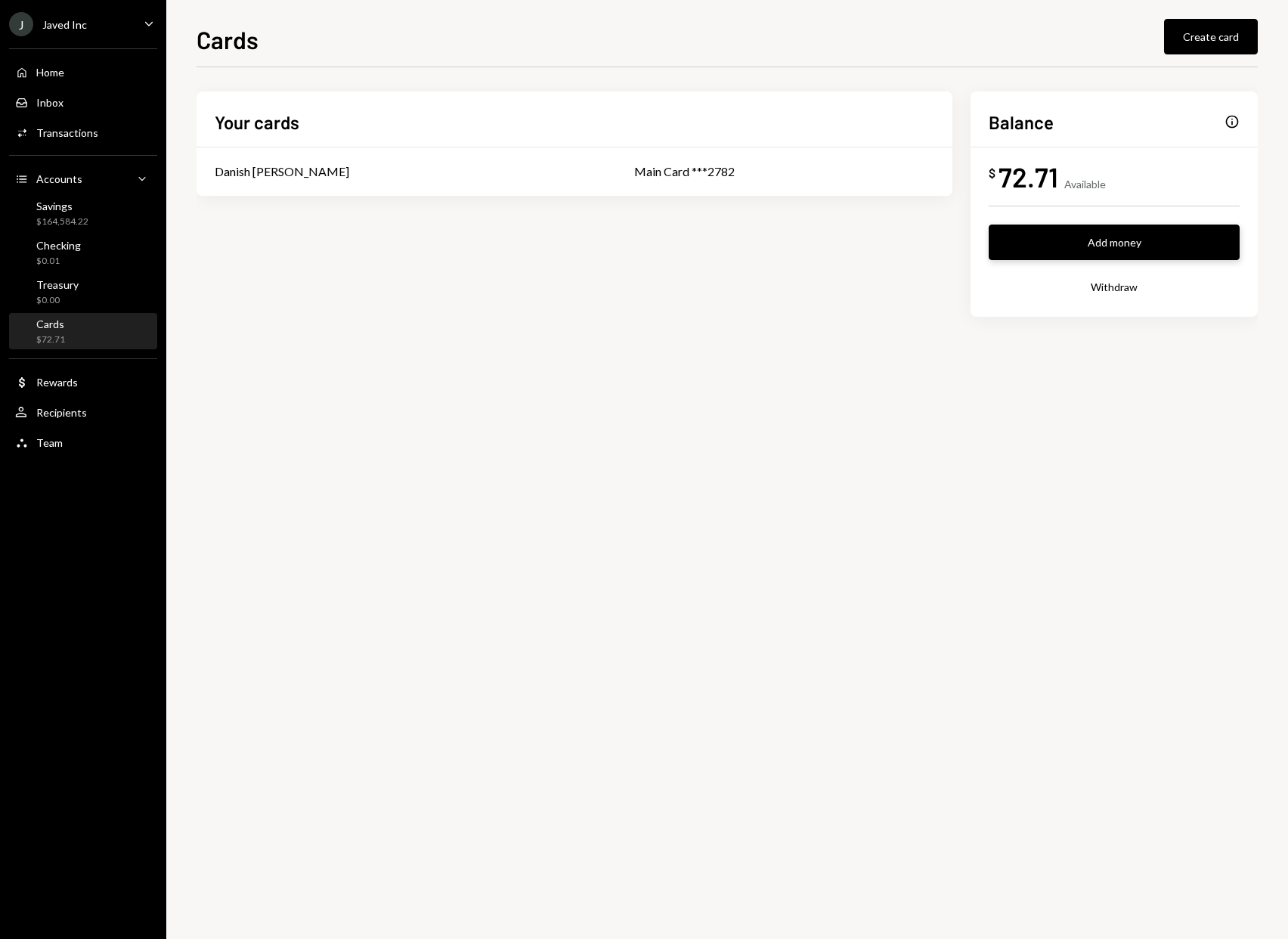
click at [1134, 238] on button "Add money" at bounding box center [1113, 242] width 251 height 35
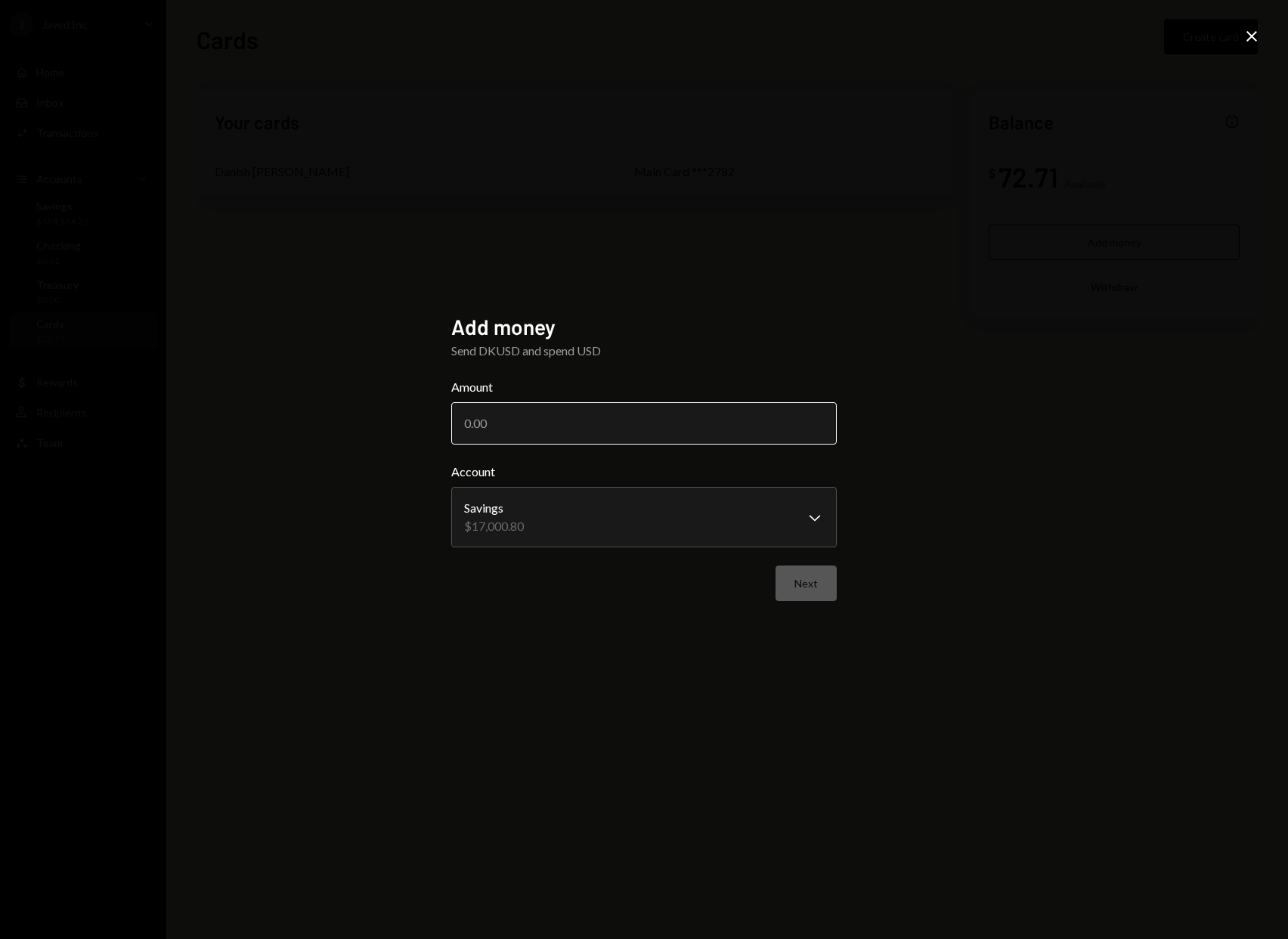
click at [752, 419] on input "Amount" at bounding box center [643, 424] width 386 height 42
type input "17000"
click at [810, 577] on button "Next" at bounding box center [805, 583] width 61 height 35
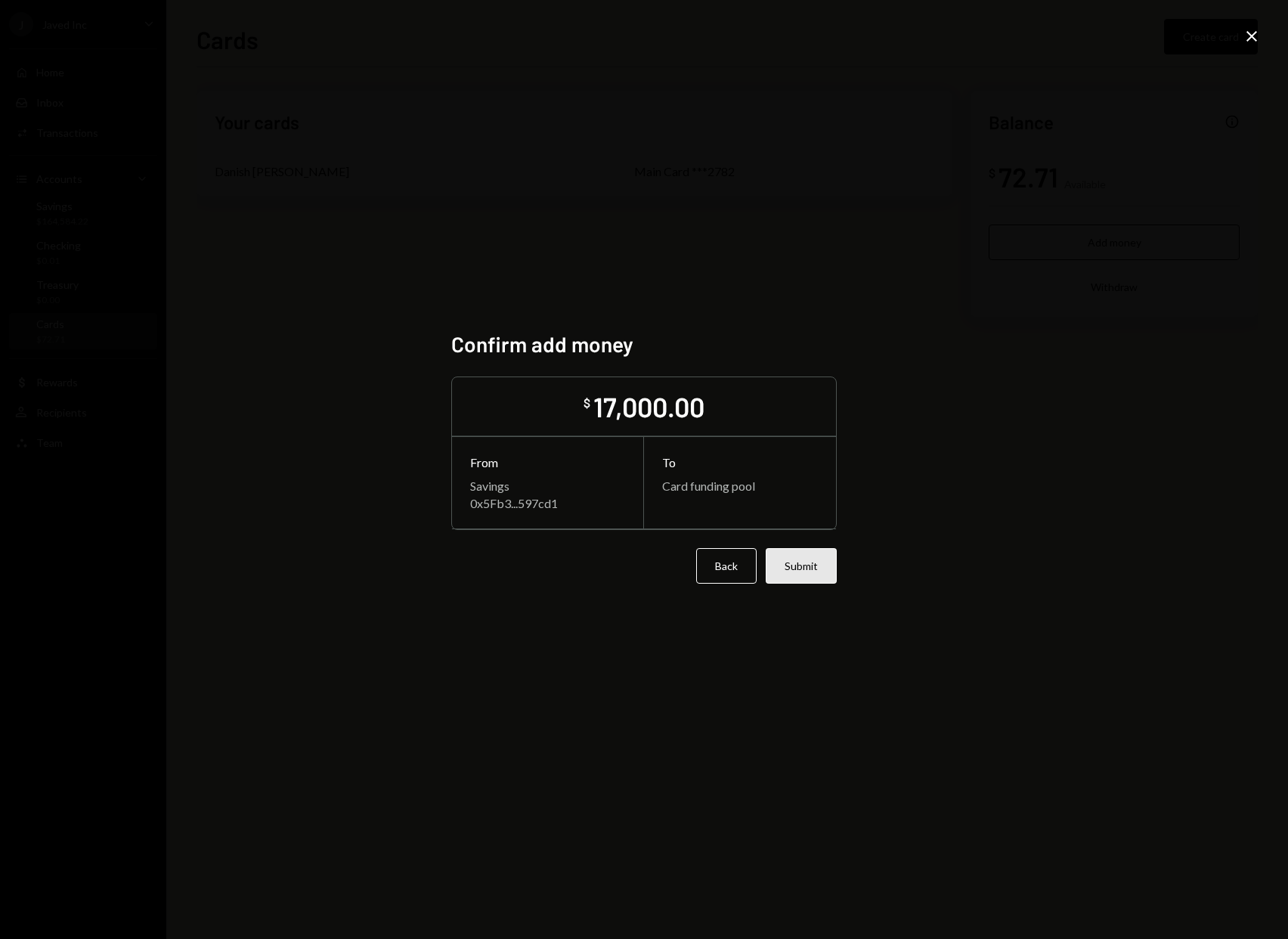
click at [806, 574] on button "Submit" at bounding box center [801, 566] width 71 height 35
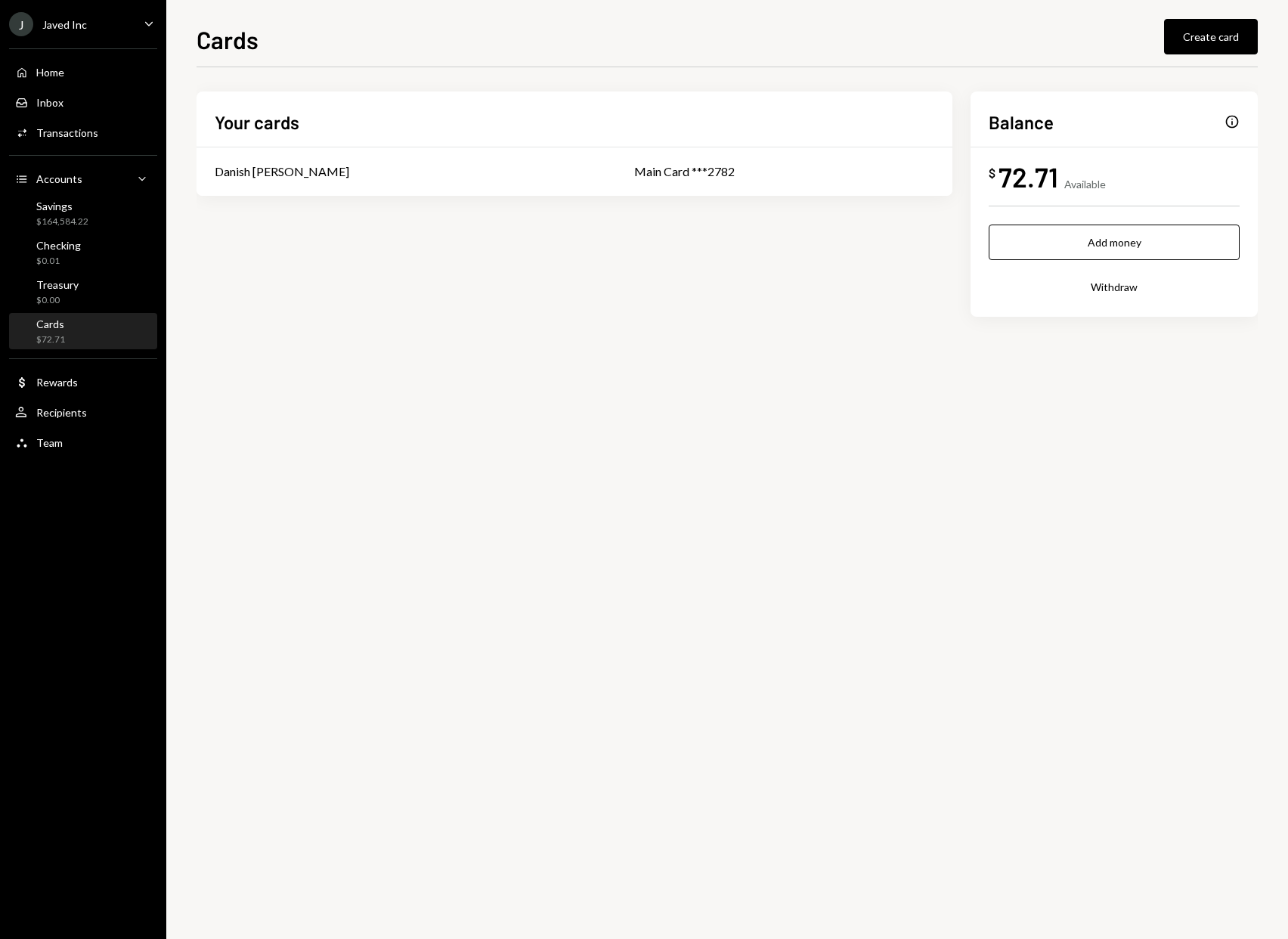
click at [313, 371] on div "Your cards Danish Chaudhry Main Card ***2782 Balance Info $ 72.71 Available Add…" at bounding box center [727, 503] width 1061 height 872
click at [106, 207] on div "Savings $164,584.22" at bounding box center [83, 214] width 136 height 29
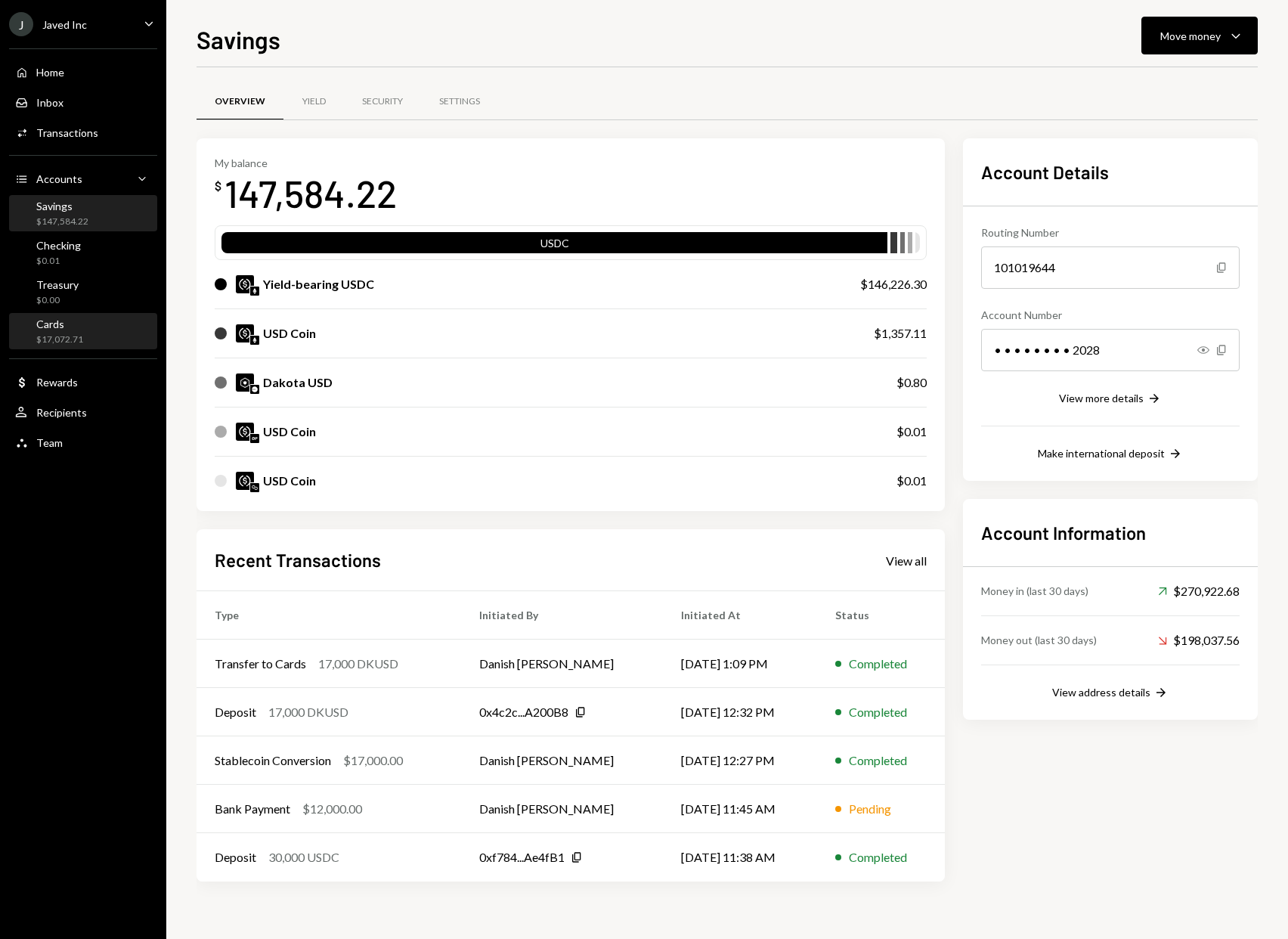
click at [77, 344] on div "$17,072.71" at bounding box center [59, 340] width 47 height 13
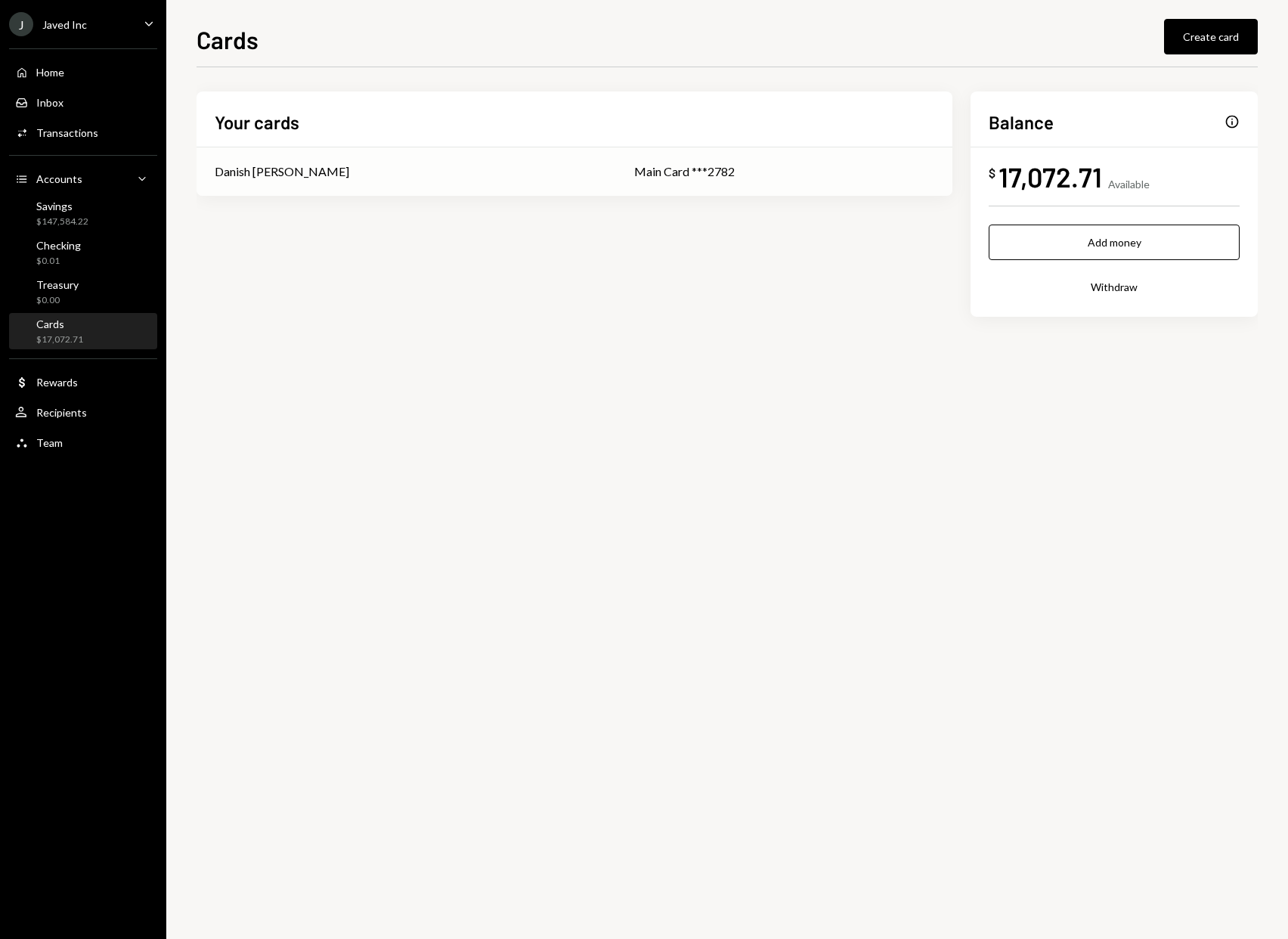
click at [783, 162] on div "Main Card ***2782" at bounding box center [784, 171] width 300 height 19
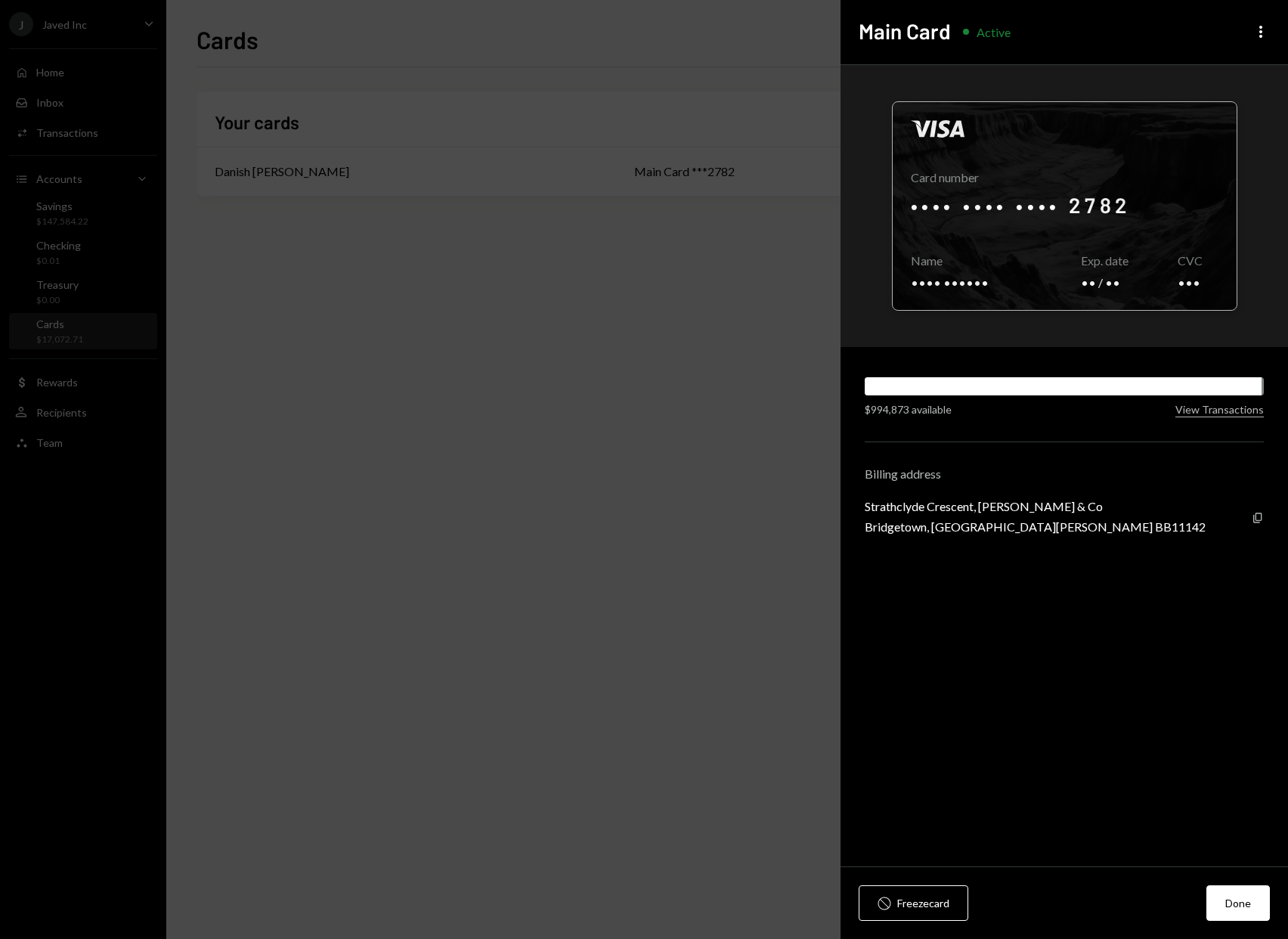
click at [1112, 205] on div at bounding box center [1065, 207] width 344 height 208
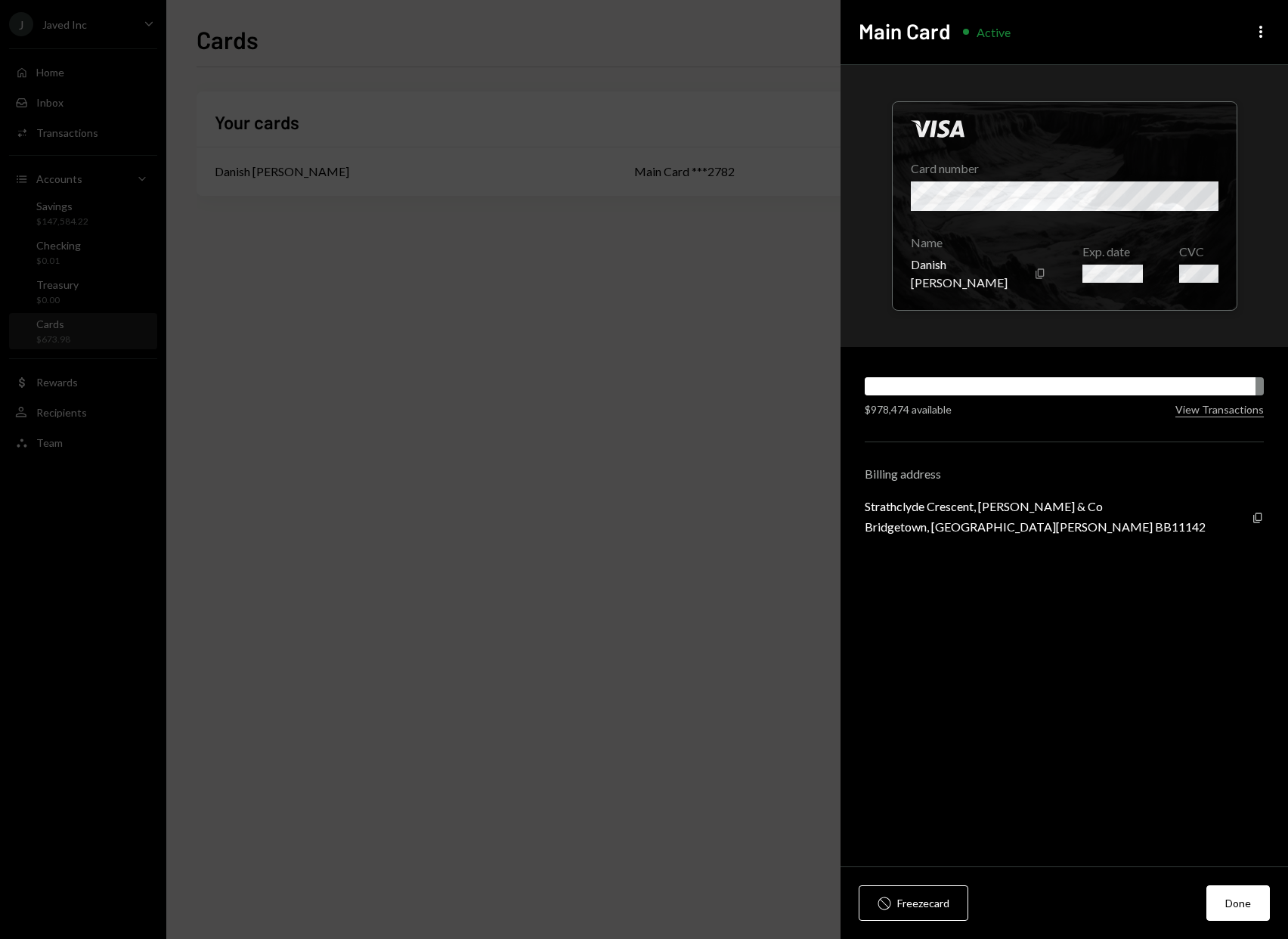
click at [1225, 883] on div "Stop Freeze card Done" at bounding box center [1064, 903] width 447 height 71
click at [1236, 901] on button "Done" at bounding box center [1238, 903] width 64 height 35
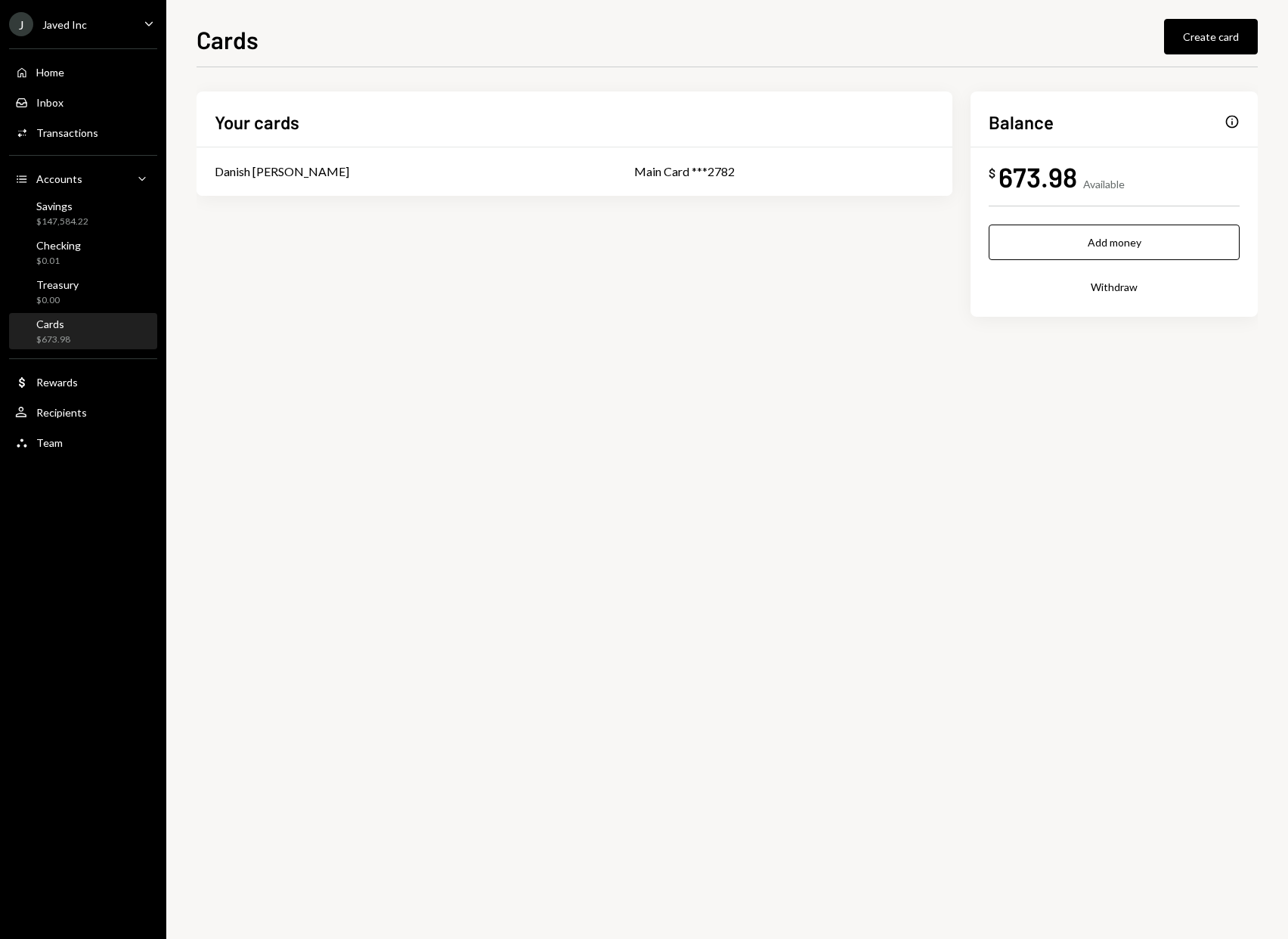
click at [696, 560] on div "Your cards Danish [PERSON_NAME] Main Card ***2782 Balance Info $ 673.98 Availab…" at bounding box center [727, 503] width 1061 height 872
click at [85, 228] on div "Savings $147,584.22" at bounding box center [83, 214] width 136 height 34
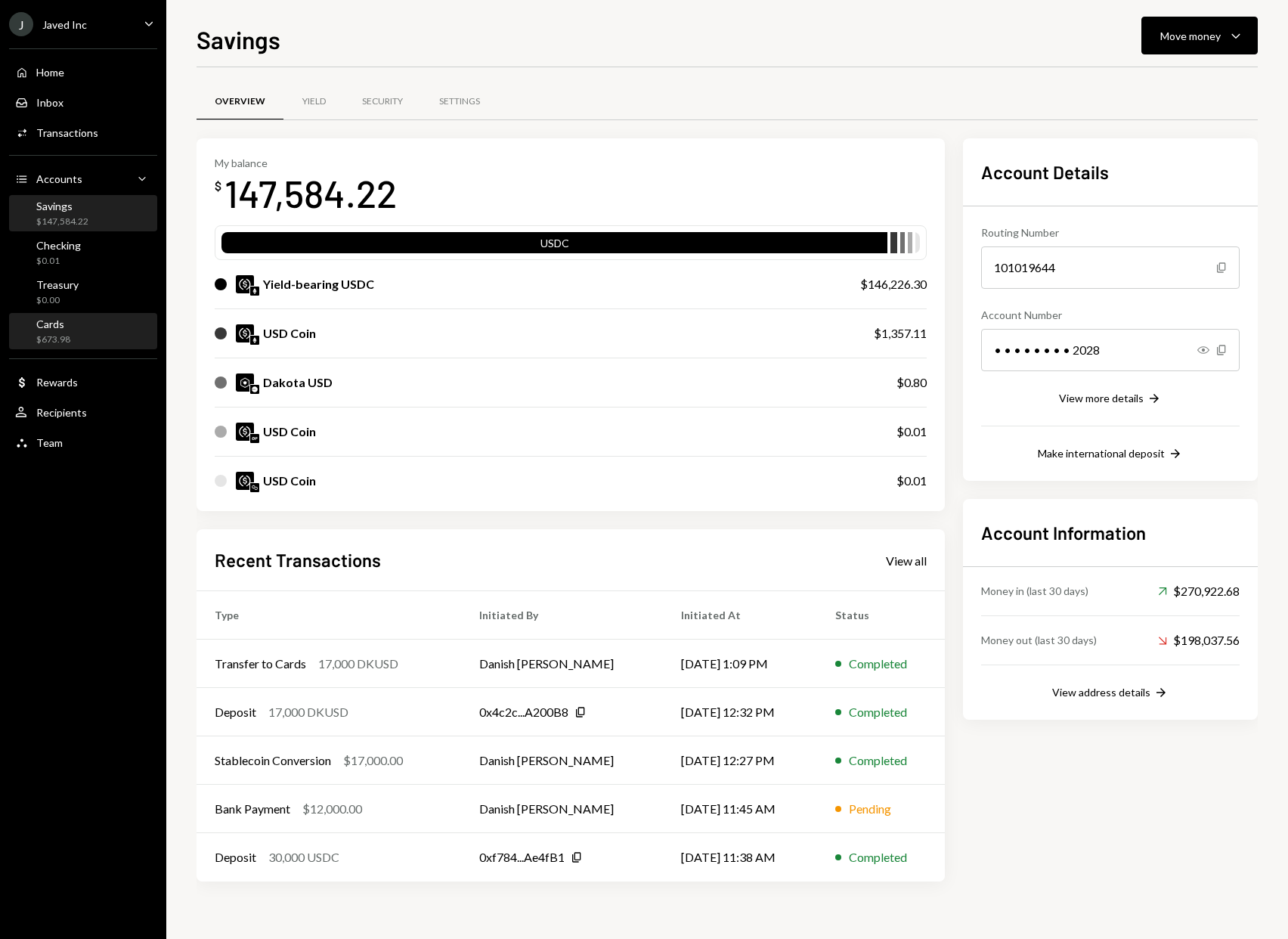
click at [105, 332] on div "Cards $673.98" at bounding box center [83, 332] width 136 height 29
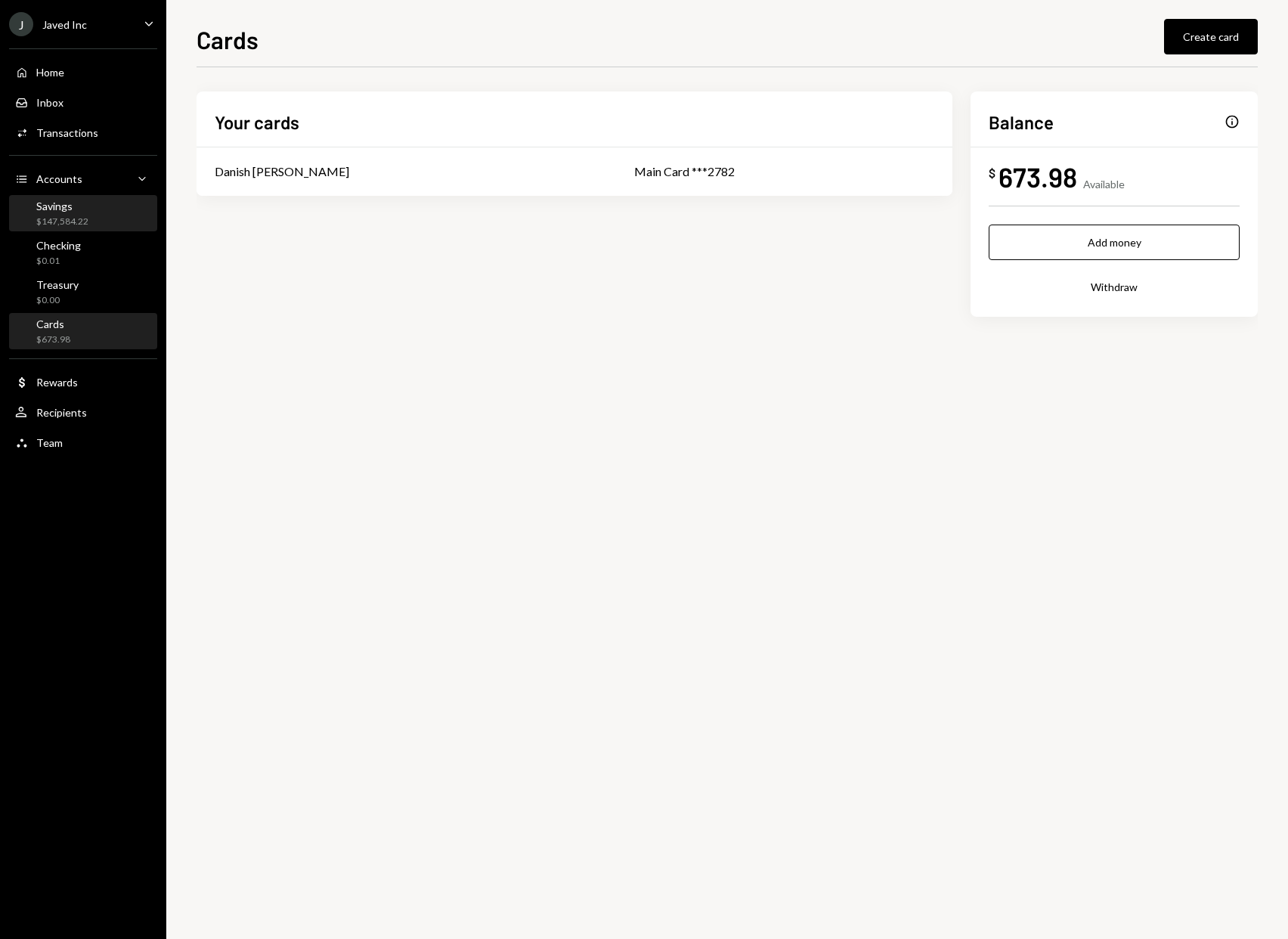
click at [102, 230] on div "Savings $147,584.22" at bounding box center [83, 214] width 136 height 34
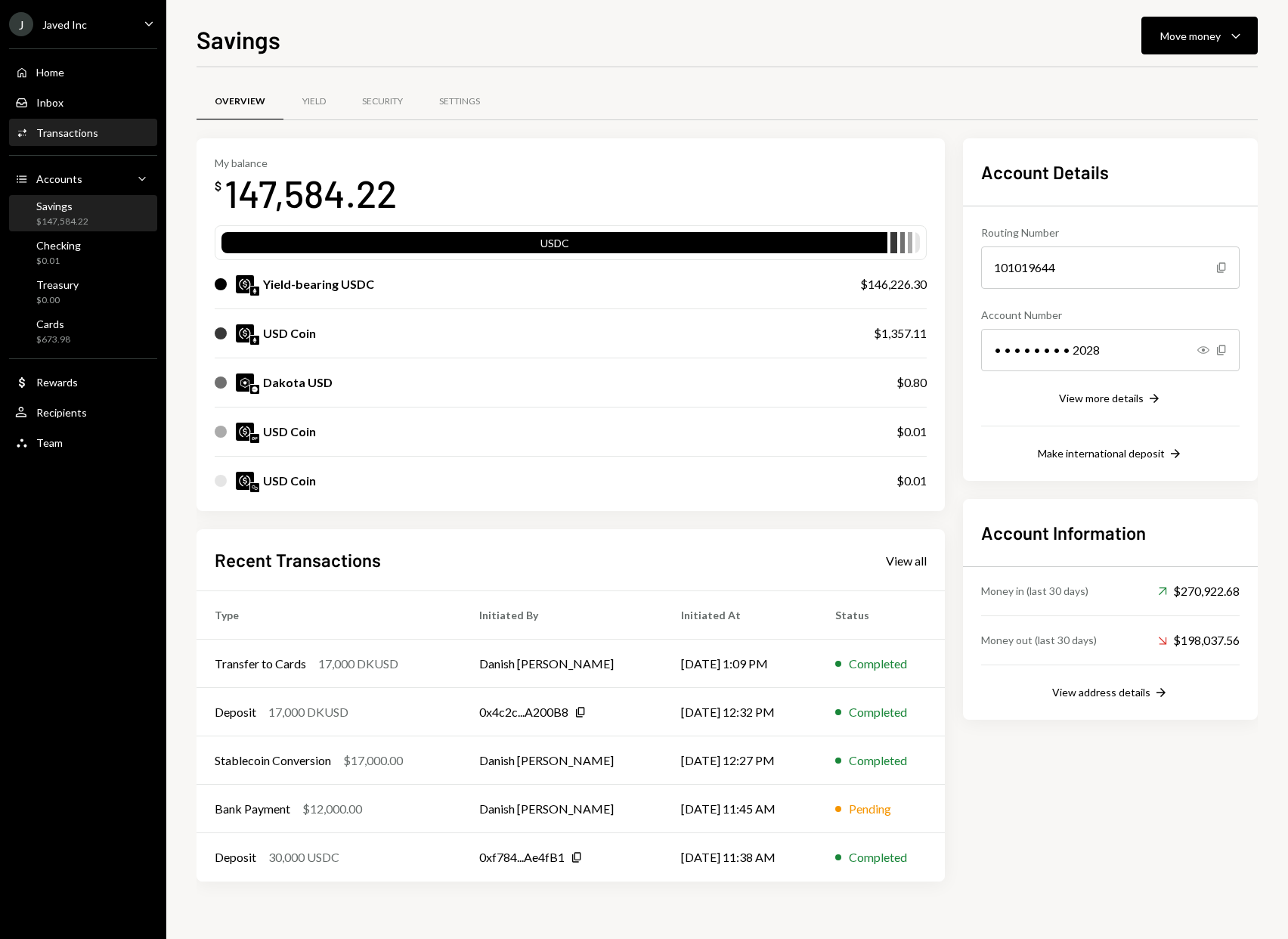
click at [95, 134] on div "Activities Transactions" at bounding box center [83, 132] width 136 height 13
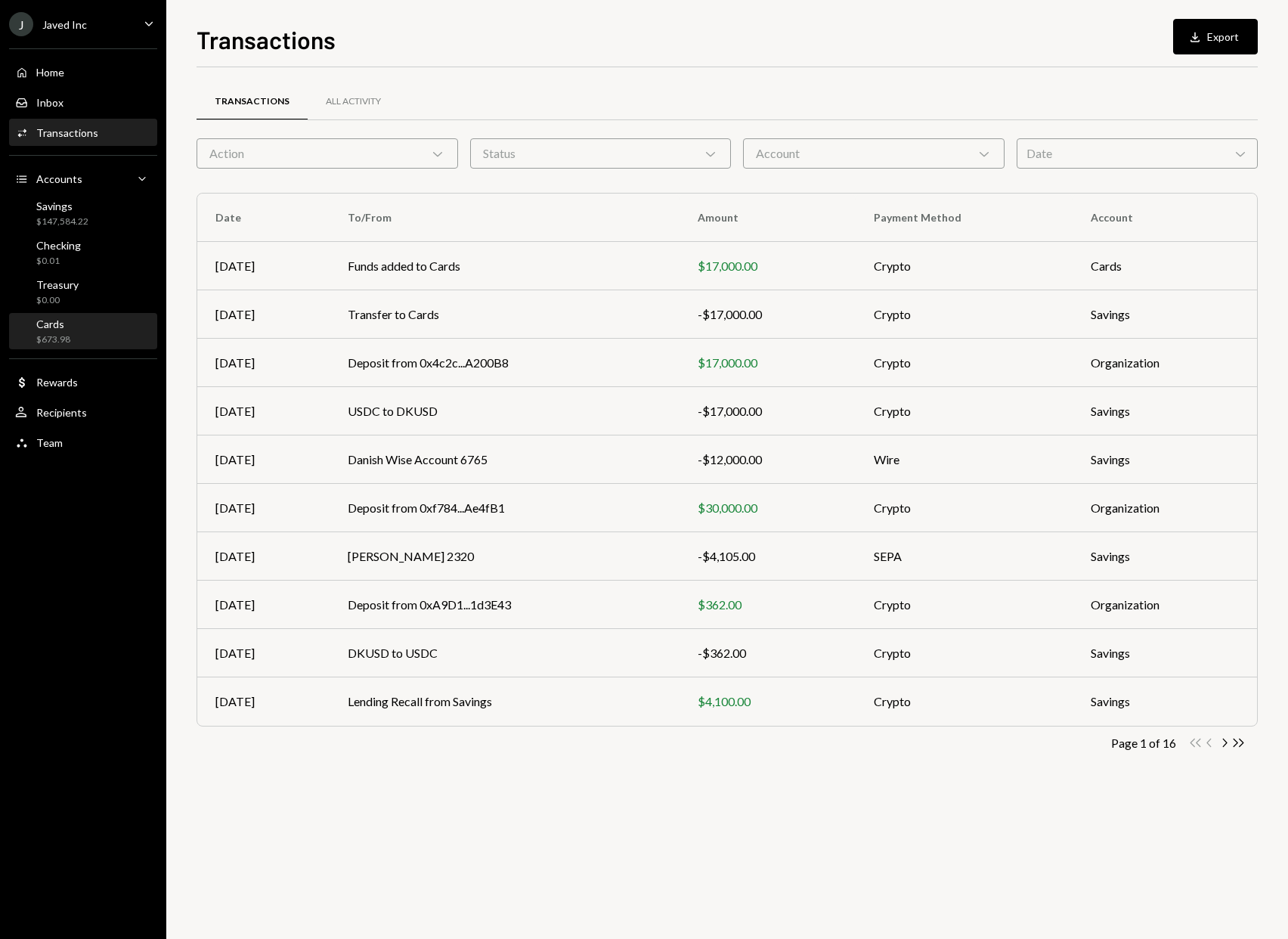
click at [116, 321] on div "Cards $673.98" at bounding box center [83, 332] width 136 height 29
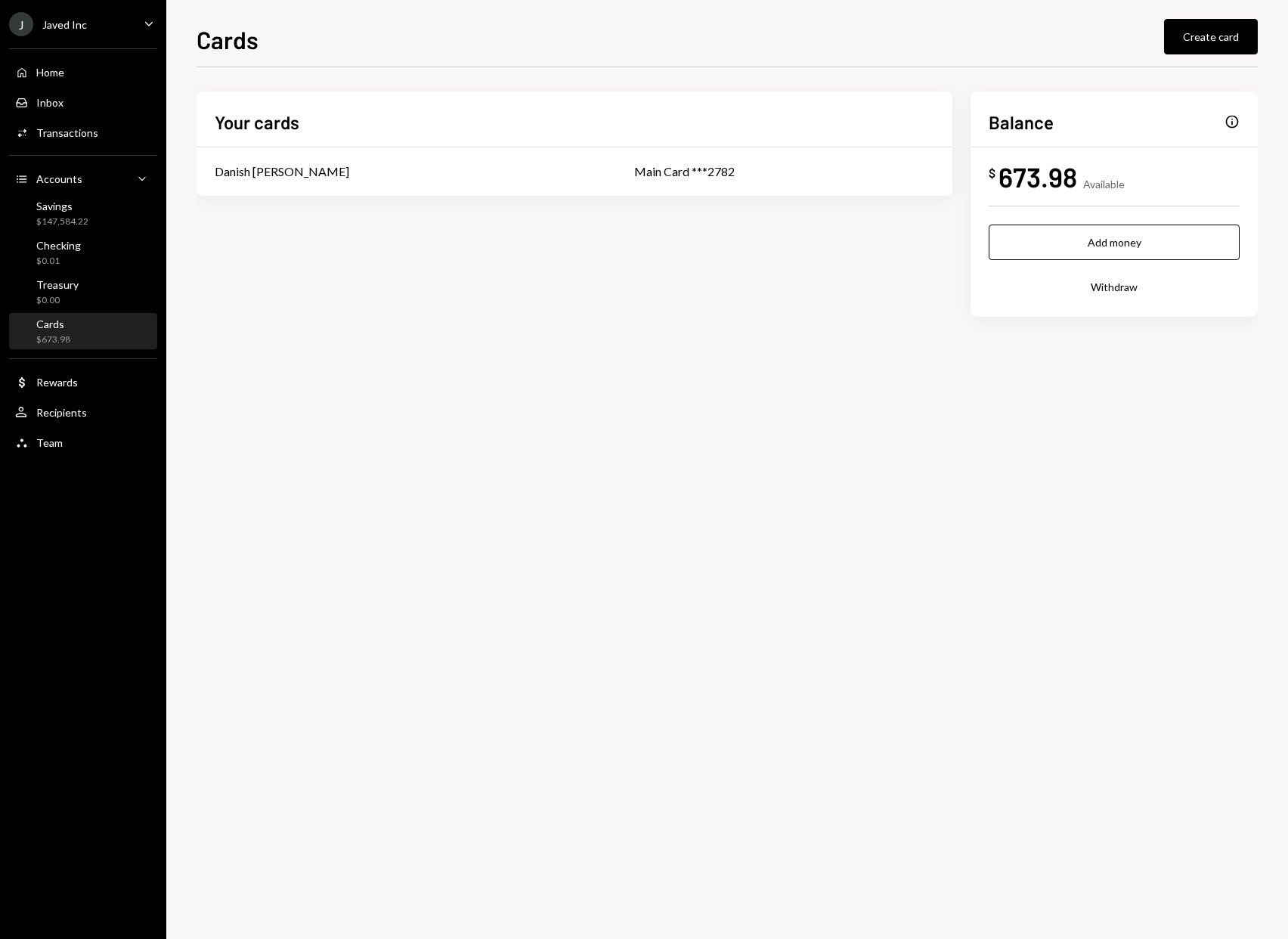
click at [628, 352] on div "Your cards Danish [PERSON_NAME] Main Card ***2782 Balance Info $ 673.98 Availab…" at bounding box center [727, 229] width 1061 height 274
click at [628, 352] on div "Your cards Danish Chaudhry Main Card ***2782 Balance Info $ 673.98 Available Ad…" at bounding box center [727, 229] width 1061 height 274
click at [634, 173] on div "Main Card ***2782" at bounding box center [784, 171] width 300 height 19
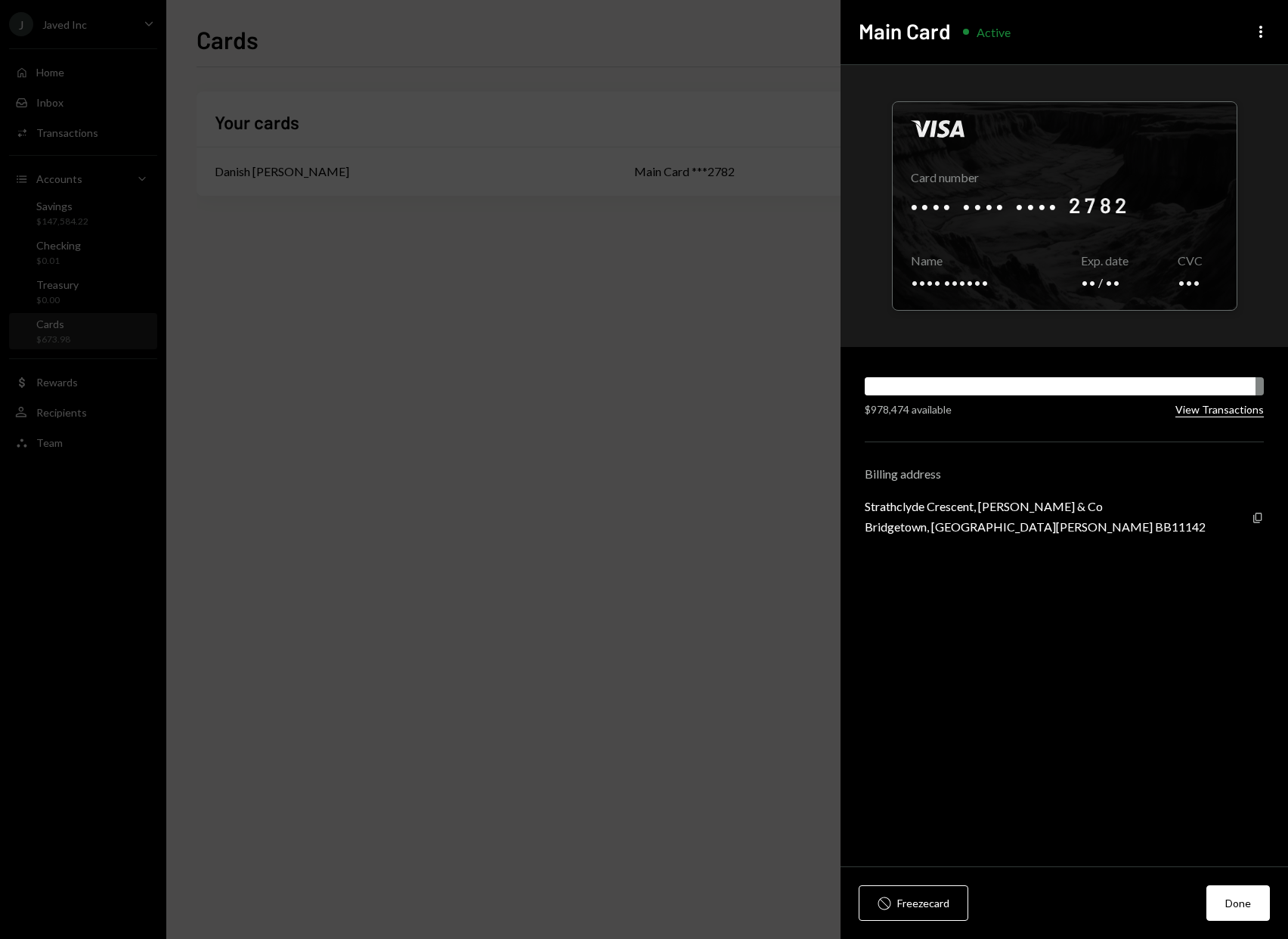
click at [1208, 409] on button "View Transactions" at bounding box center [1219, 410] width 88 height 14
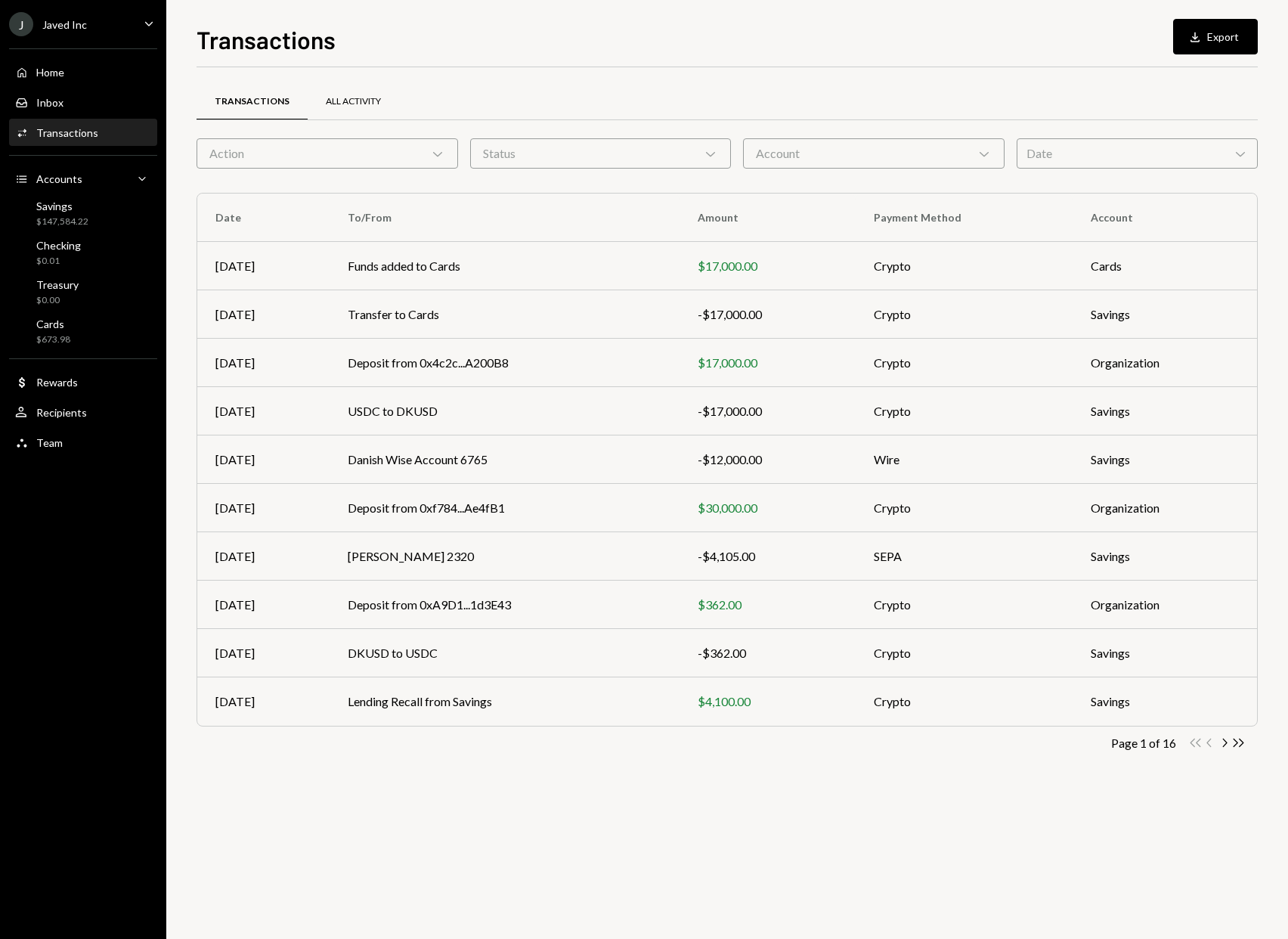
click at [356, 113] on div "All Activity" at bounding box center [354, 101] width 92 height 36
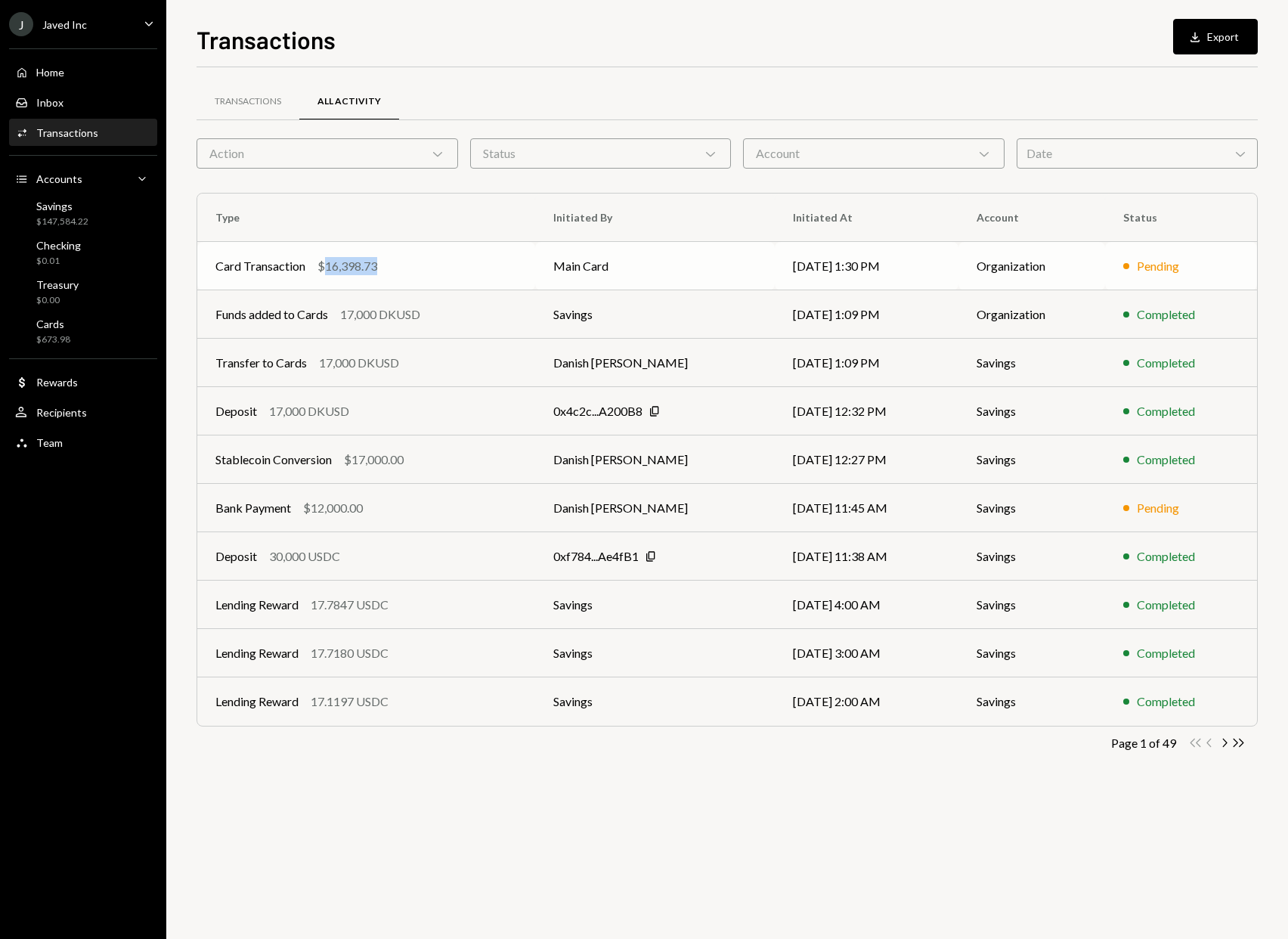
drag, startPoint x: 397, startPoint y: 267, endPoint x: 327, endPoint y: 267, distance: 70.0
click at [327, 267] on div "Card Transaction $16,398.73" at bounding box center [366, 266] width 302 height 19
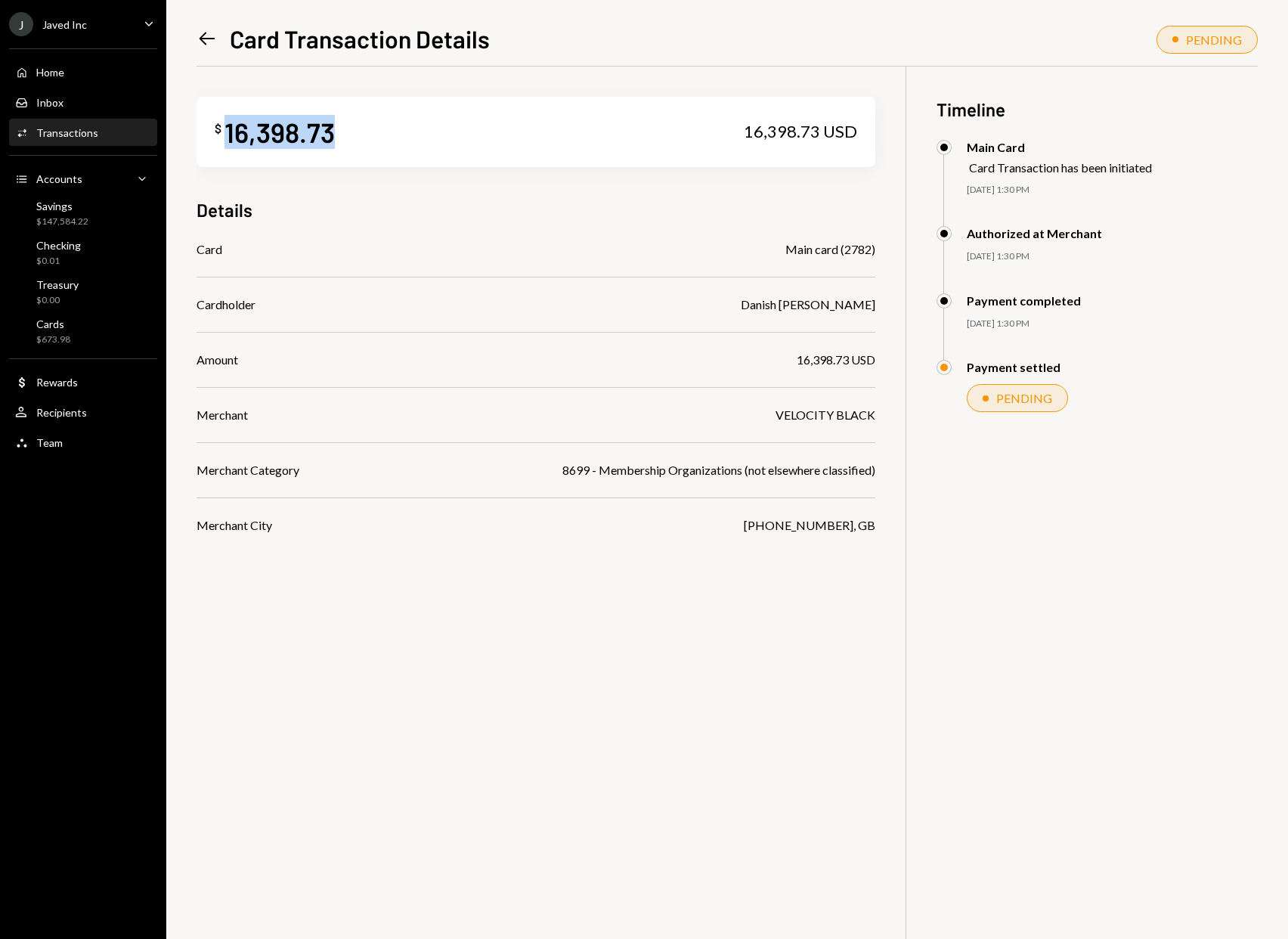
drag, startPoint x: 340, startPoint y: 133, endPoint x: 228, endPoint y: 138, distance: 112.1
click at [228, 138] on div "$ 16,398.73 16,398.73 USD" at bounding box center [535, 132] width 678 height 71
copy div "16,398.73"
click at [317, 146] on div "16,398.73" at bounding box center [279, 131] width 110 height 34
click at [207, 40] on icon "Left Arrow" at bounding box center [207, 39] width 21 height 21
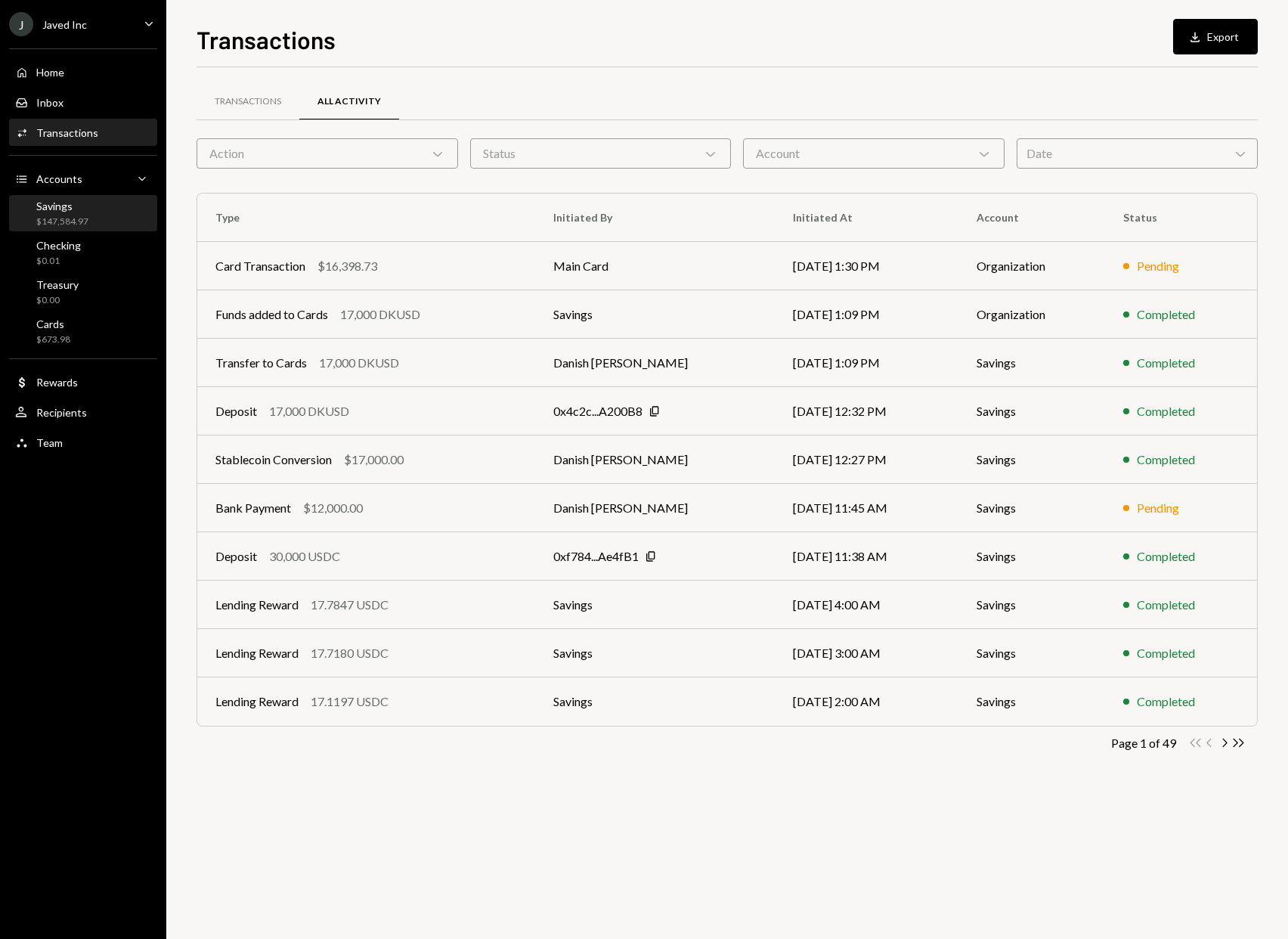
click at [50, 214] on div "Savings $147,584.97" at bounding box center [62, 214] width 52 height 29
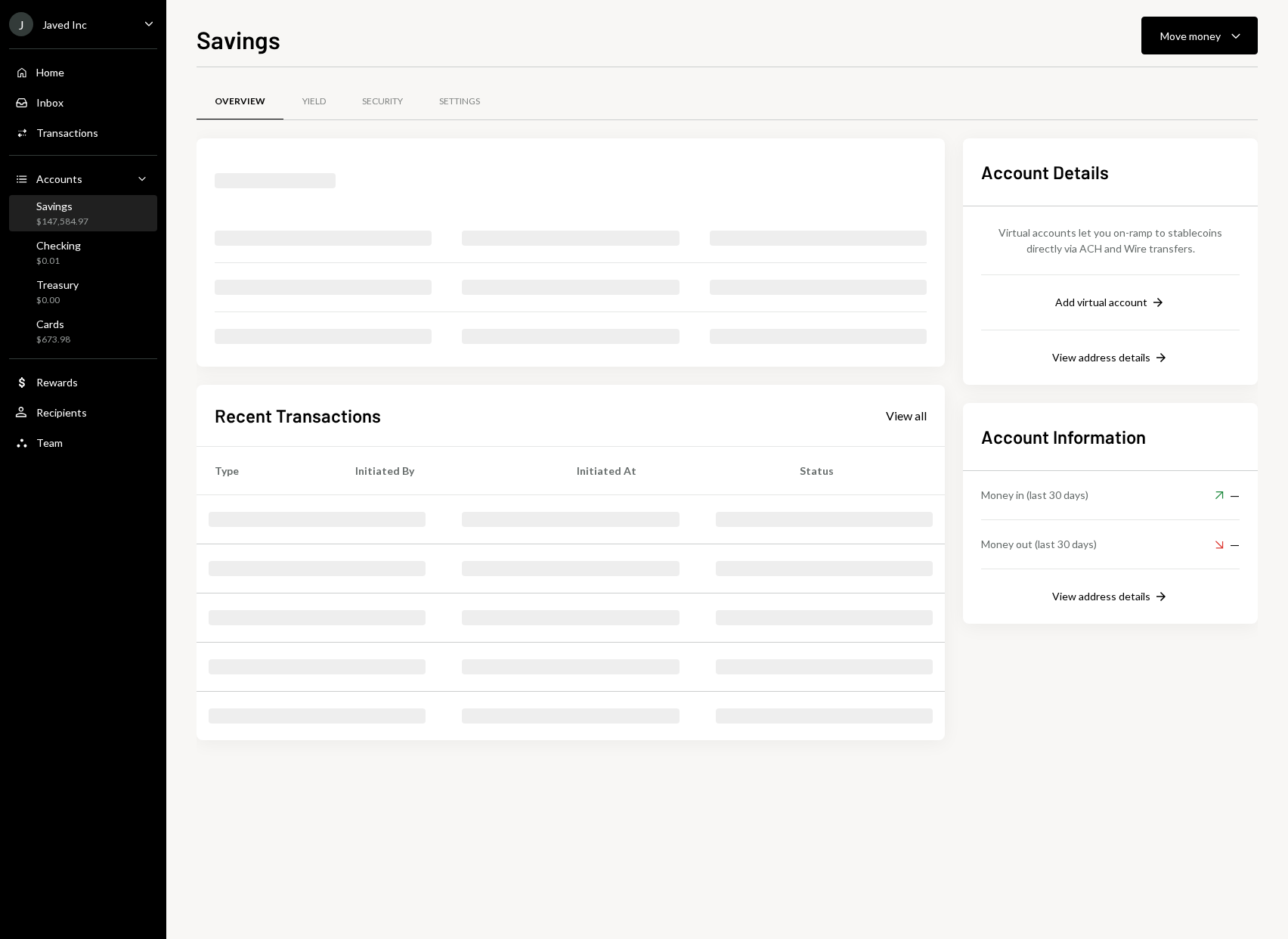
click at [50, 214] on div "Savings $147,584.97" at bounding box center [62, 214] width 52 height 29
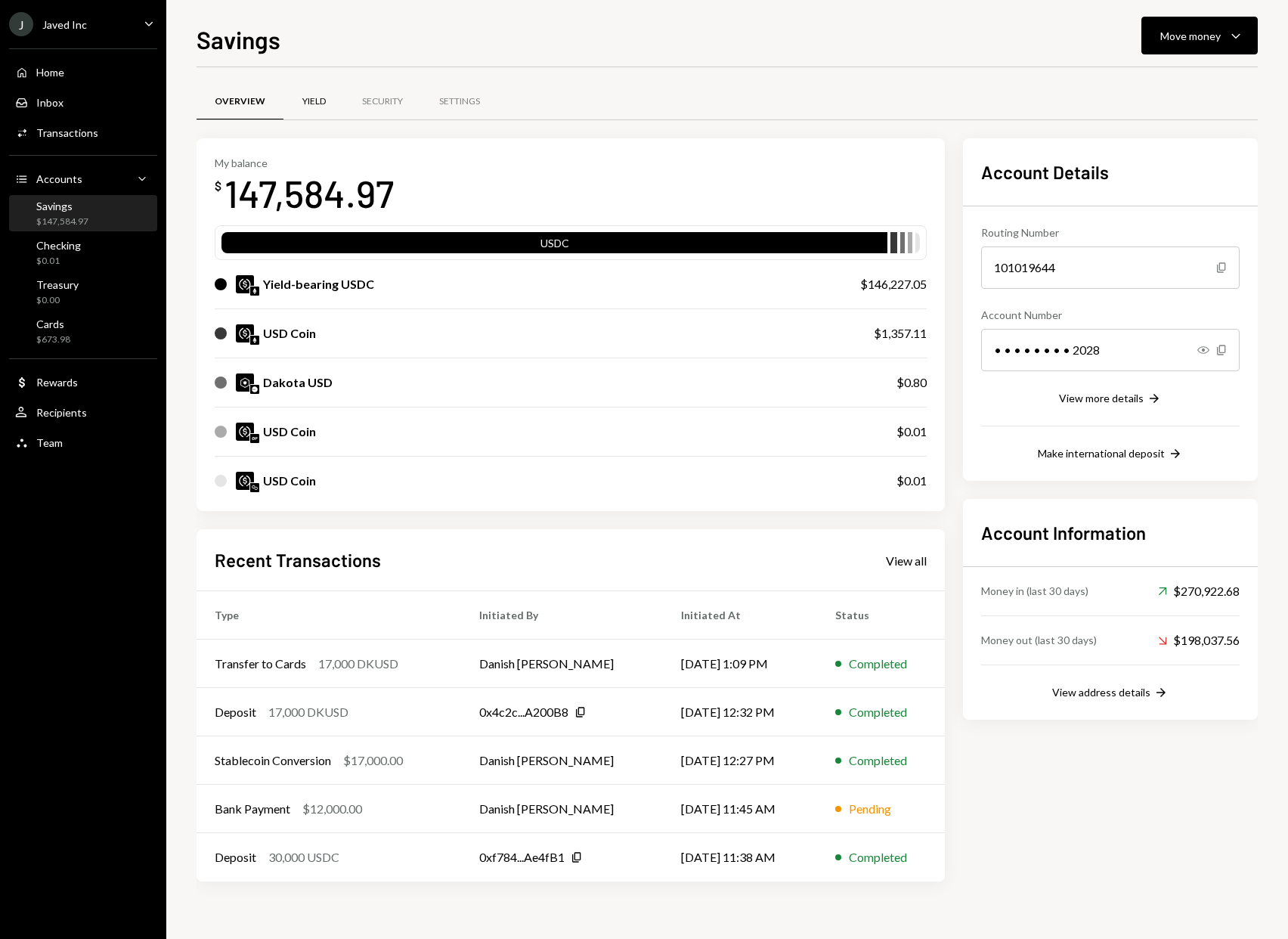
click at [303, 94] on div "Yield" at bounding box center [313, 101] width 61 height 36
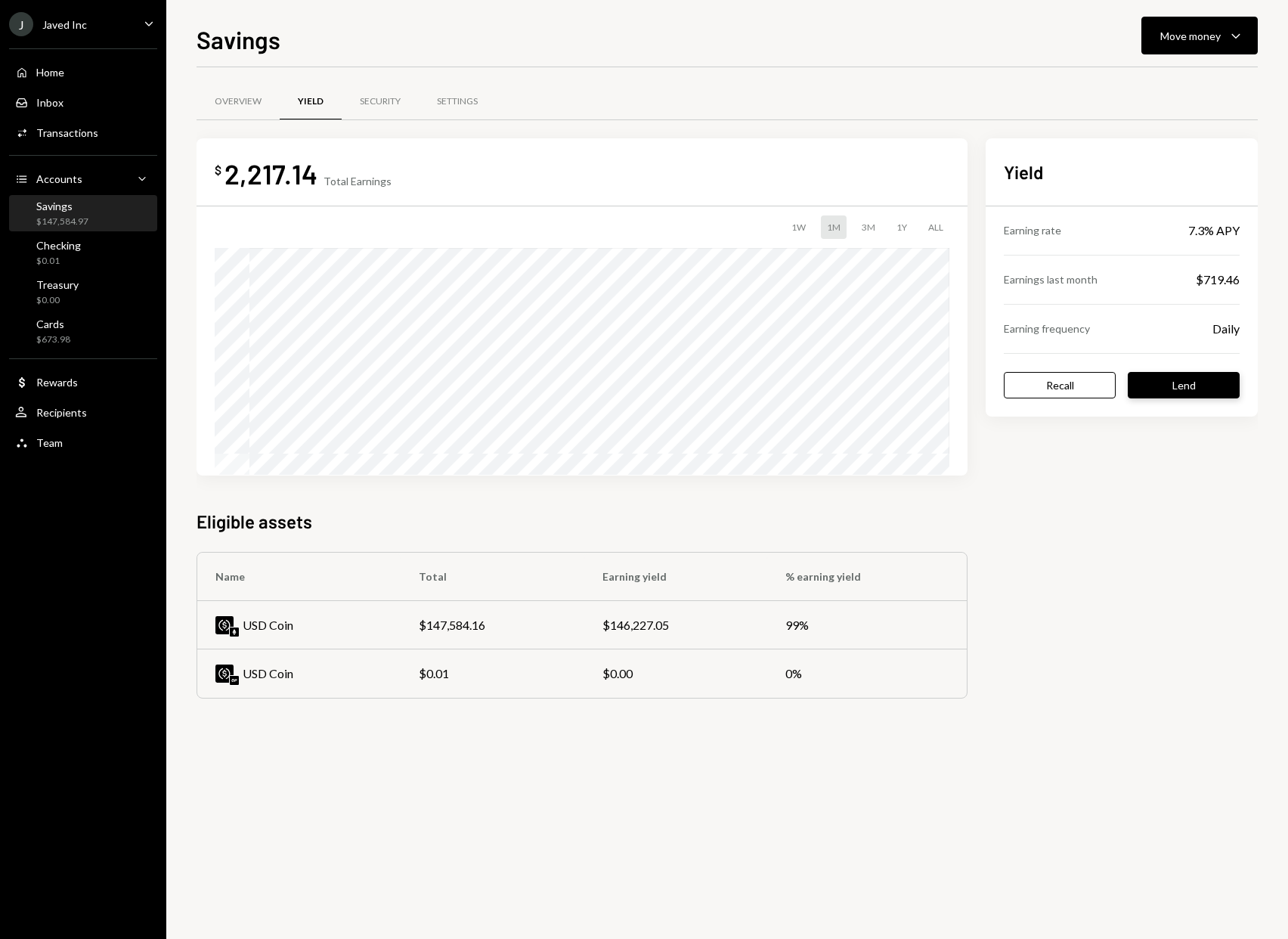
click at [1172, 379] on button "Lend" at bounding box center [1183, 385] width 112 height 26
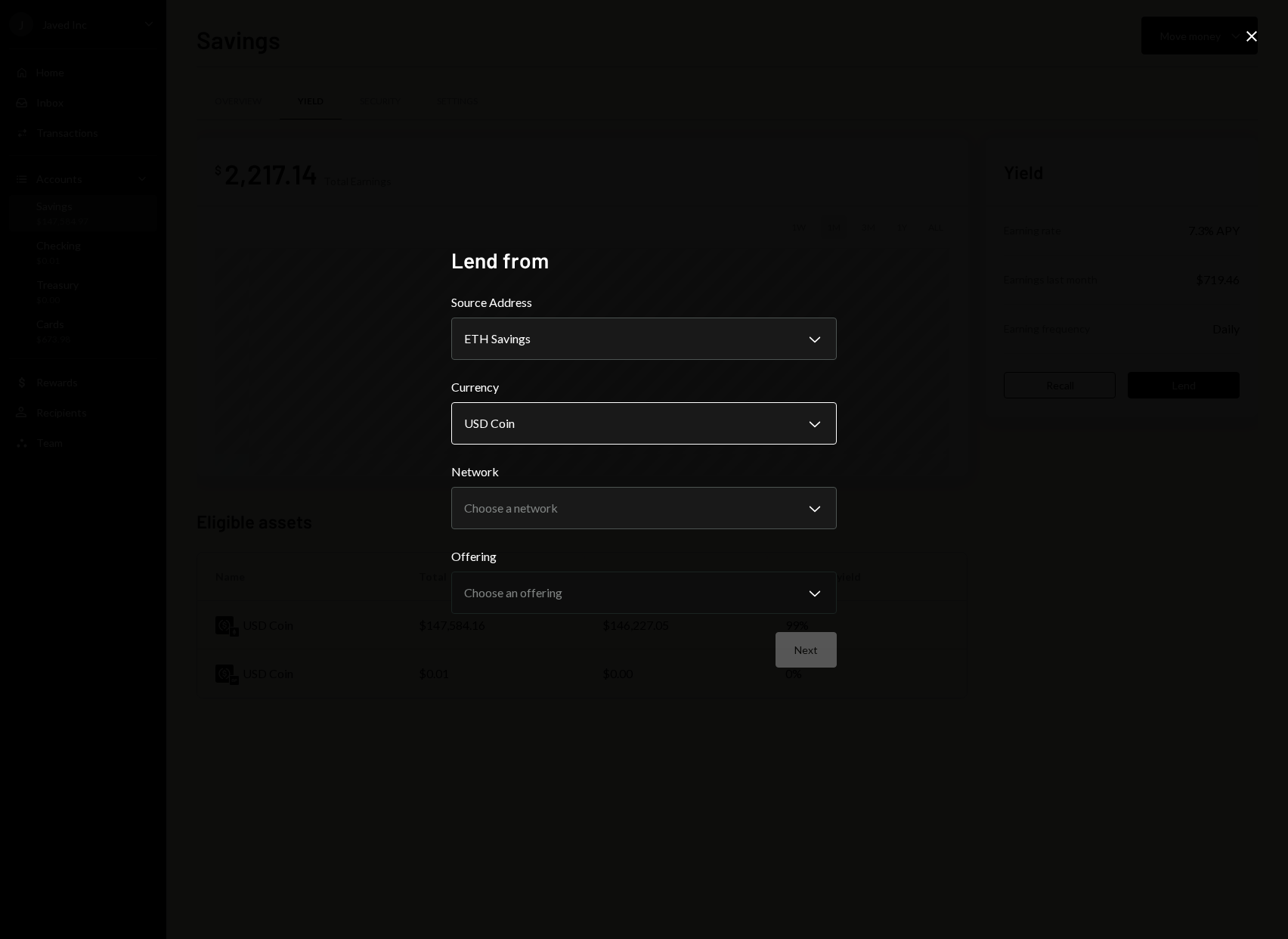
click at [770, 420] on body "**********" at bounding box center [644, 470] width 1288 height 939
click at [735, 524] on body "**********" at bounding box center [644, 470] width 1288 height 939
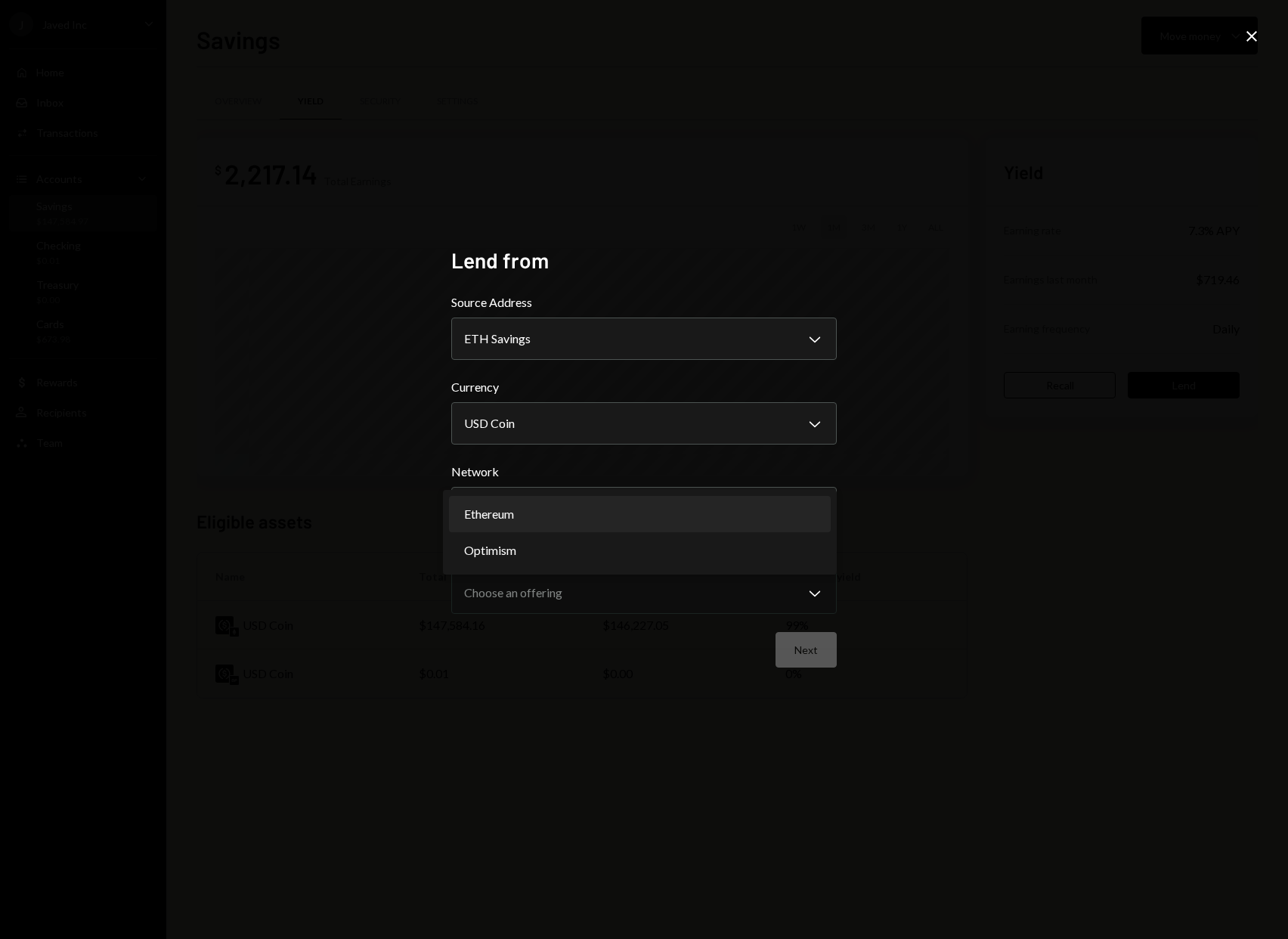
select select "**********"
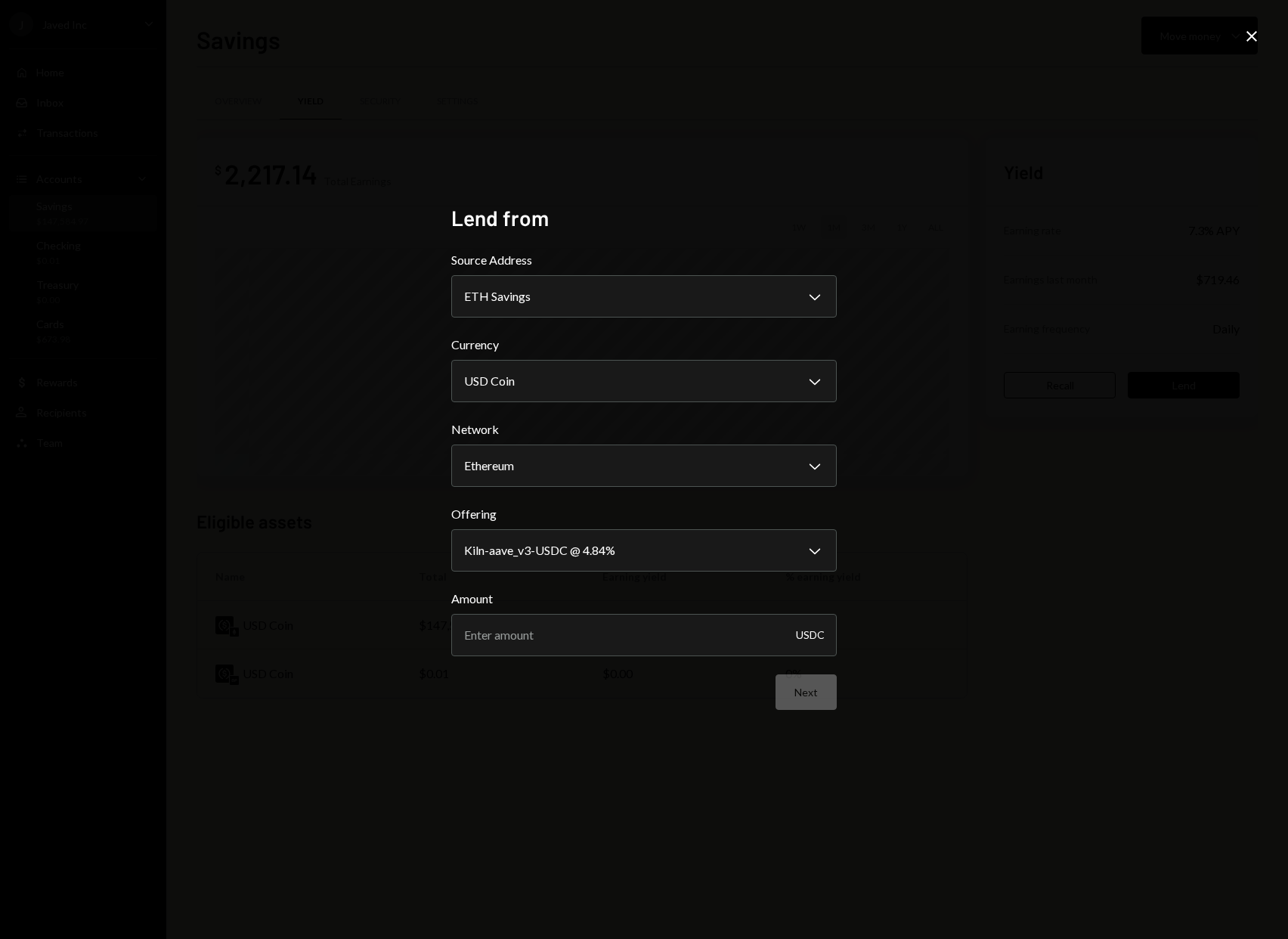
click at [1014, 462] on div "**********" at bounding box center [644, 470] width 1288 height 939
click at [1250, 46] on div "Close" at bounding box center [1251, 37] width 19 height 20
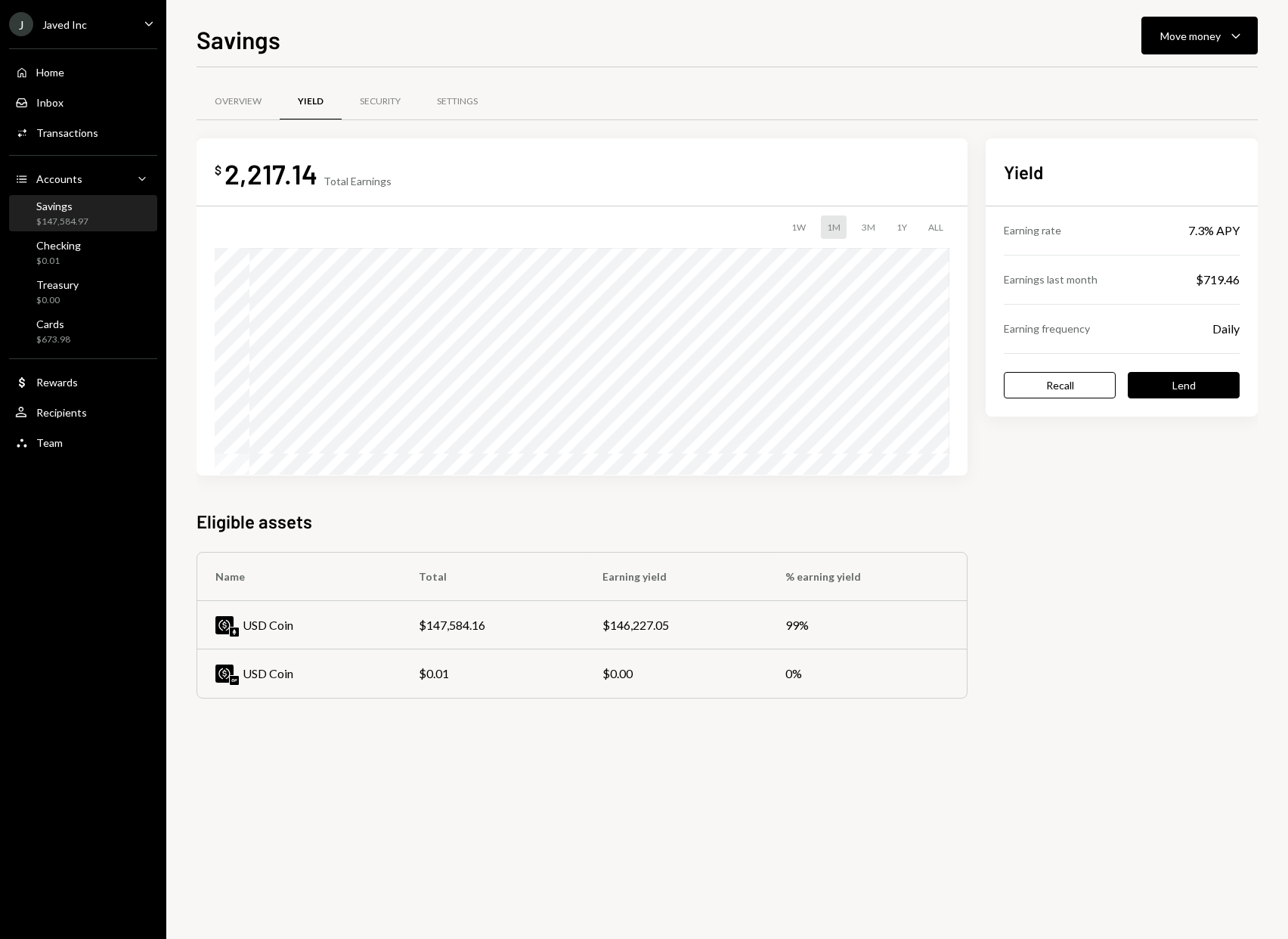
click at [82, 225] on div "$147,584.97" at bounding box center [62, 222] width 52 height 13
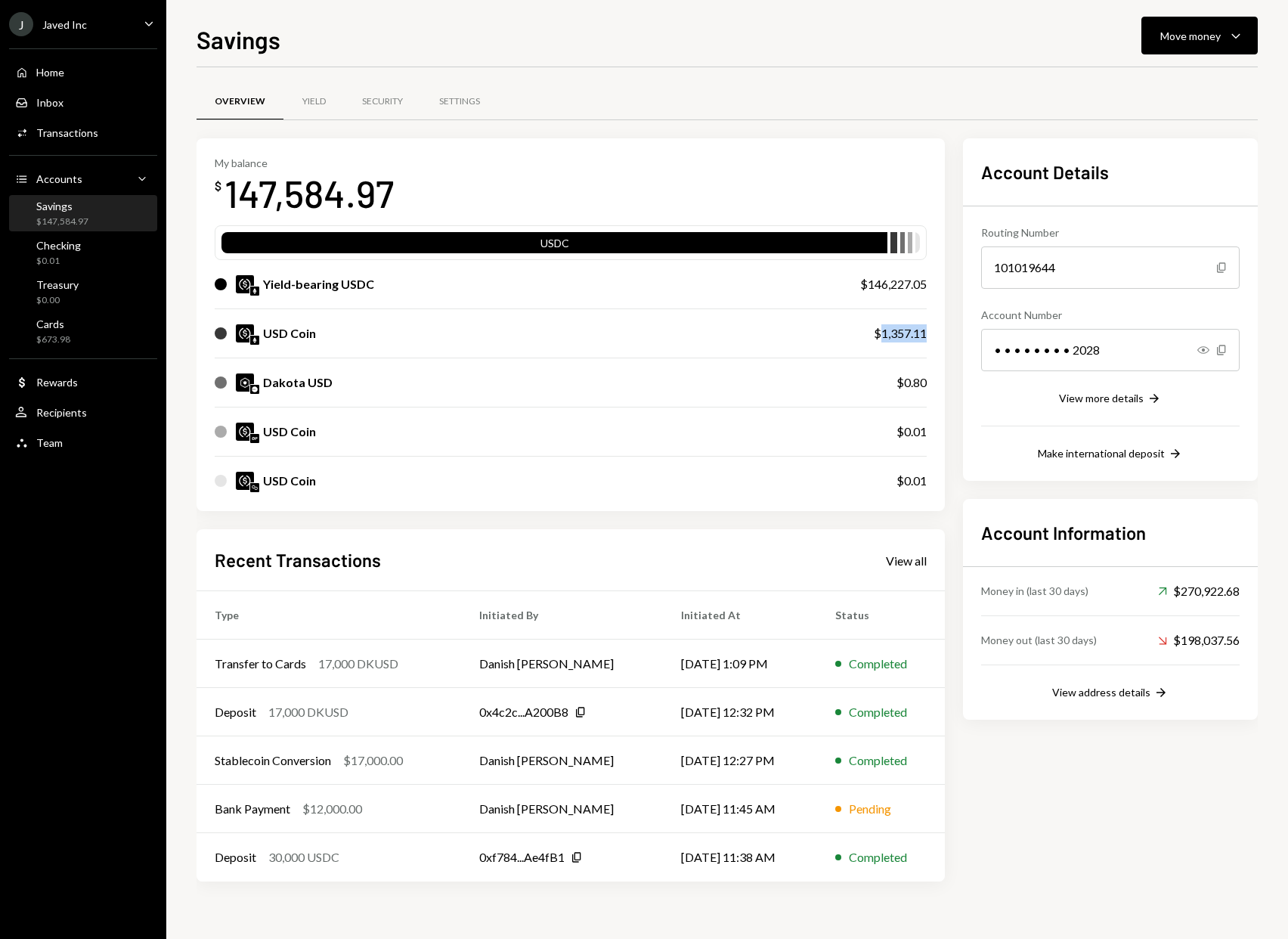
drag, startPoint x: 925, startPoint y: 332, endPoint x: 880, endPoint y: 330, distance: 45.0
click at [880, 330] on div "$1,357.11" at bounding box center [900, 333] width 53 height 19
copy div "1,357.11"
click at [329, 104] on div "Yield" at bounding box center [313, 101] width 61 height 36
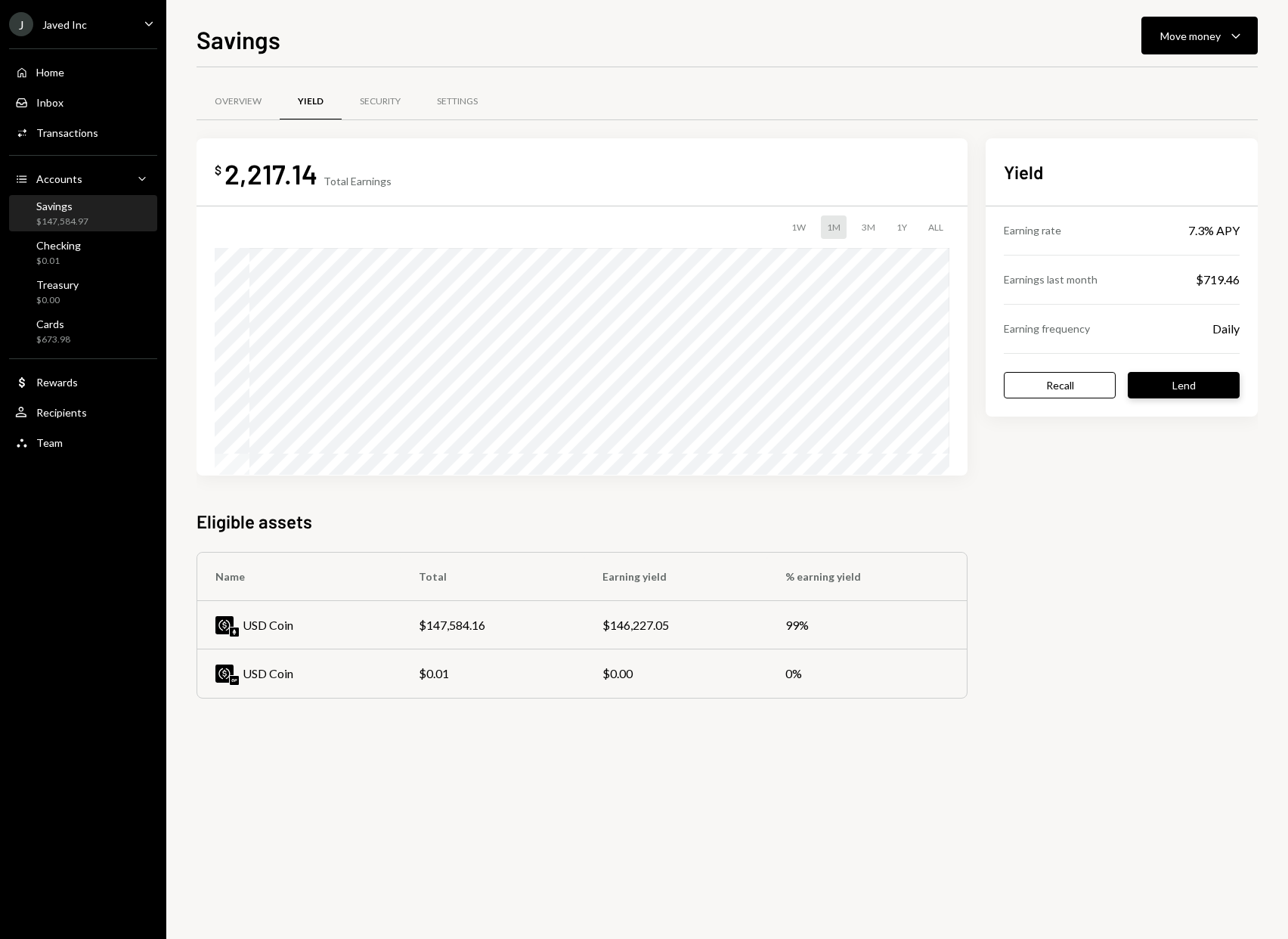
click at [1178, 386] on button "Lend" at bounding box center [1183, 385] width 112 height 26
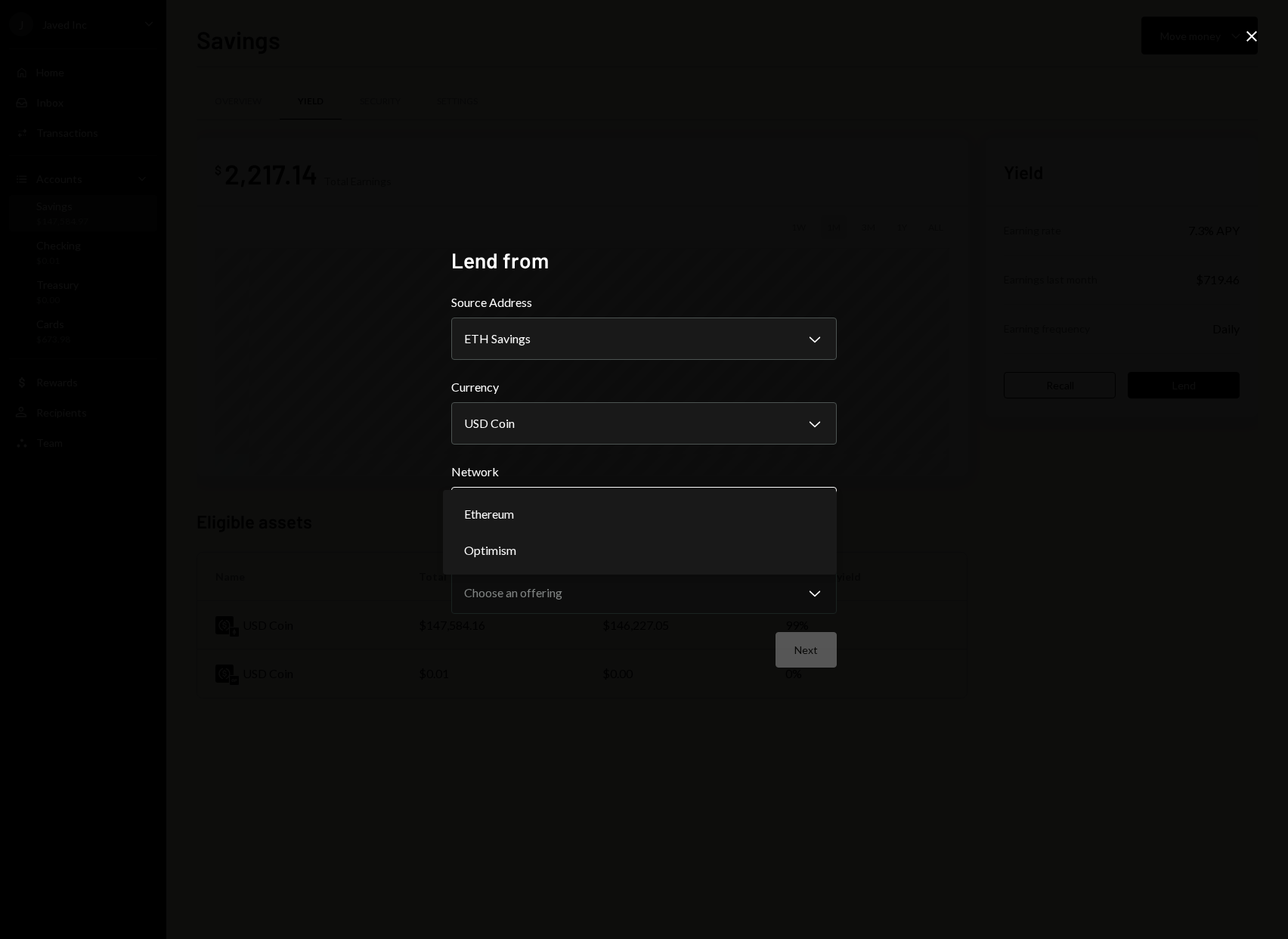
click at [719, 516] on body "**********" at bounding box center [644, 470] width 1288 height 939
select select "**********"
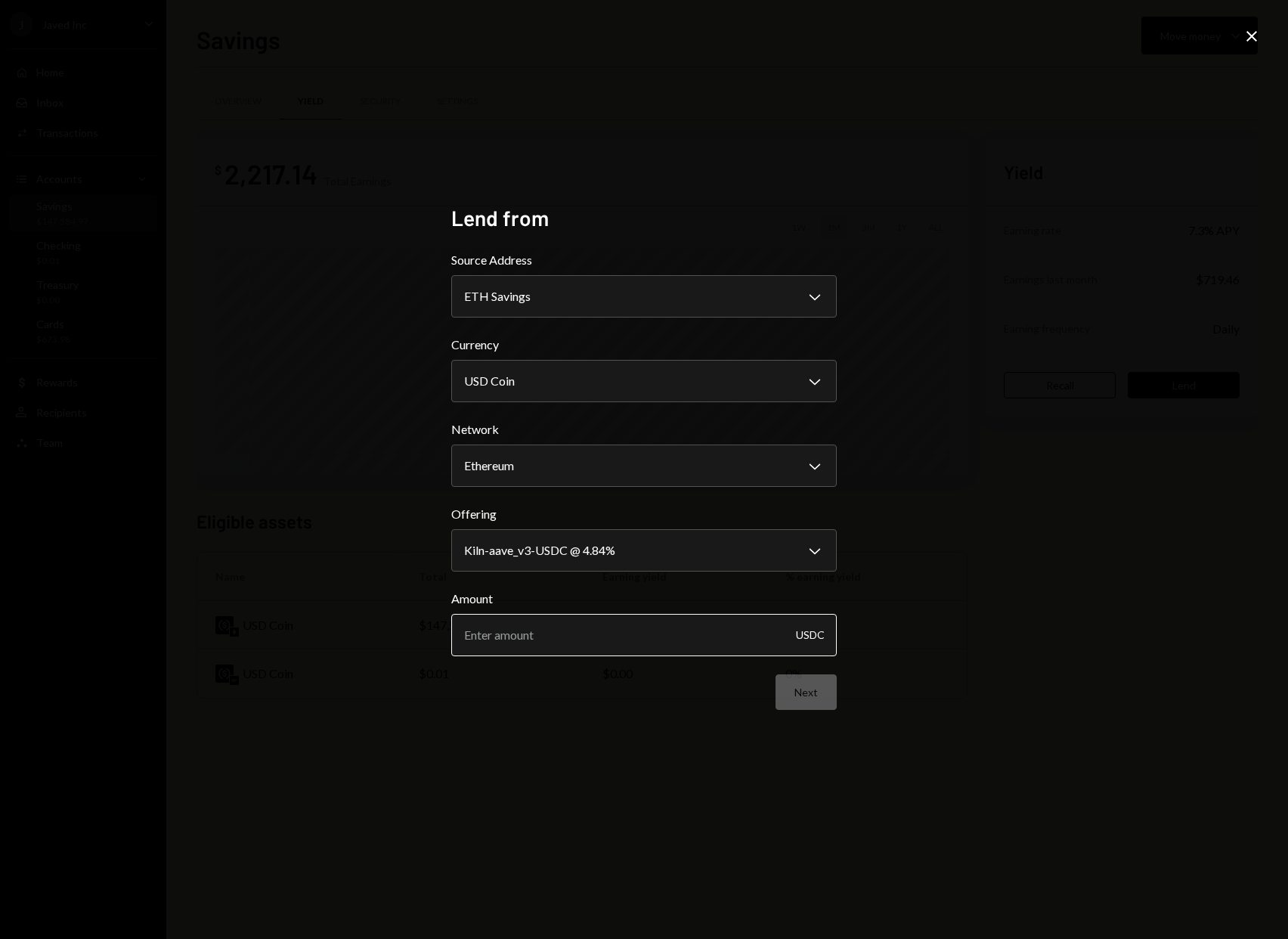
paste input "1357.11"
type input "1357"
click at [808, 696] on button "Next" at bounding box center [805, 692] width 61 height 35
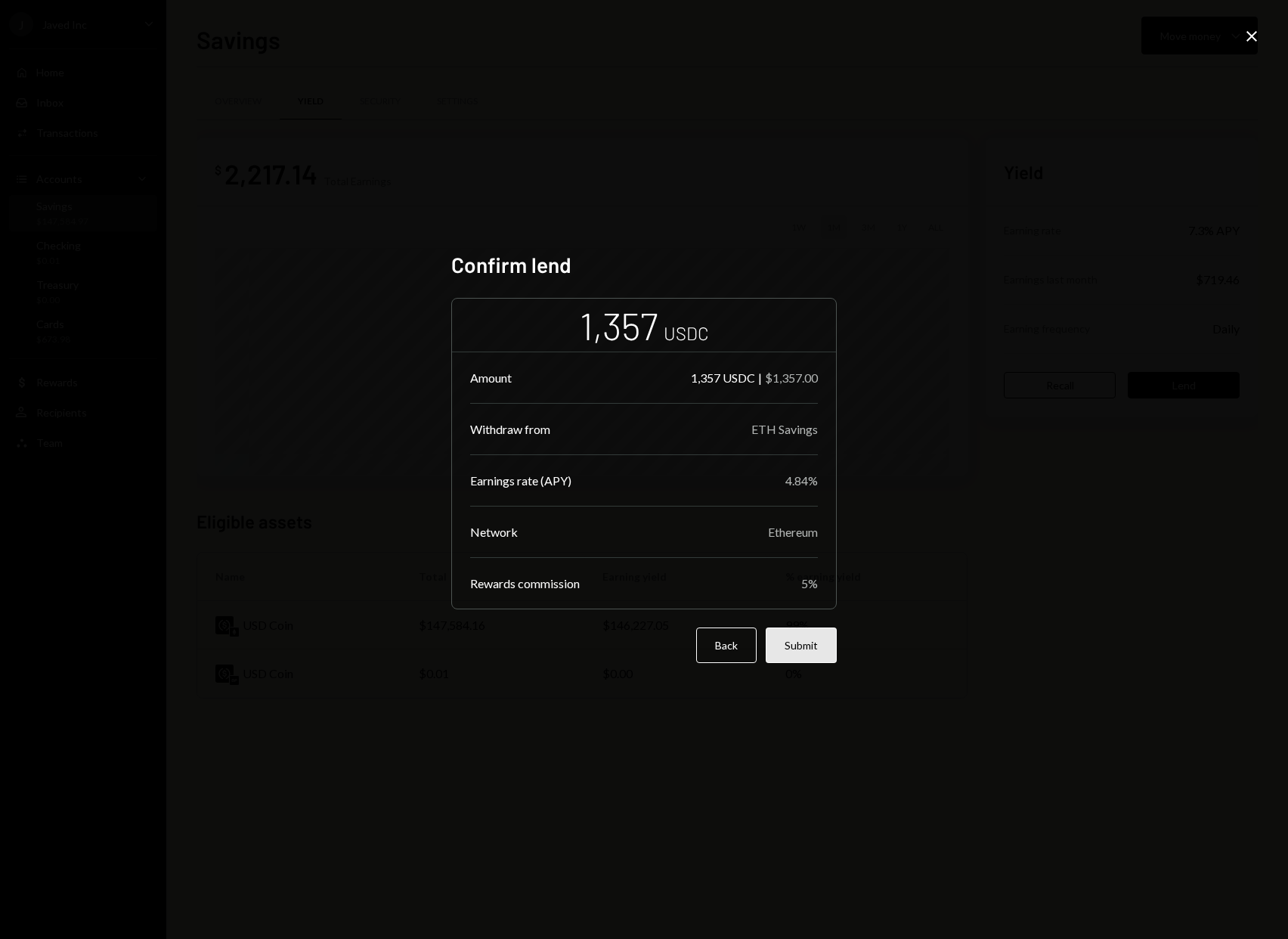
click at [817, 658] on button "Submit" at bounding box center [801, 645] width 71 height 35
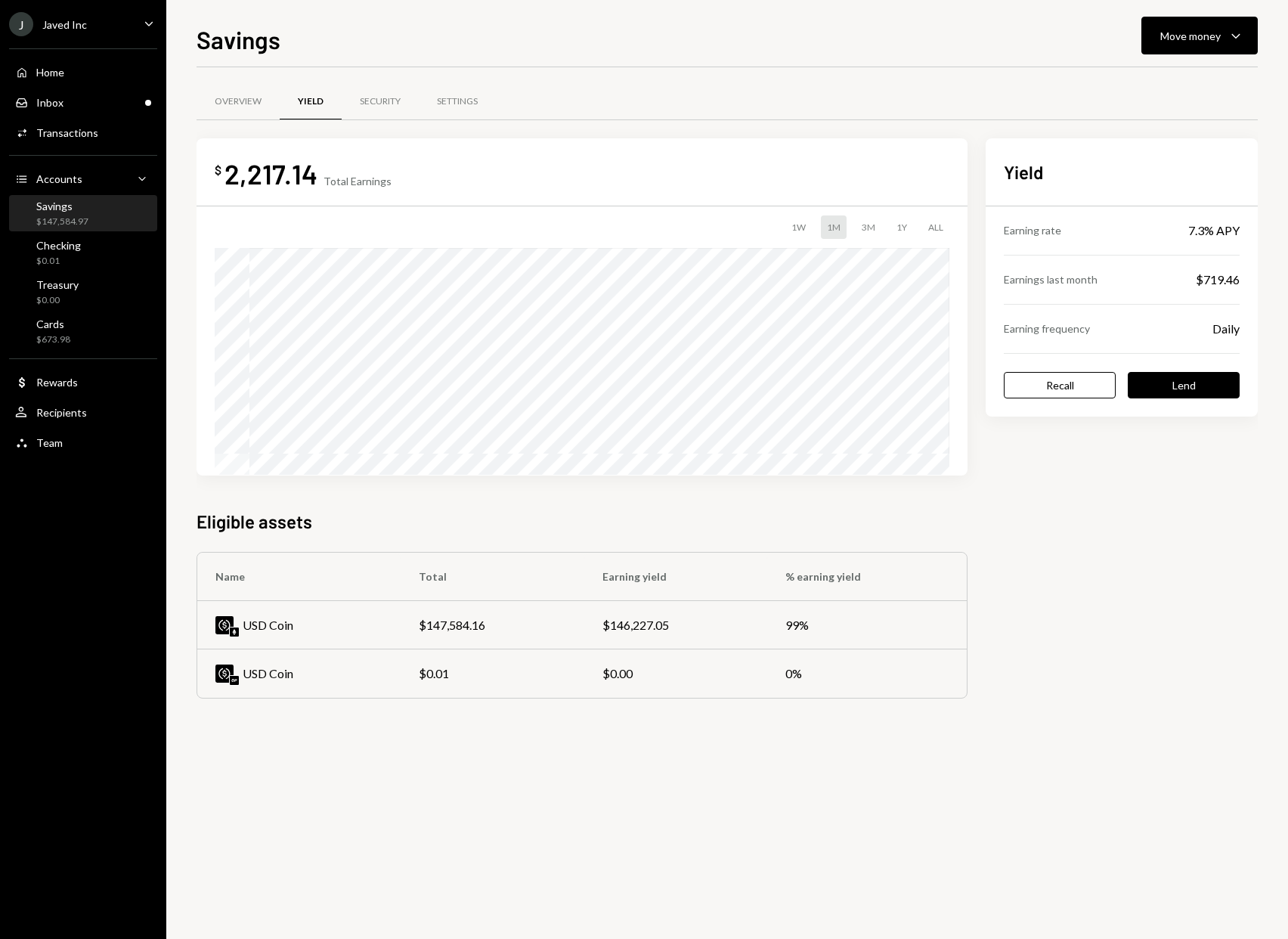
click at [40, 210] on div "Savings" at bounding box center [62, 206] width 52 height 13
